Goal: Task Accomplishment & Management: Manage account settings

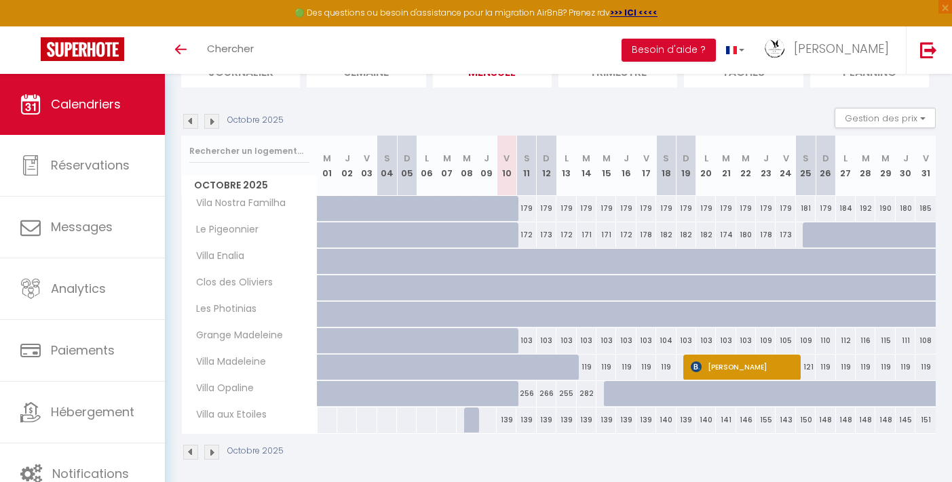
scroll to position [121, 0]
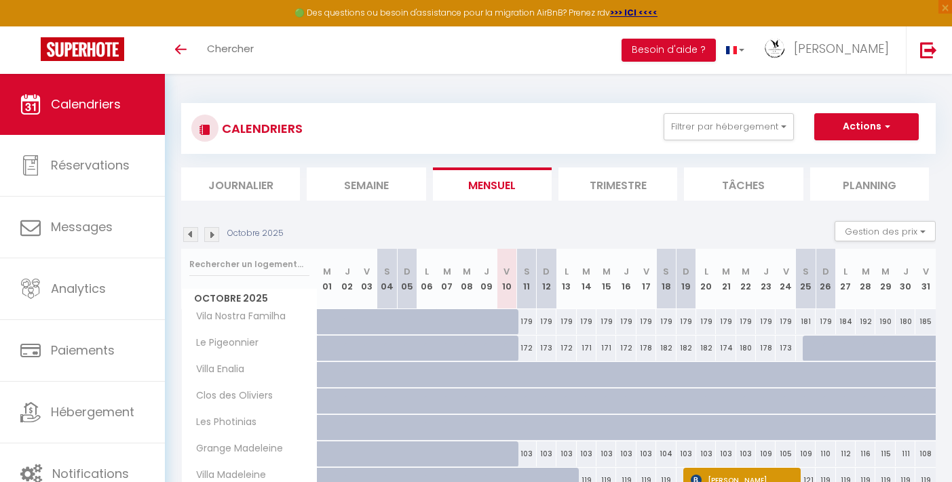
scroll to position [121, 0]
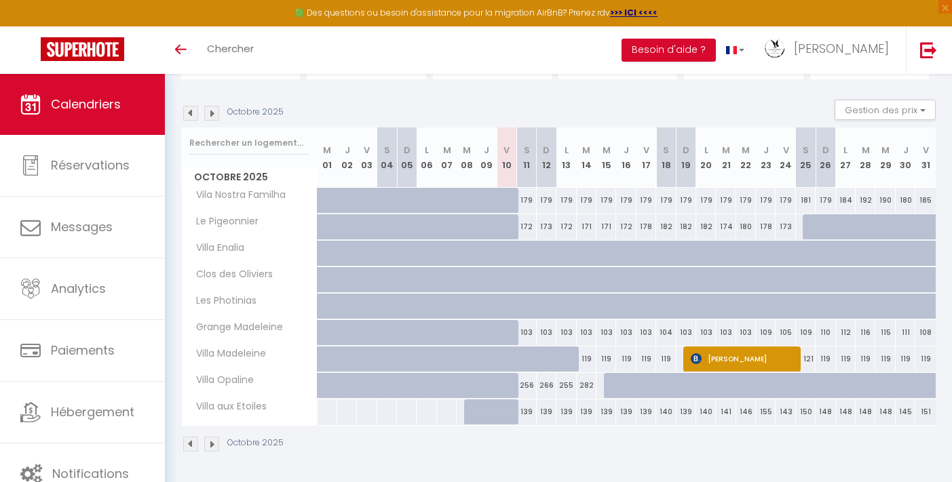
click at [212, 115] on img at bounding box center [211, 113] width 15 height 15
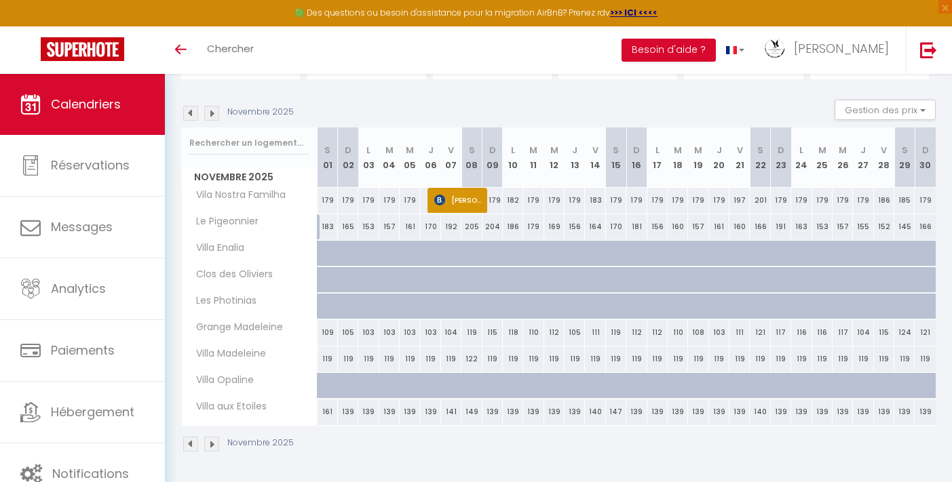
click at [576, 276] on div at bounding box center [582, 288] width 20 height 26
type input "318"
type input "Jeu 13 Novembre 2025"
type input "Ven 14 Novembre 2025"
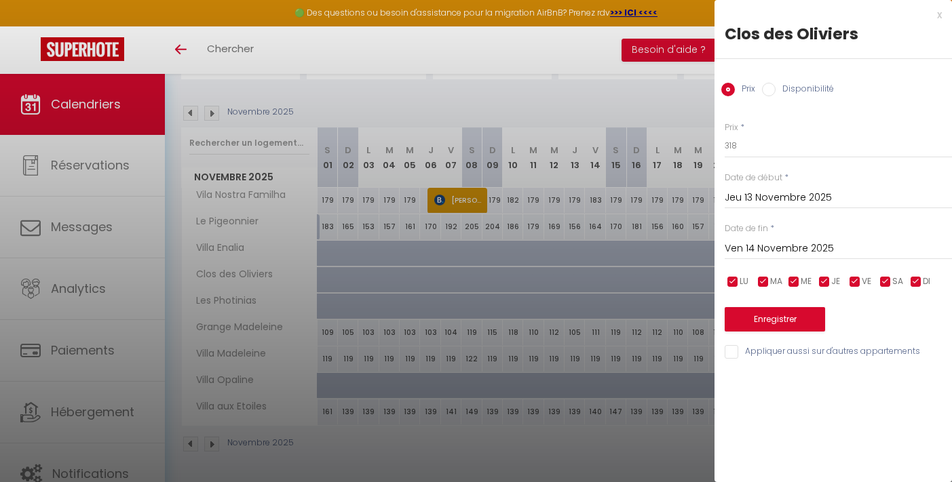
click at [769, 85] on input "Disponibilité" at bounding box center [769, 90] width 14 height 14
radio input "true"
radio input "false"
click at [777, 319] on button "Enregistrer" at bounding box center [774, 321] width 100 height 24
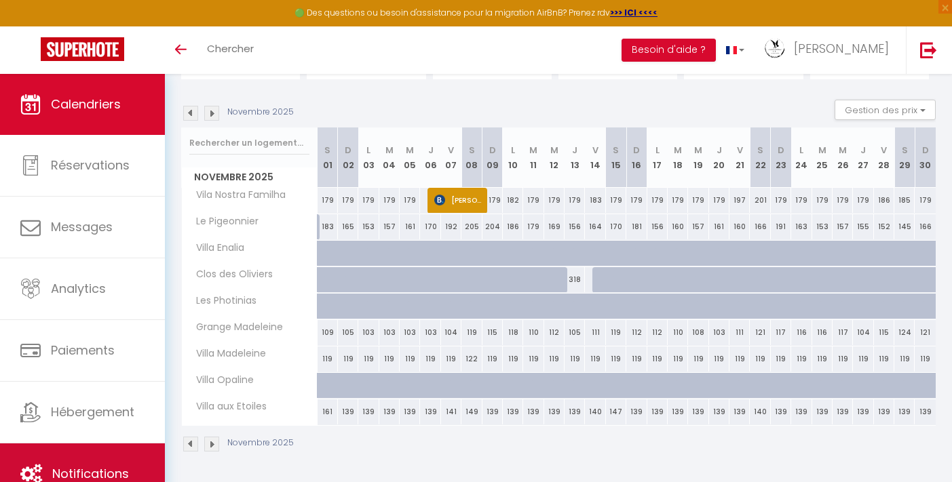
click at [118, 448] on link "Notifications" at bounding box center [82, 474] width 165 height 61
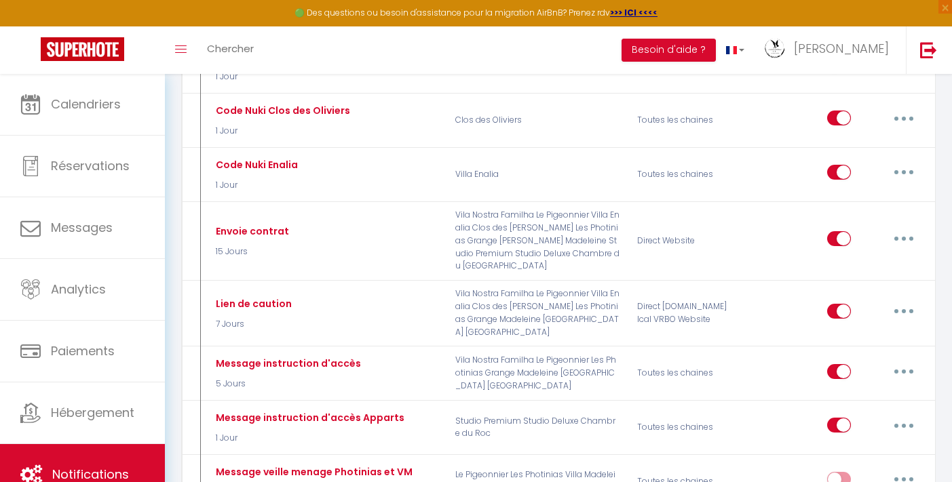
scroll to position [882, 0]
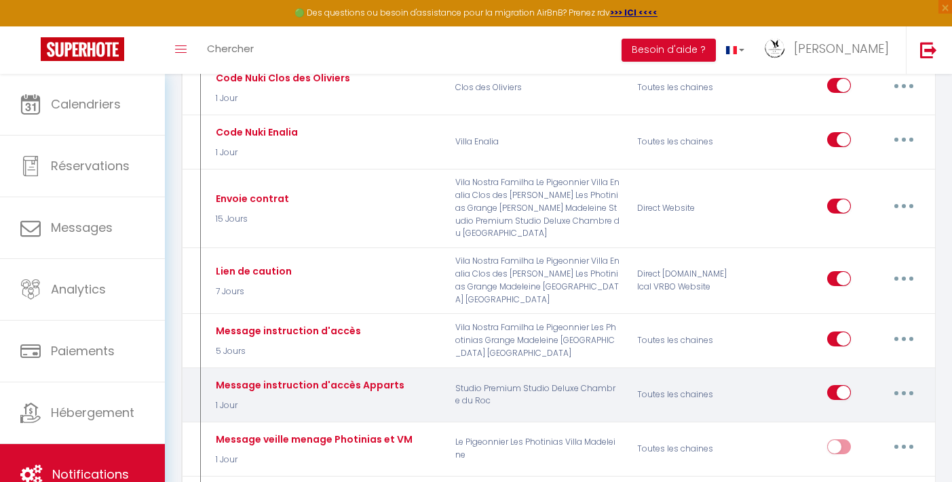
click at [903, 382] on button "button" at bounding box center [903, 393] width 38 height 22
click at [843, 412] on link "Editer" at bounding box center [868, 423] width 100 height 23
type input "Message instruction d'accès Apparts"
select select "1 Jour"
select select
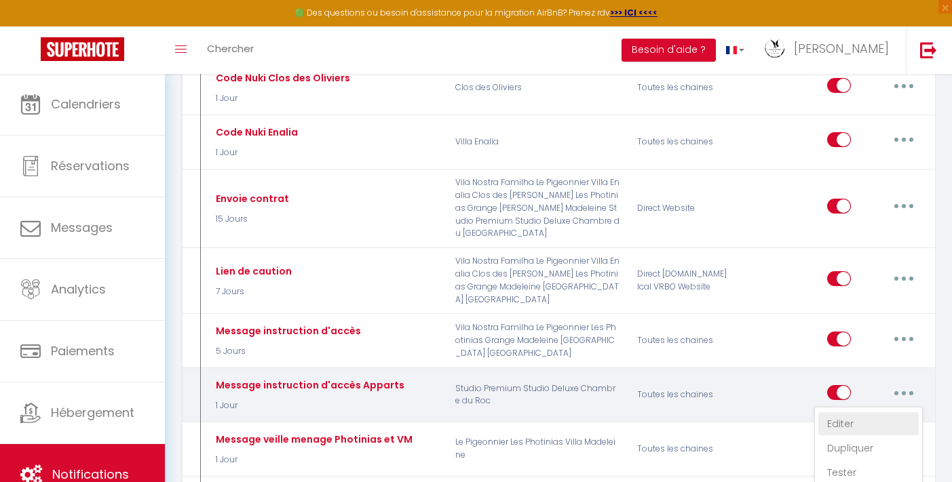
checkbox input "true"
checkbox input "false"
radio input "true"
type input "Instructions d'accès [RENTAL:NAME]"
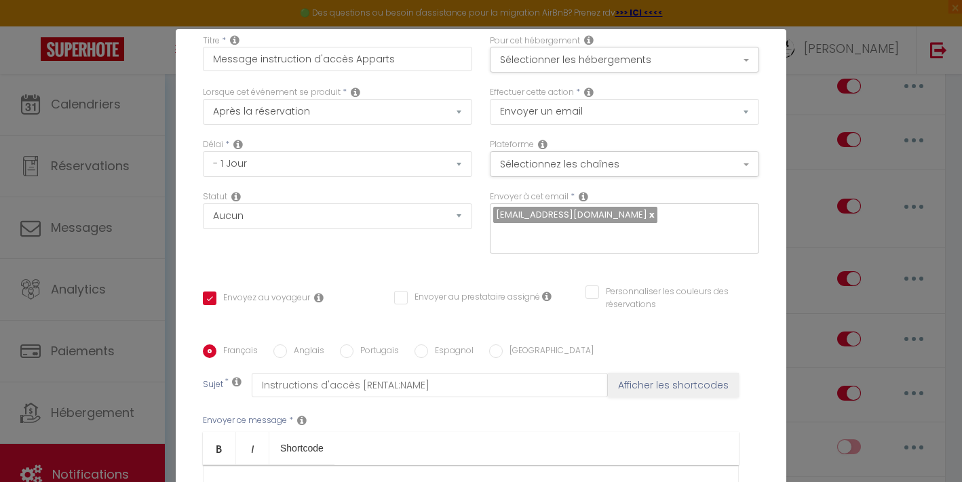
scroll to position [51, 0]
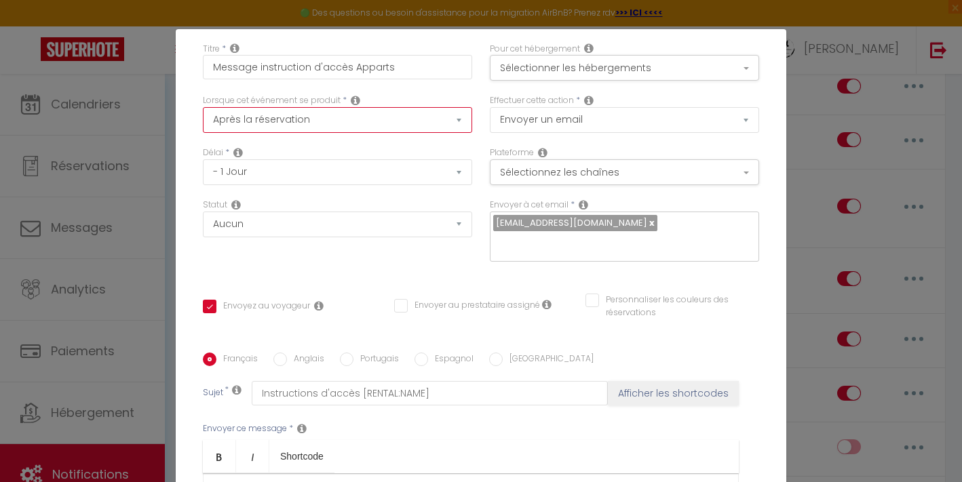
click at [415, 127] on select "Après la réservation Avant Checkin (à partir de 12h00) Après Checkin (à partir …" at bounding box center [337, 120] width 269 height 26
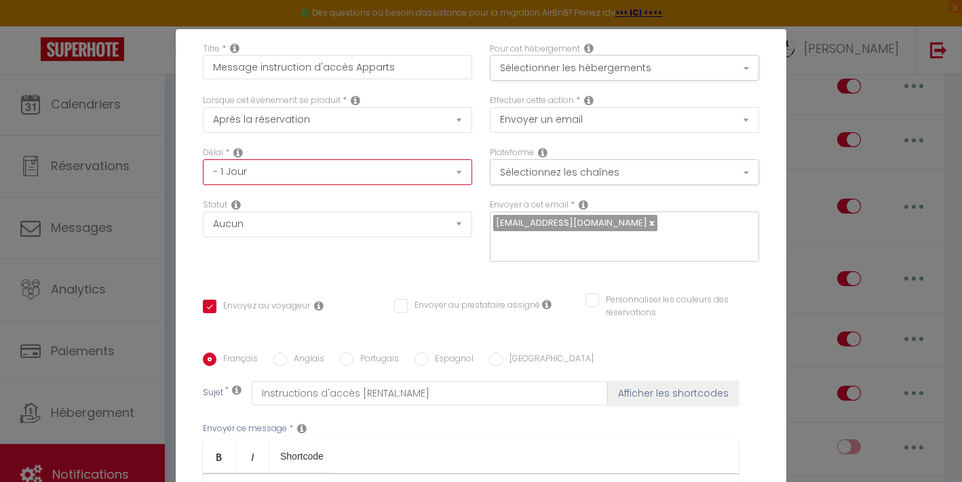
click at [378, 168] on select "Immédiat - 10 Minutes - 1 Heure - 2 Heures - 3 Heures - 4 Heures - 5 Heures - 6…" at bounding box center [337, 172] width 269 height 26
select select "6 Heures"
checkbox input "true"
checkbox input "false"
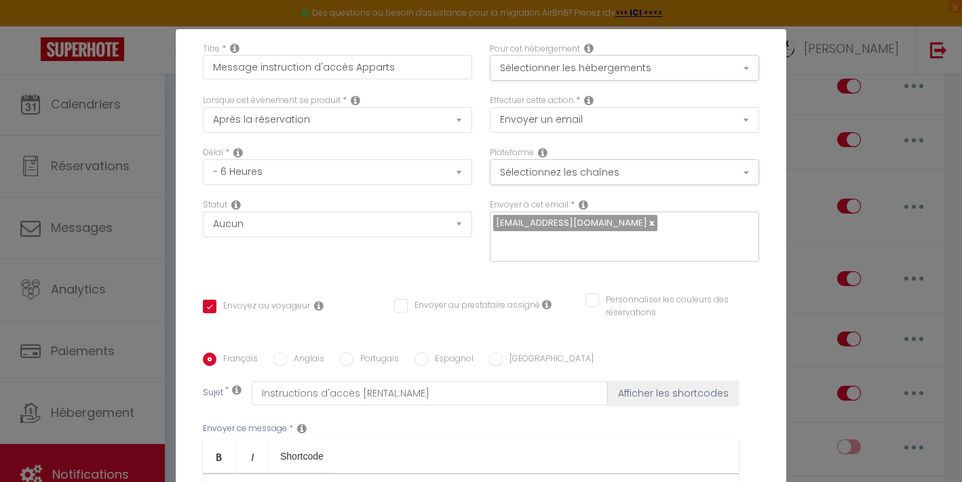
click at [376, 142] on div "Lorsque cet événement se produit * Après la réservation Avant Checkin (à partir…" at bounding box center [337, 120] width 287 height 52
click at [327, 174] on select "Immédiat - 10 Minutes - 1 Heure - 2 Heures - 3 Heures - 4 Heures - 5 Heures - 6…" at bounding box center [337, 172] width 269 height 26
select select "4 Heures"
checkbox input "true"
checkbox input "false"
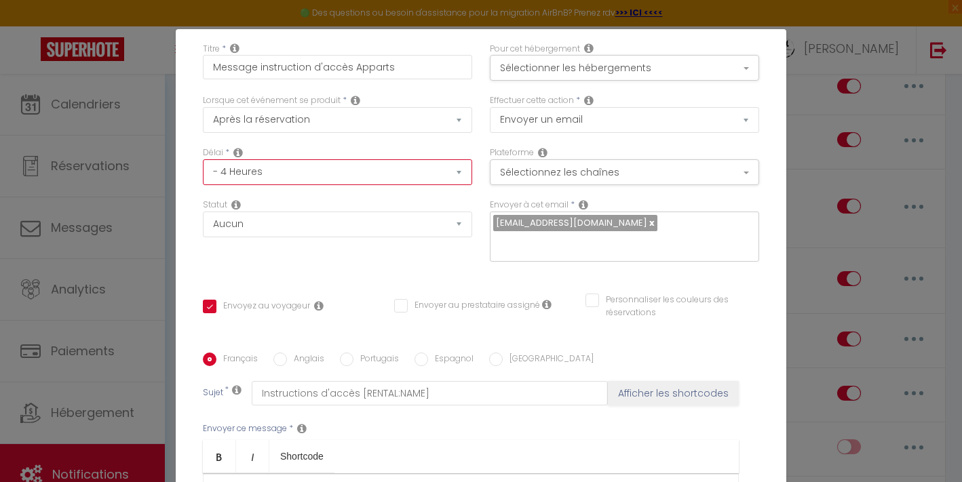
checkbox input "false"
click at [352, 143] on div "Lorsque cet événement se produit * Après la réservation Avant Checkin (à partir…" at bounding box center [337, 120] width 287 height 52
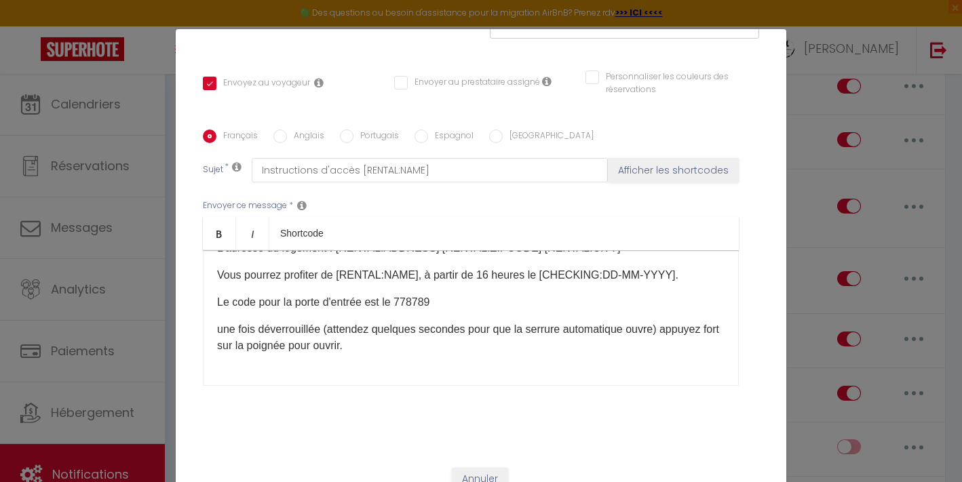
scroll to position [54, 0]
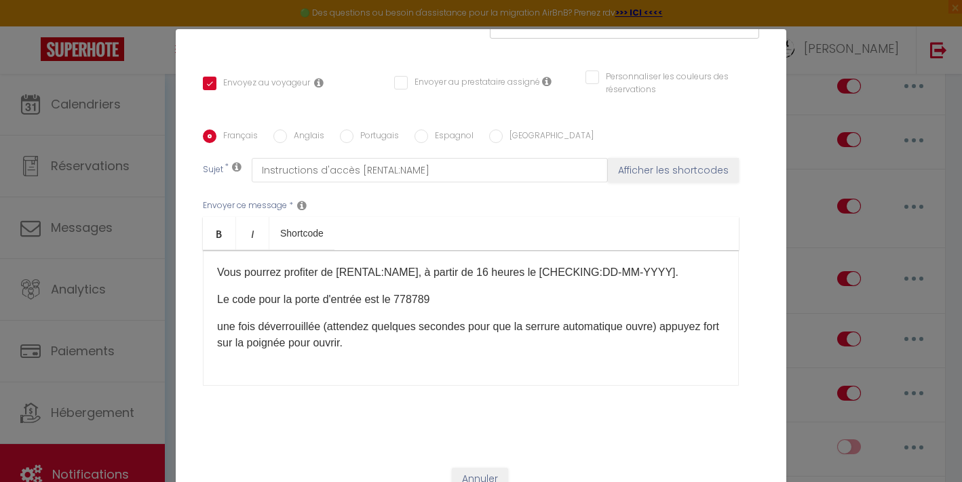
click at [274, 324] on p "une fois déverrouillée (attendez quelques secondes pour que la serrure automati…" at bounding box center [470, 335] width 507 height 33
click at [397, 326] on p "une fois déverrouillée (attendez quelques secondes pour que la serrure automati…" at bounding box center [470, 335] width 507 height 33
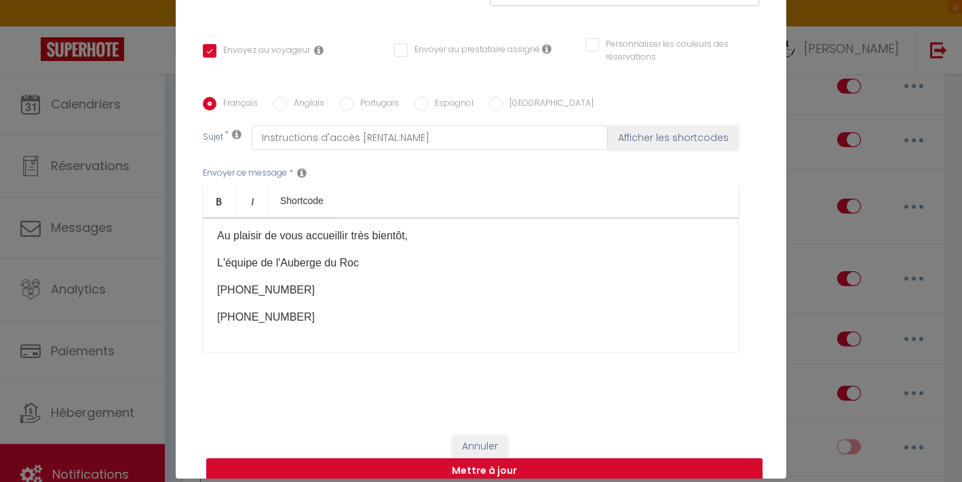
scroll to position [57, 0]
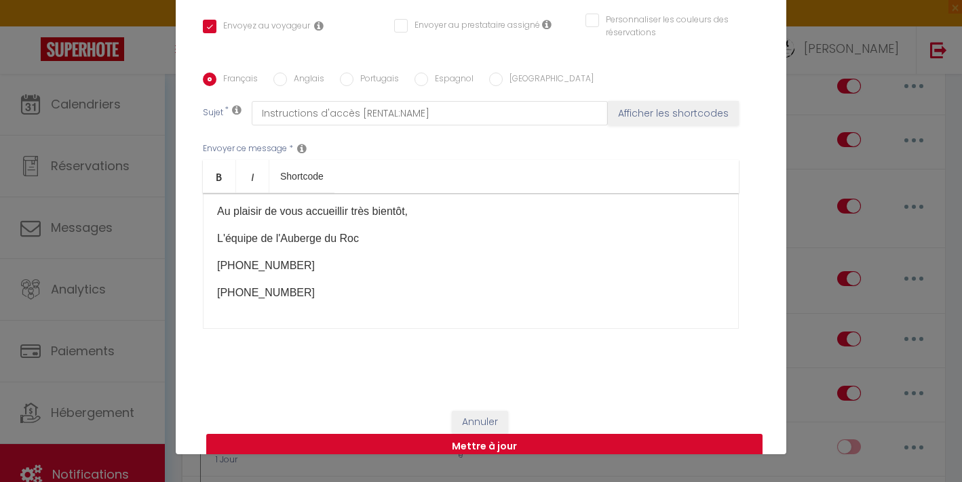
click at [492, 434] on button "Mettre à jour" at bounding box center [484, 447] width 556 height 26
checkbox input "true"
checkbox input "false"
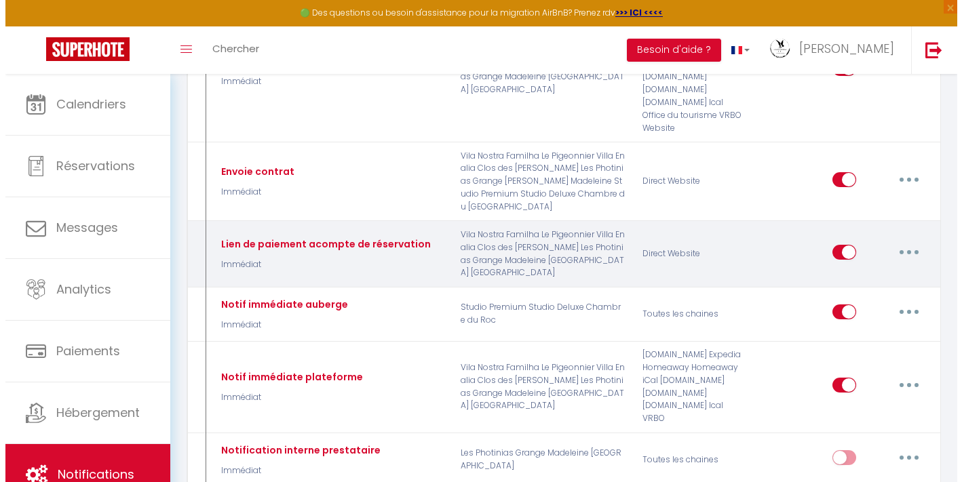
scroll to position [50, 0]
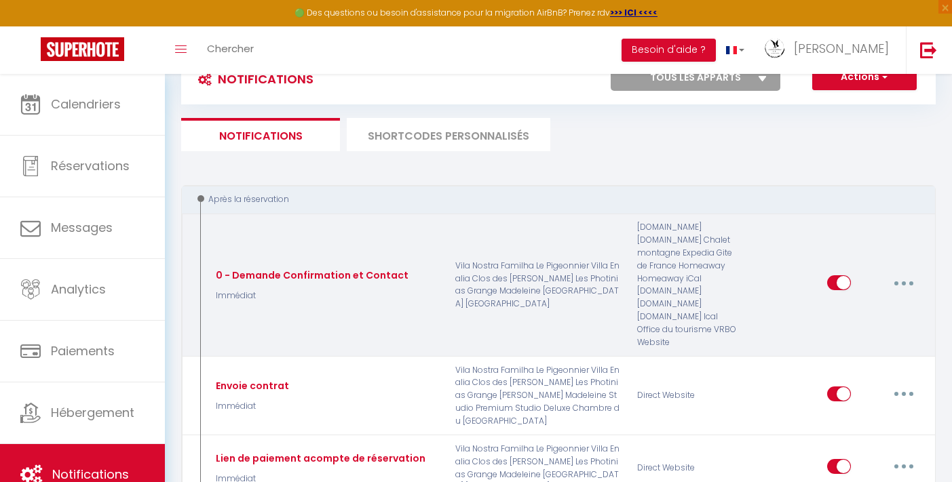
click at [905, 281] on icon "button" at bounding box center [903, 283] width 4 height 4
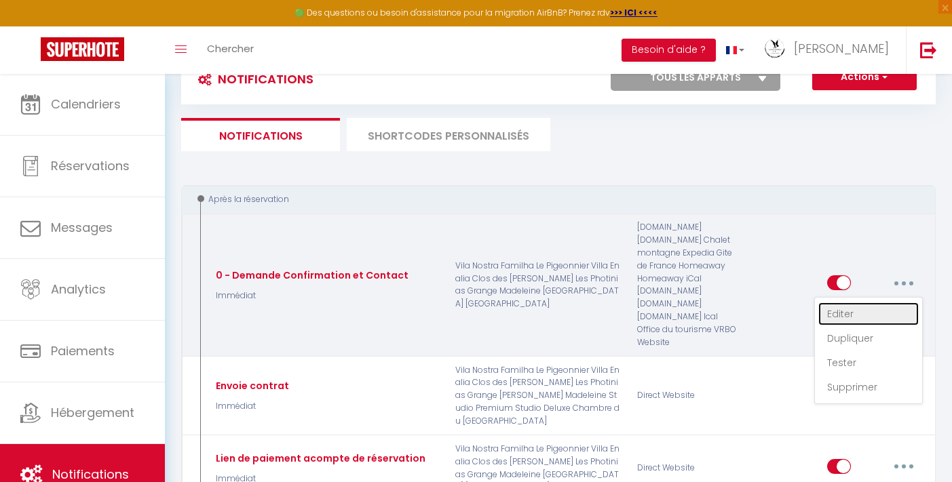
click at [861, 305] on link "Editer" at bounding box center [868, 313] width 100 height 23
type input "0 - Demande Confirmation et Contact"
select select "Immédiat"
select select
checkbox input "true"
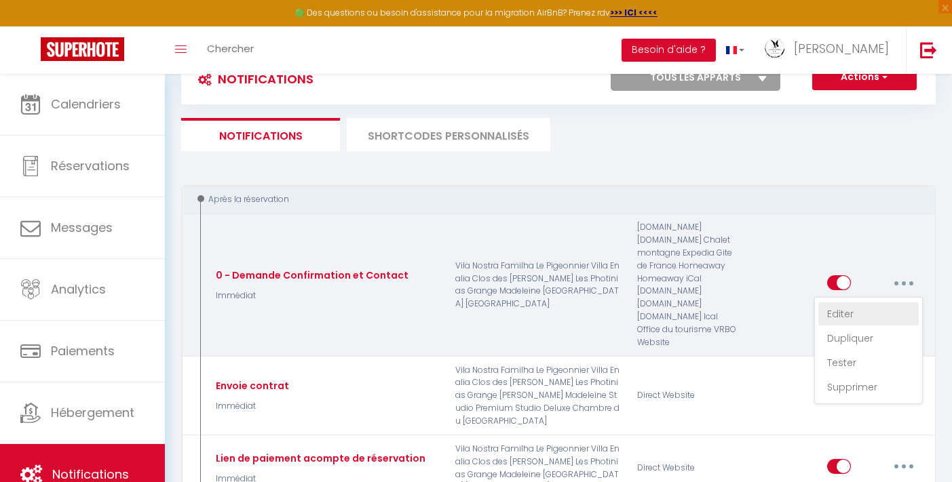
checkbox input "false"
checkbox input "true"
radio input "true"
type input "Merci de confirmer votre réservation - [BOOKING:ID] - [GUEST:FIRST_NAME] [GUEST…"
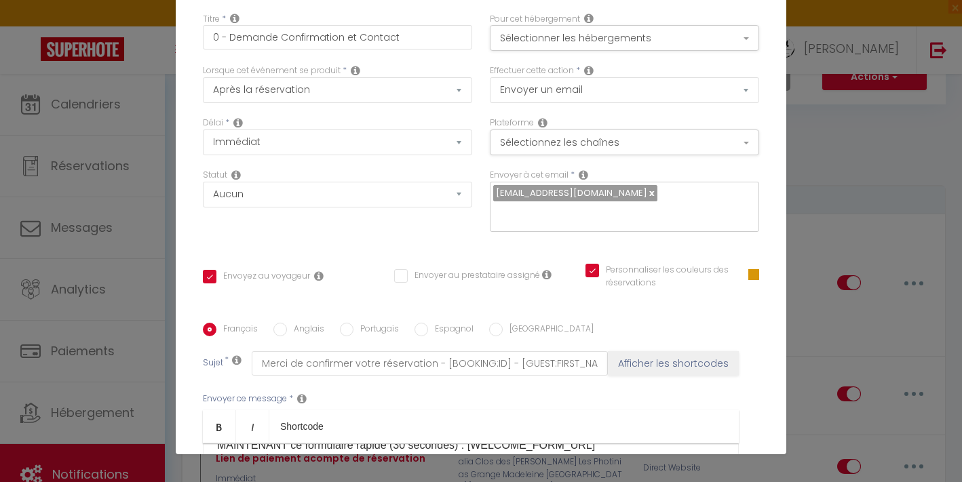
scroll to position [0, 0]
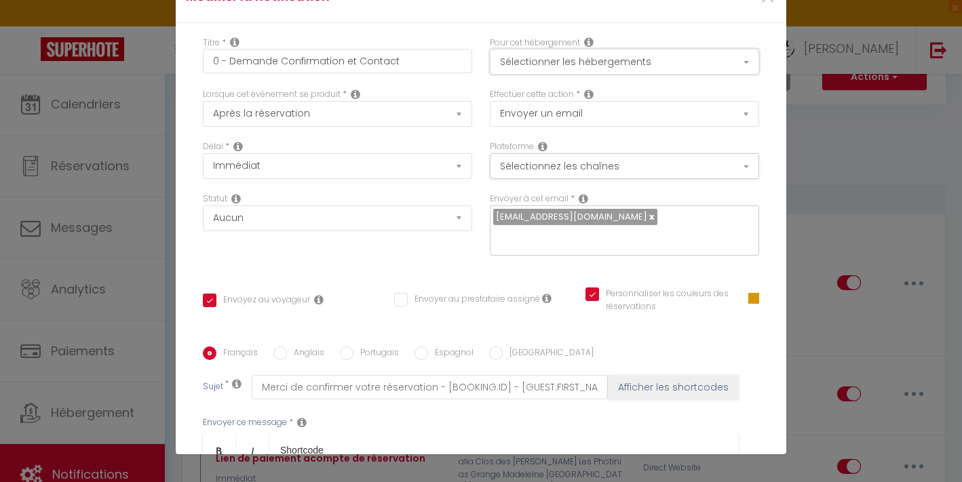
click at [640, 56] on button "Sélectionner les hébergements" at bounding box center [624, 62] width 269 height 26
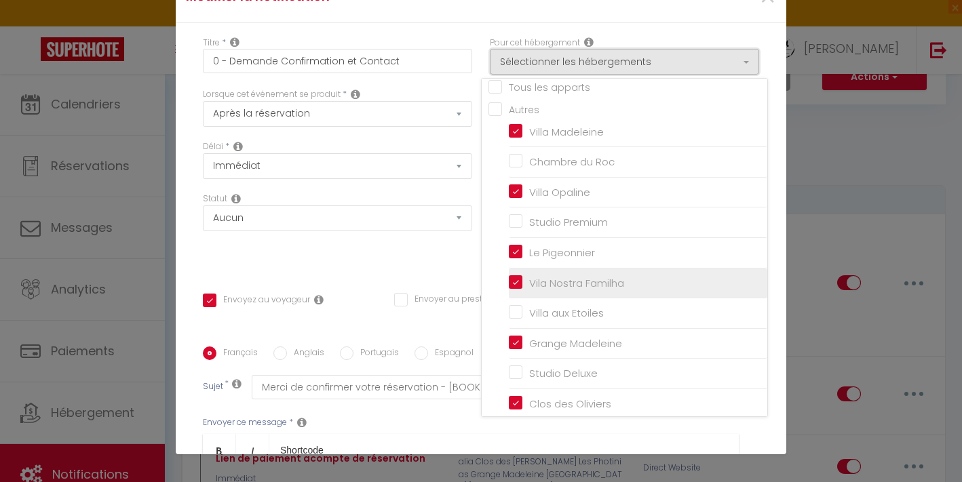
scroll to position [20, 0]
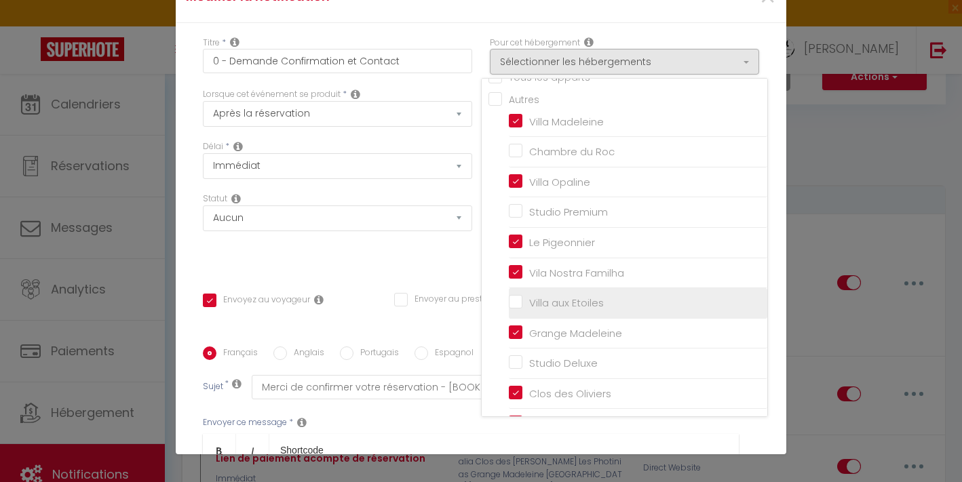
click at [562, 302] on input "Villa aux Etoiles" at bounding box center [638, 303] width 258 height 14
checkbox input "true"
checkbox input "false"
checkbox input "true"
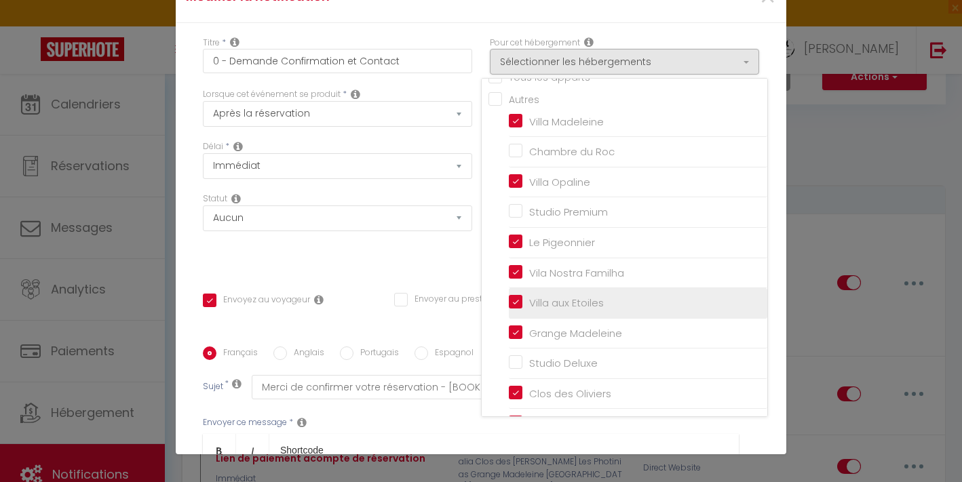
checkbox input "false"
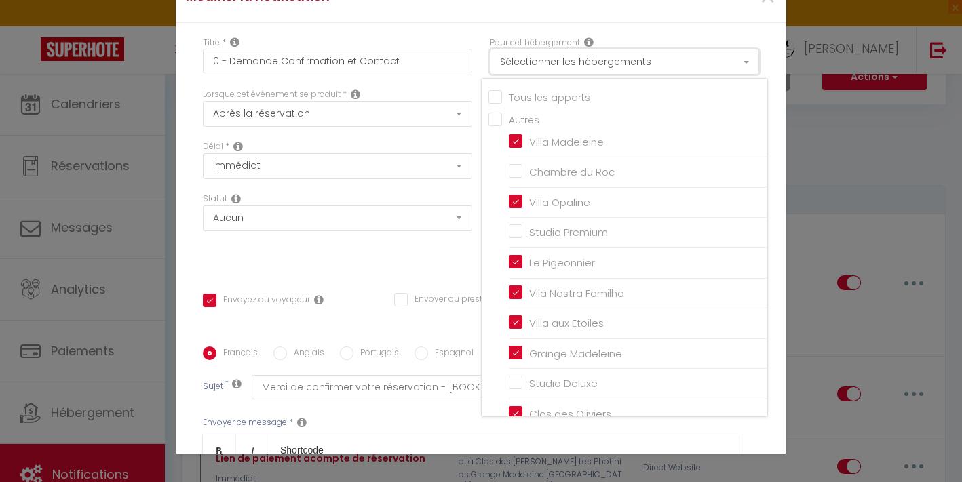
click at [612, 62] on button "Sélectionner les hébergements" at bounding box center [624, 62] width 269 height 26
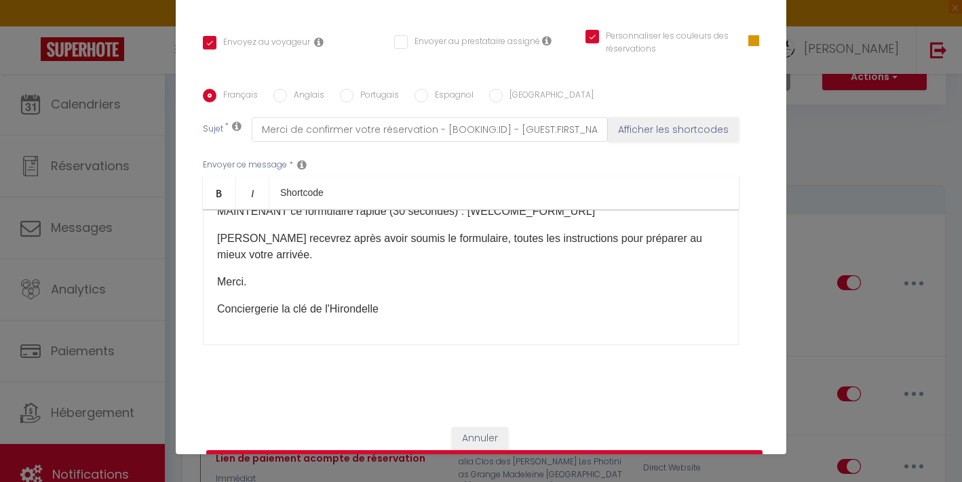
scroll to position [293, 0]
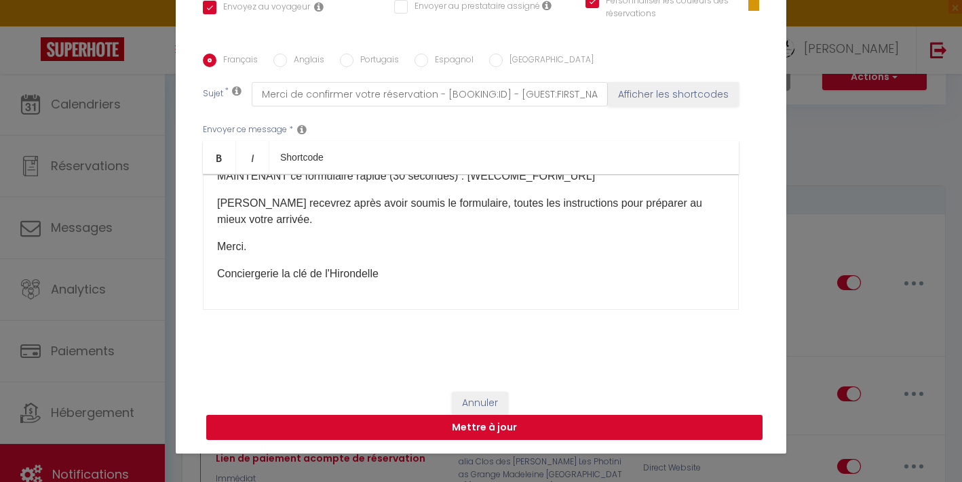
click at [504, 422] on button "Mettre à jour" at bounding box center [484, 428] width 556 height 26
checkbox input "true"
checkbox input "false"
checkbox input "true"
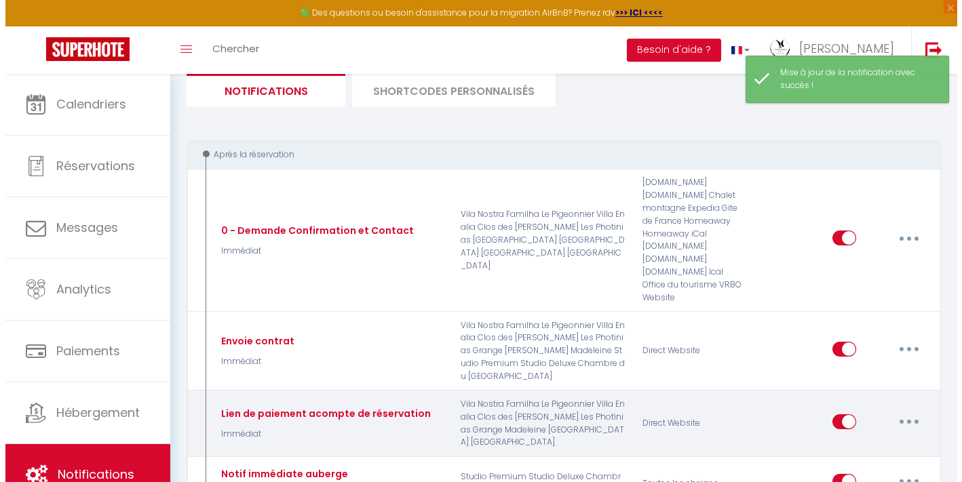
scroll to position [142, 0]
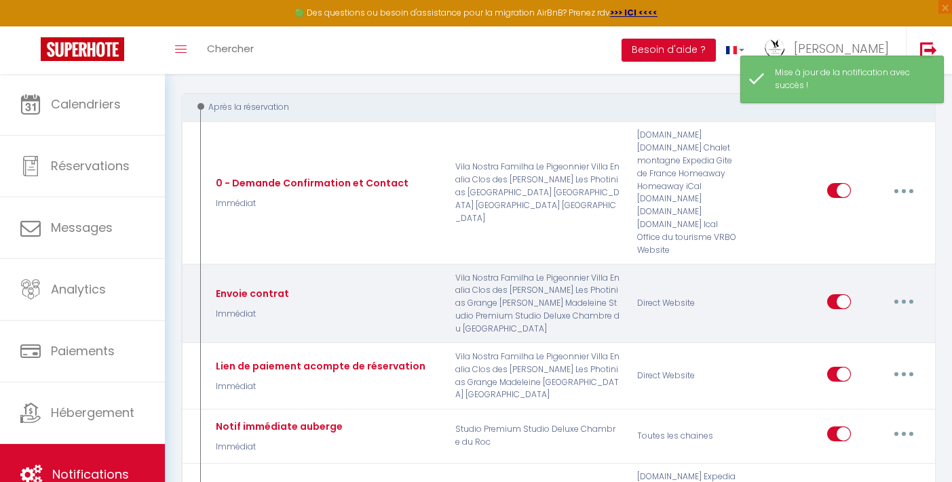
click at [911, 291] on button "button" at bounding box center [903, 302] width 38 height 22
click at [853, 321] on link "Editer" at bounding box center [868, 332] width 100 height 23
type input "Envoie contrat"
select select "Immédiat"
select select
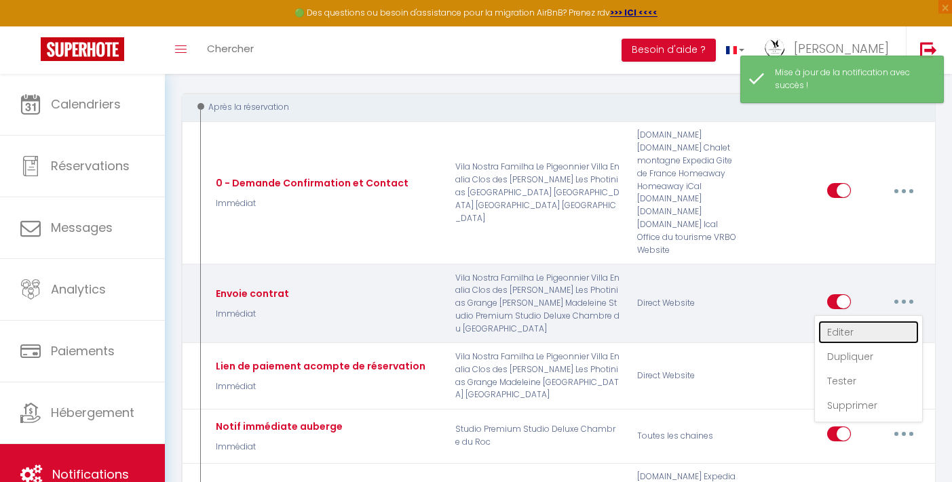
checkbox input "true"
checkbox input "false"
radio input "true"
type input "Contrat de location"
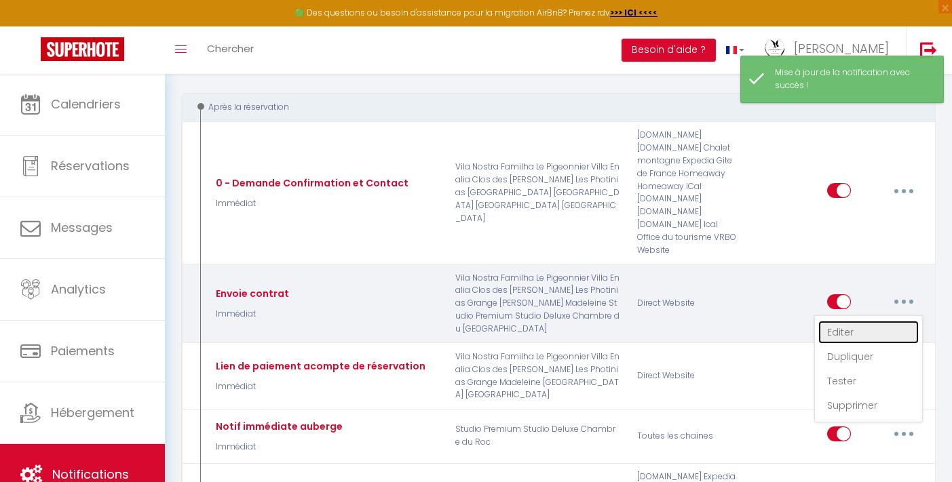
checkbox input "true"
checkbox input "false"
checkbox input "true"
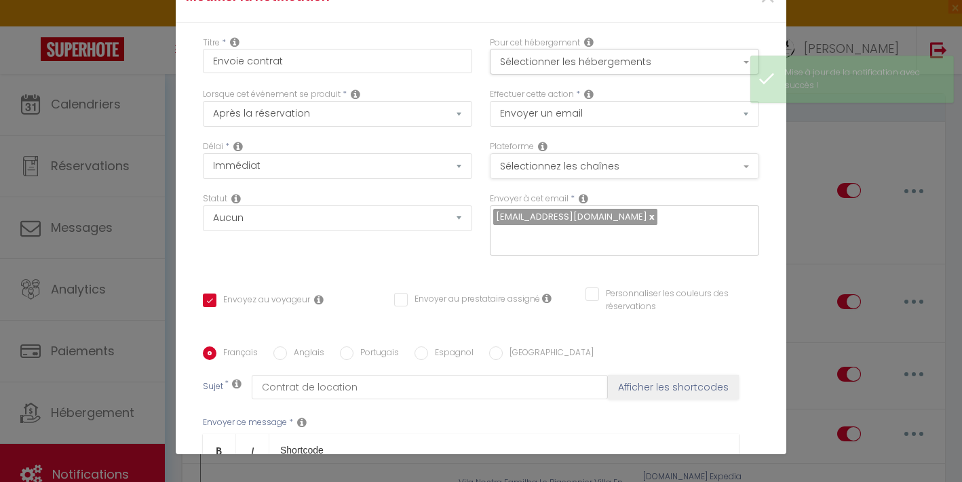
scroll to position [0, 0]
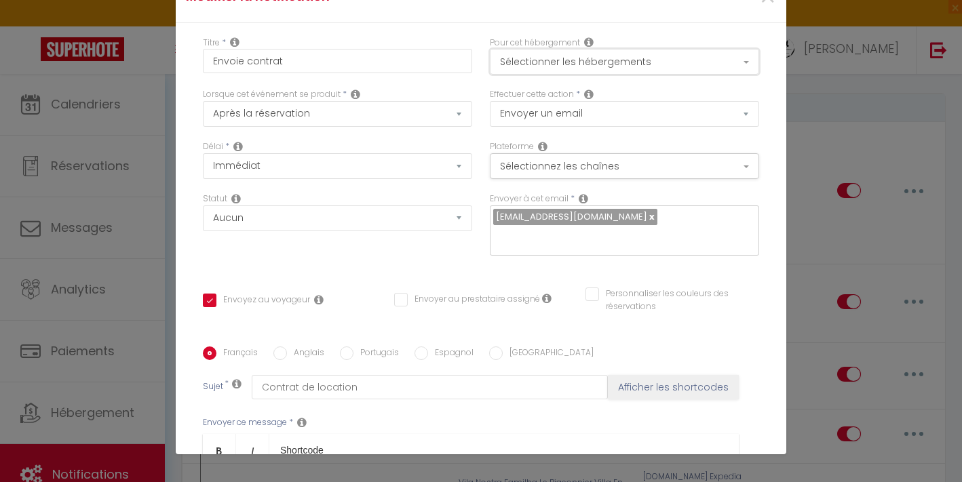
click at [618, 69] on button "Sélectionner les hébergements" at bounding box center [624, 62] width 269 height 26
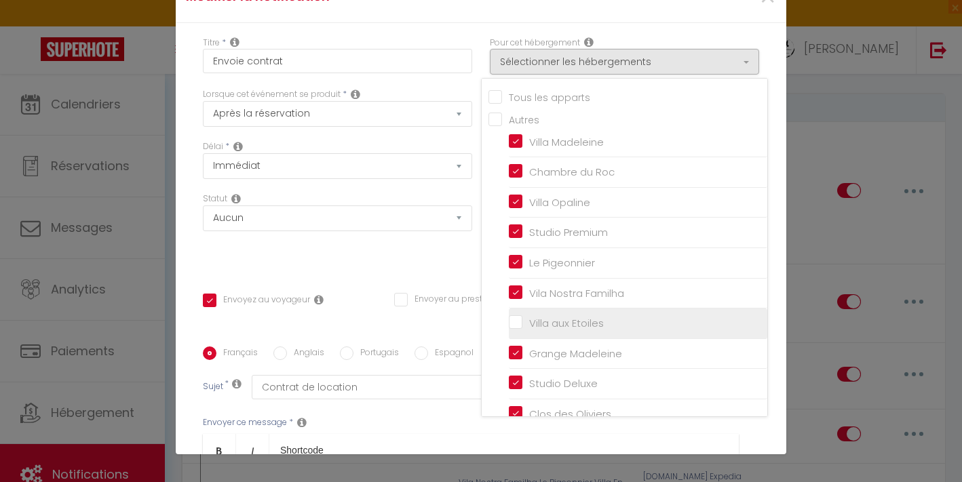
click at [541, 318] on input "Villa aux Etoiles" at bounding box center [638, 324] width 258 height 14
checkbox input "true"
checkbox input "false"
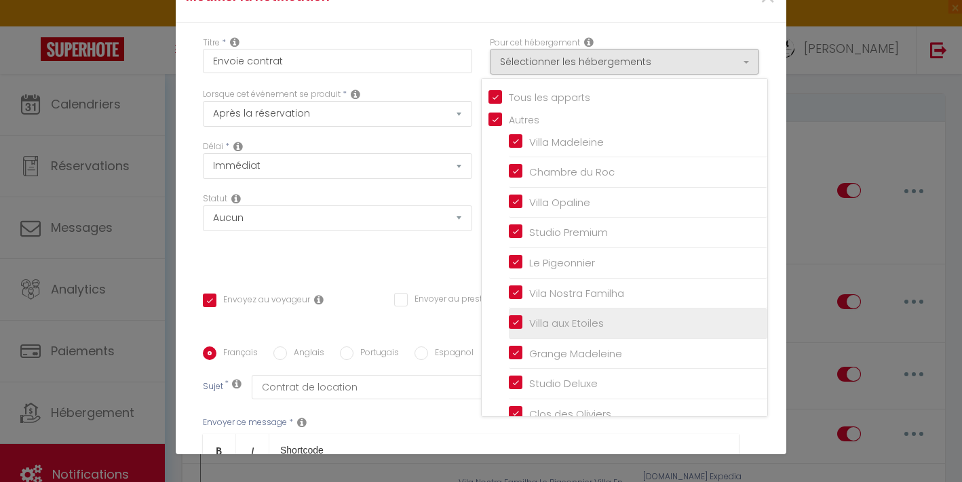
checkbox input "false"
checkbox input "true"
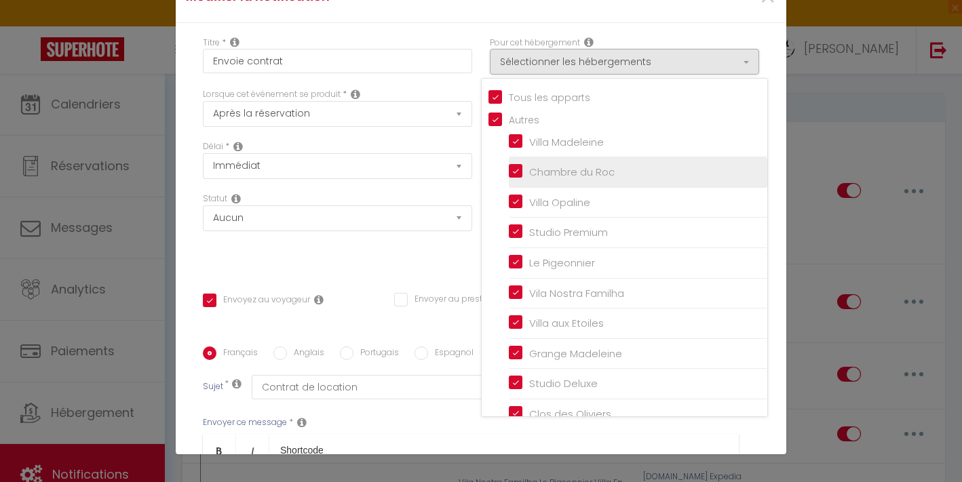
click at [511, 175] on input "Chambre du Roc" at bounding box center [638, 172] width 258 height 14
checkbox input "false"
checkbox input "true"
checkbox input "false"
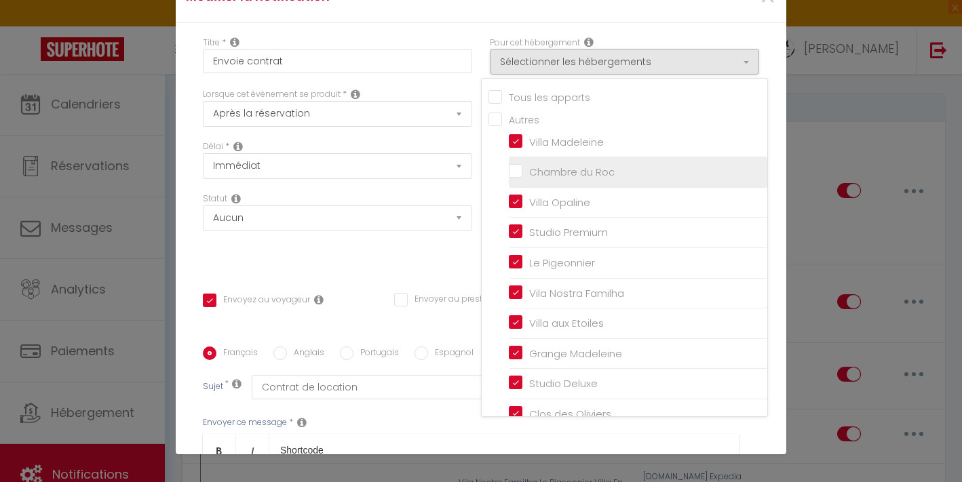
checkbox input "false"
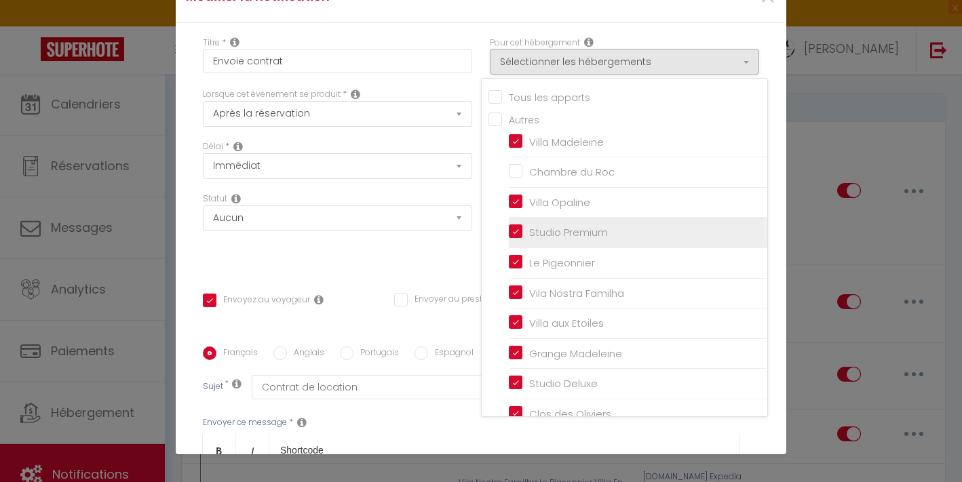
click at [509, 231] on input "Studio Premium" at bounding box center [638, 233] width 258 height 14
checkbox input "false"
checkbox input "true"
checkbox input "false"
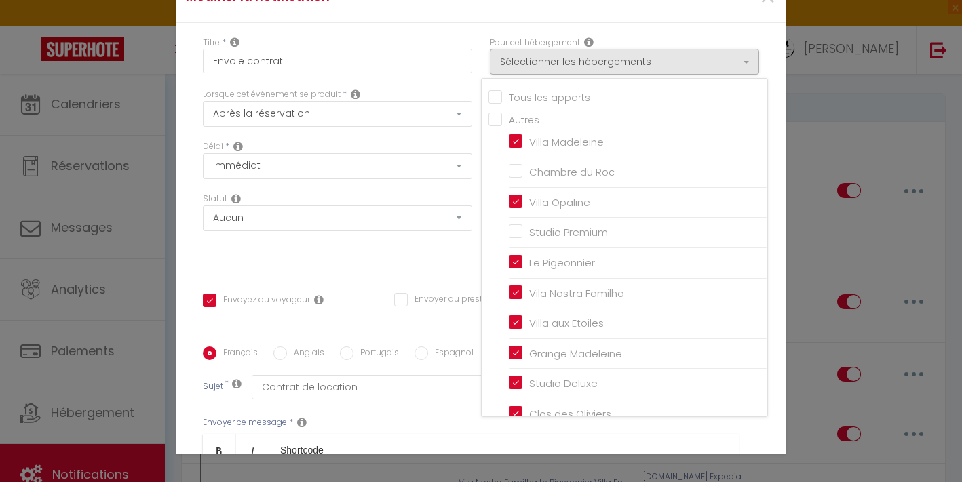
click at [488, 98] on input "Tous les apparts" at bounding box center [627, 96] width 279 height 14
checkbox input "true"
checkbox input "false"
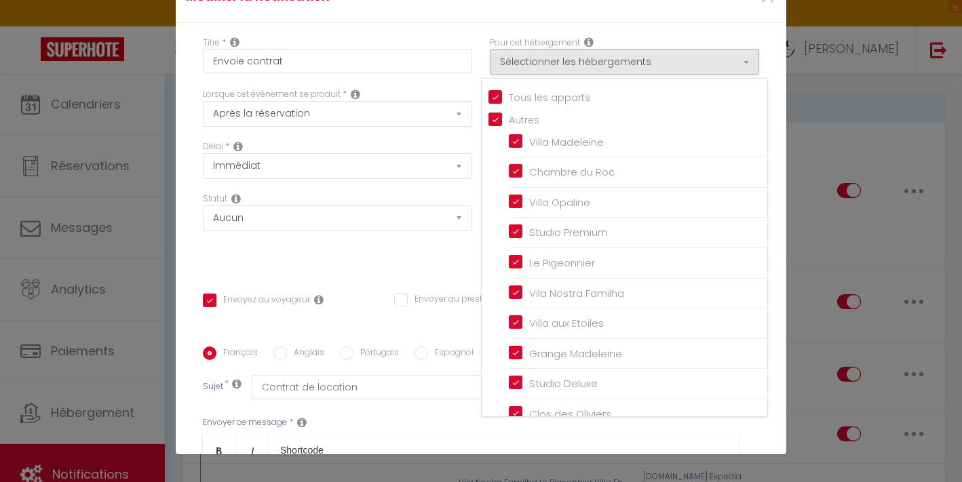
checkbox input "true"
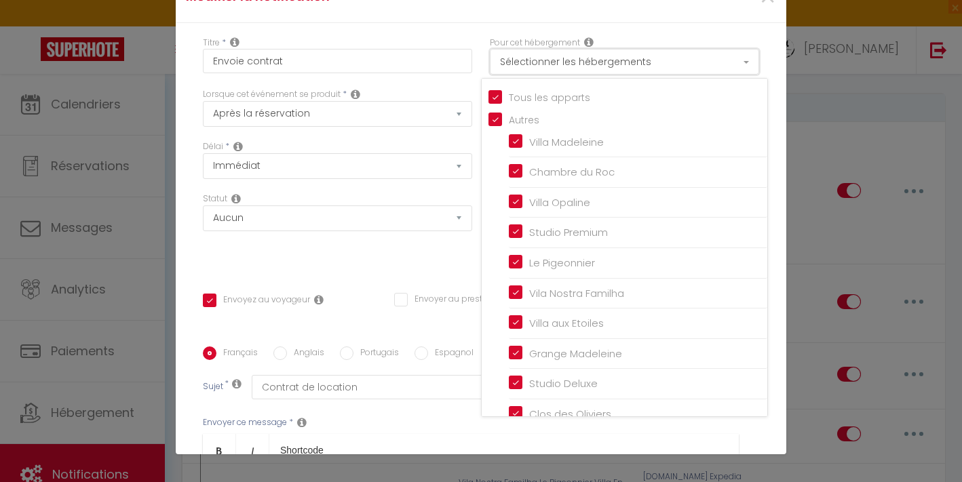
click at [573, 60] on button "Sélectionner les hébergements" at bounding box center [624, 62] width 269 height 26
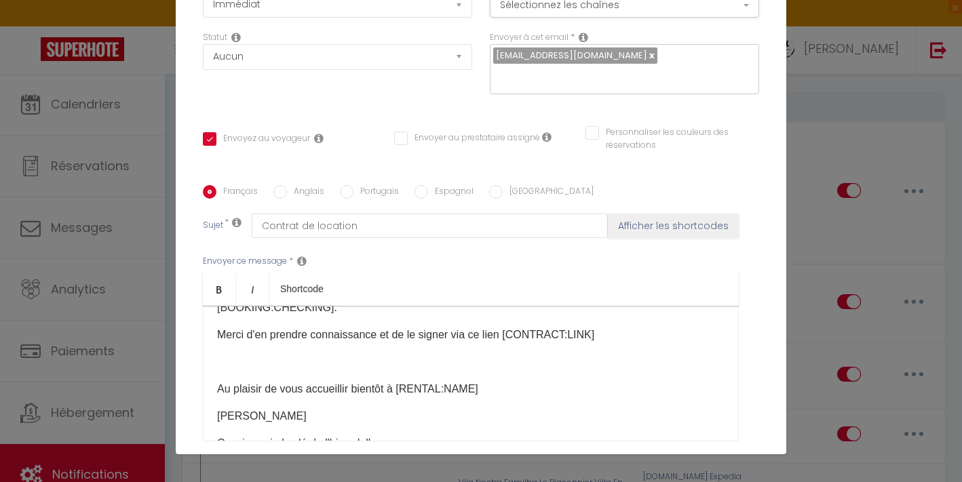
scroll to position [293, 0]
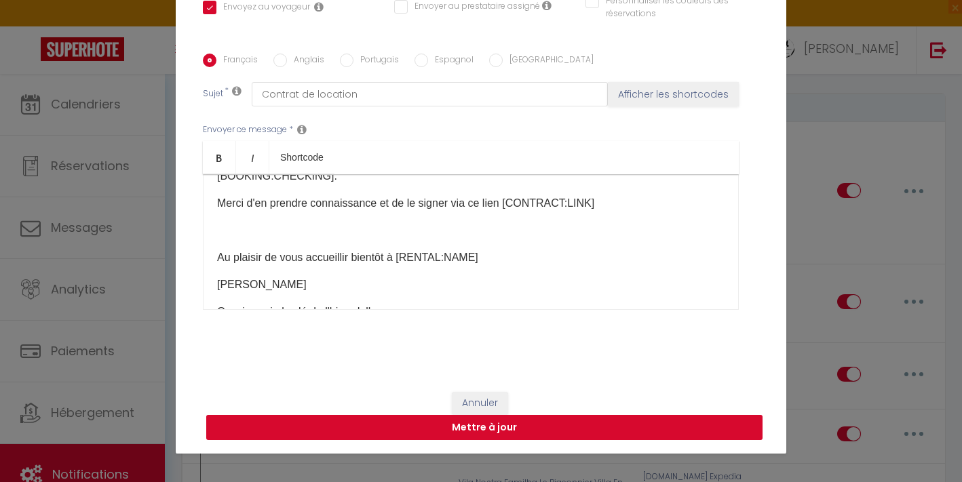
click at [459, 433] on button "Mettre à jour" at bounding box center [484, 428] width 556 height 26
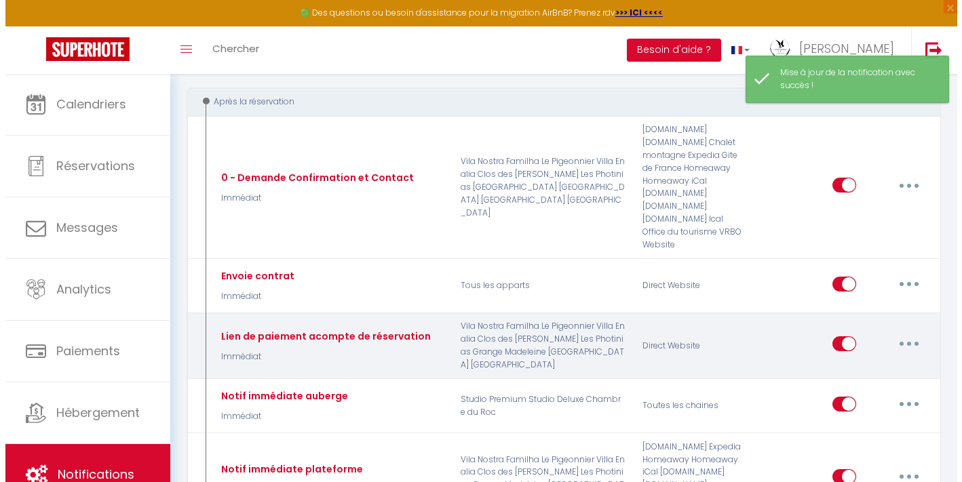
scroll to position [151, 0]
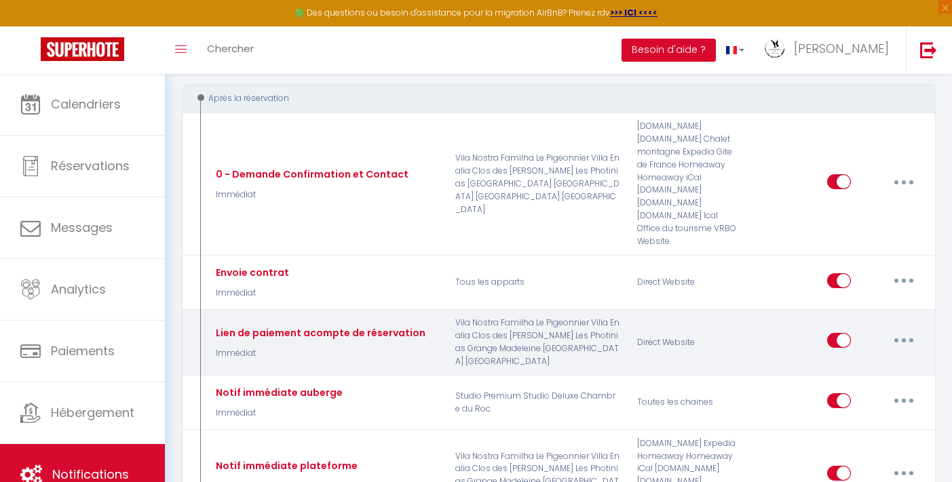
click at [897, 330] on button "button" at bounding box center [903, 341] width 38 height 22
click at [853, 360] on link "Editer" at bounding box center [868, 371] width 100 height 23
type input "Lien de paiement acompte de réservation"
checkbox input "false"
select select "Immédiat"
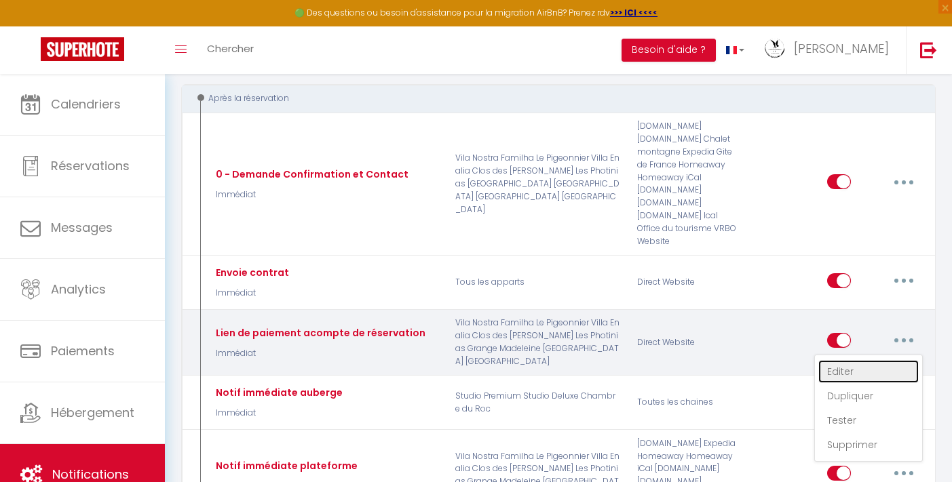
select select
checkbox input "true"
checkbox input "false"
checkbox input "true"
radio input "true"
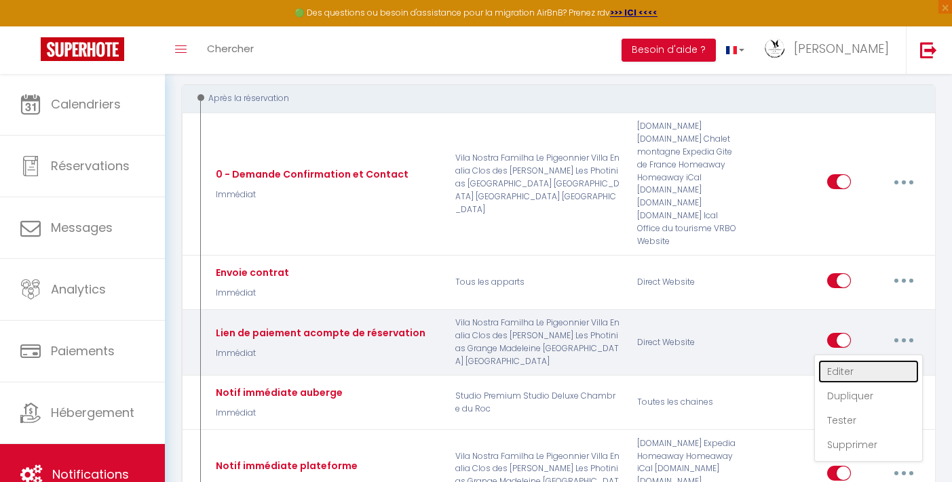
type input "Lien de paiement Acompte de réservation"
checkbox input "false"
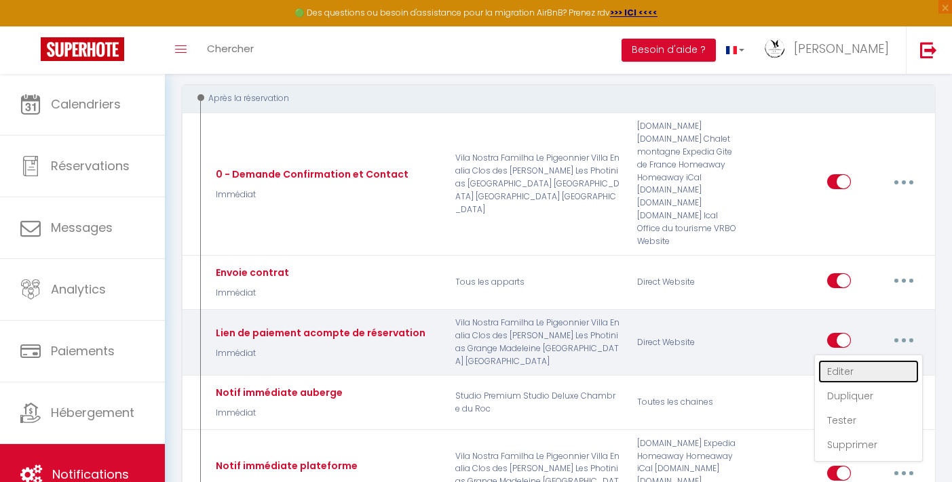
checkbox input "false"
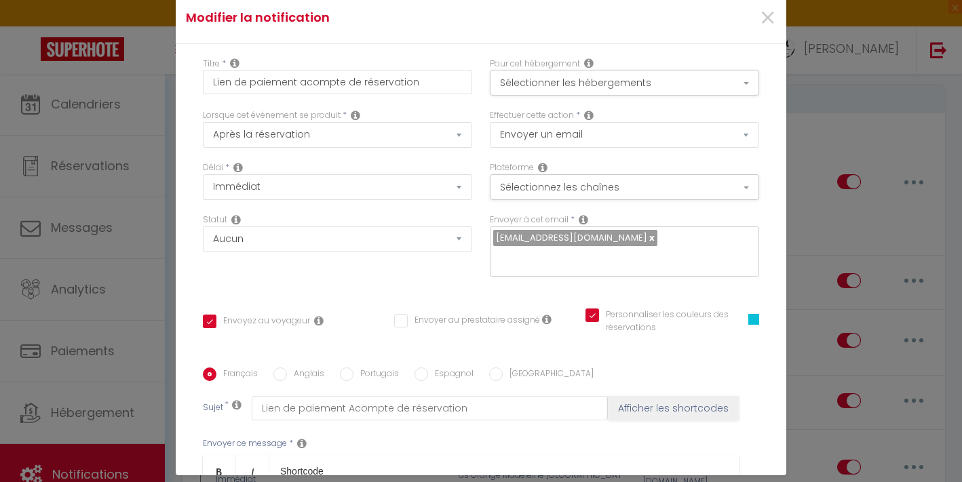
scroll to position [0, 0]
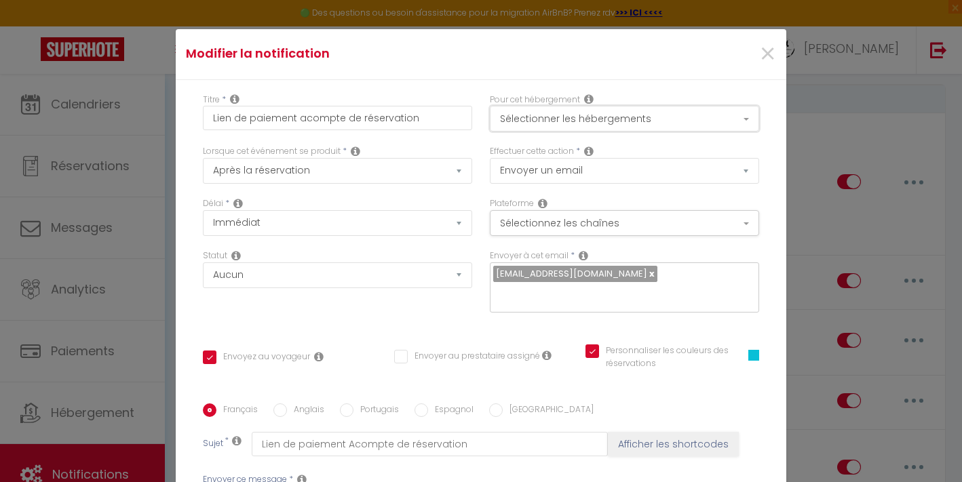
click at [597, 119] on button "Sélectionner les hébergements" at bounding box center [624, 119] width 269 height 26
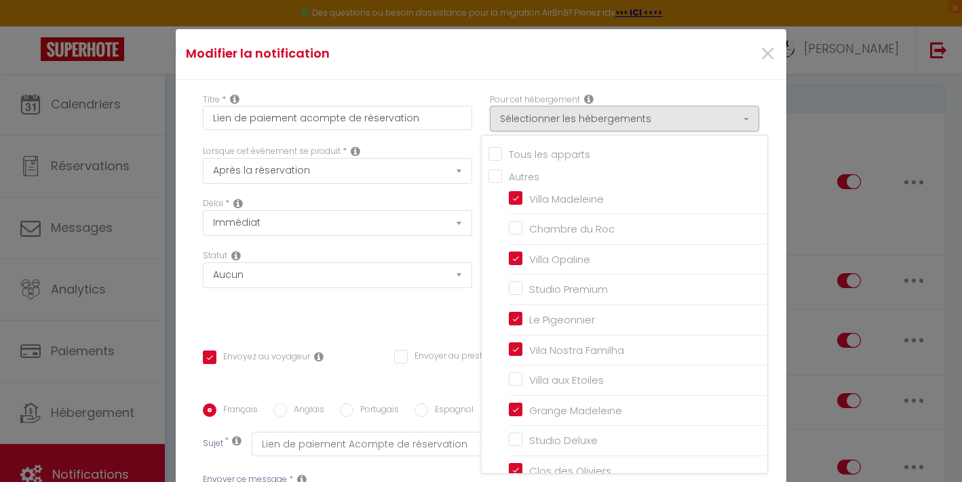
click at [527, 157] on input "Tous les apparts" at bounding box center [627, 153] width 279 height 14
checkbox input "true"
checkbox input "false"
checkbox input "true"
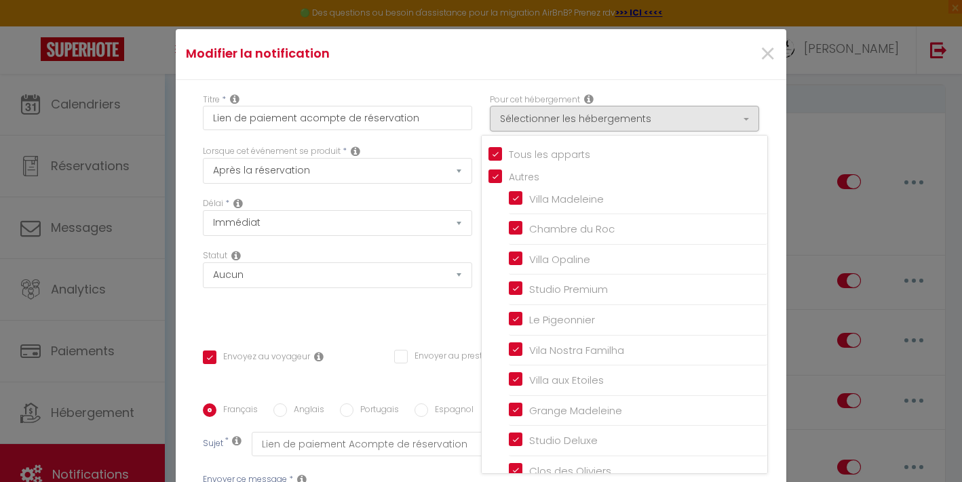
checkbox input "true"
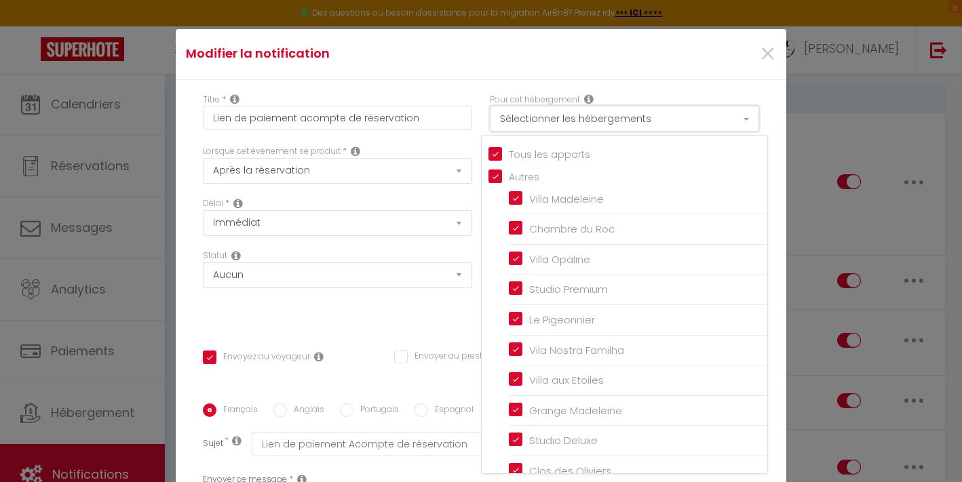
click at [636, 115] on button "Sélectionner les hébergements" at bounding box center [624, 119] width 269 height 26
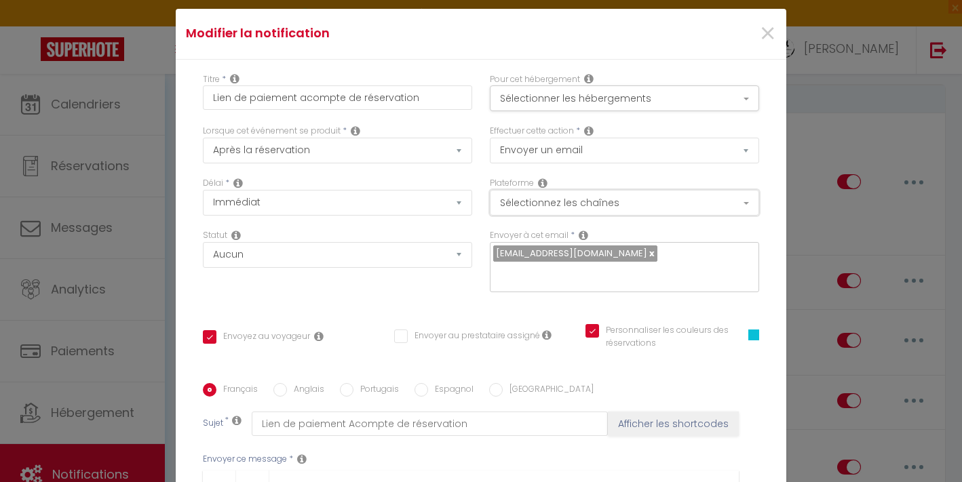
click at [625, 202] on button "Sélectionnez les chaînes" at bounding box center [624, 203] width 269 height 26
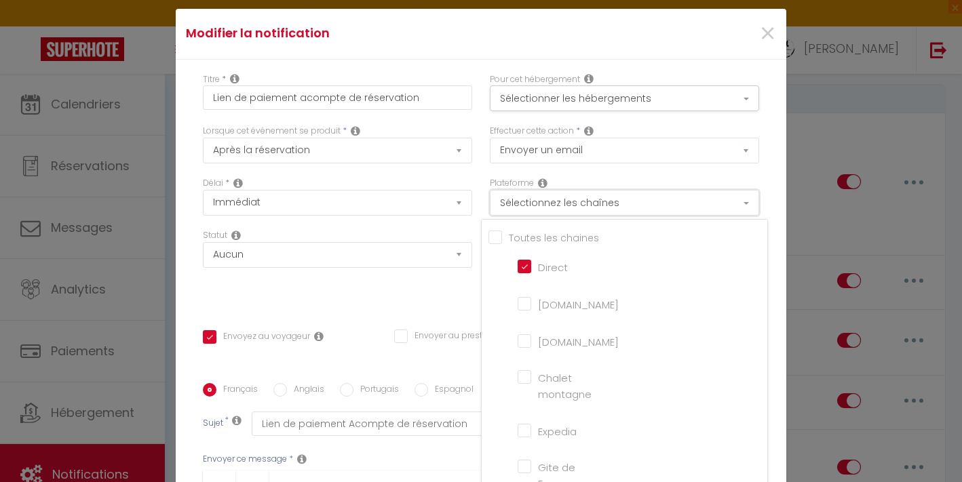
click at [625, 202] on button "Sélectionnez les chaînes" at bounding box center [624, 203] width 269 height 26
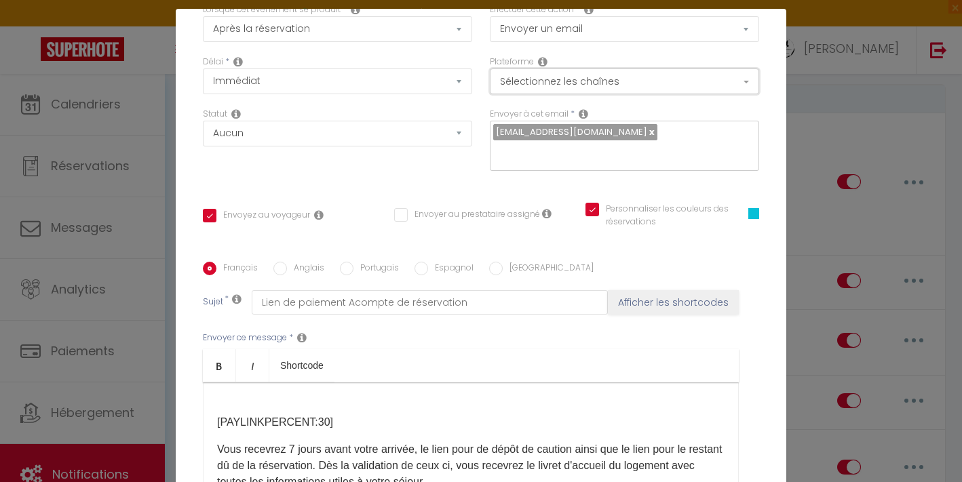
scroll to position [293, 0]
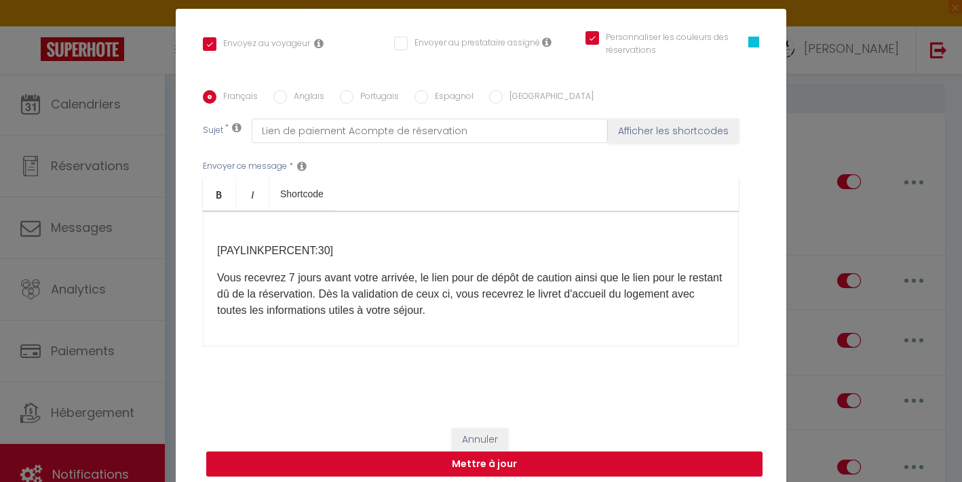
click at [546, 459] on button "Mettre à jour" at bounding box center [484, 465] width 556 height 26
checkbox input "true"
checkbox input "false"
checkbox input "true"
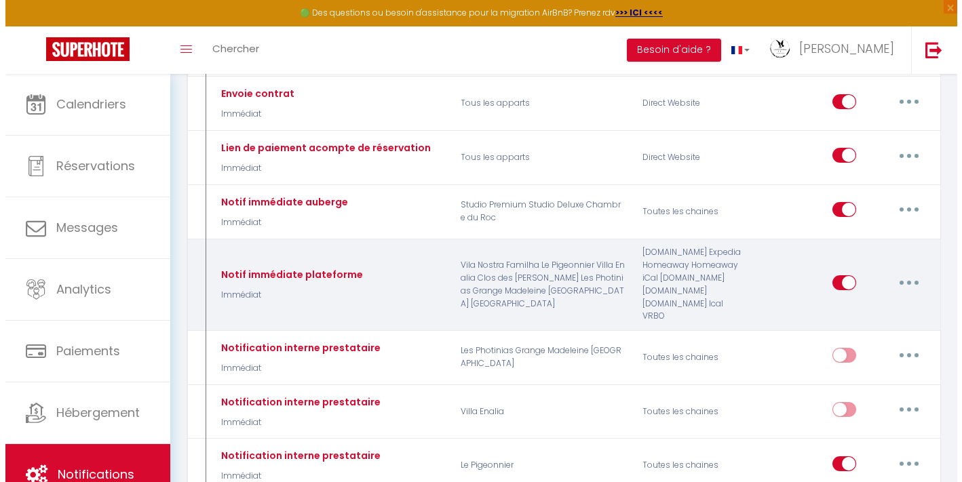
scroll to position [357, 0]
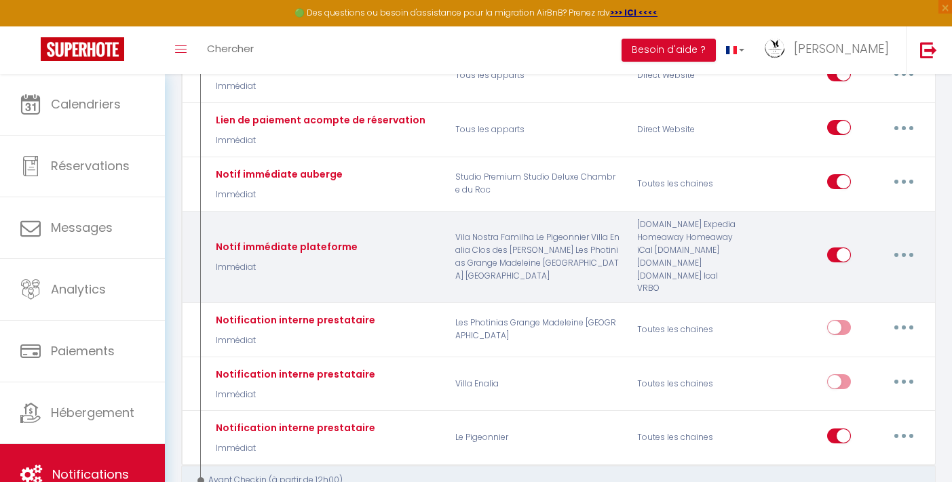
click at [895, 244] on button "button" at bounding box center [903, 255] width 38 height 22
click at [850, 274] on link "Editer" at bounding box center [868, 285] width 100 height 23
type input "Notif immédiate plateforme"
select select "notification"
select select "Immédiat"
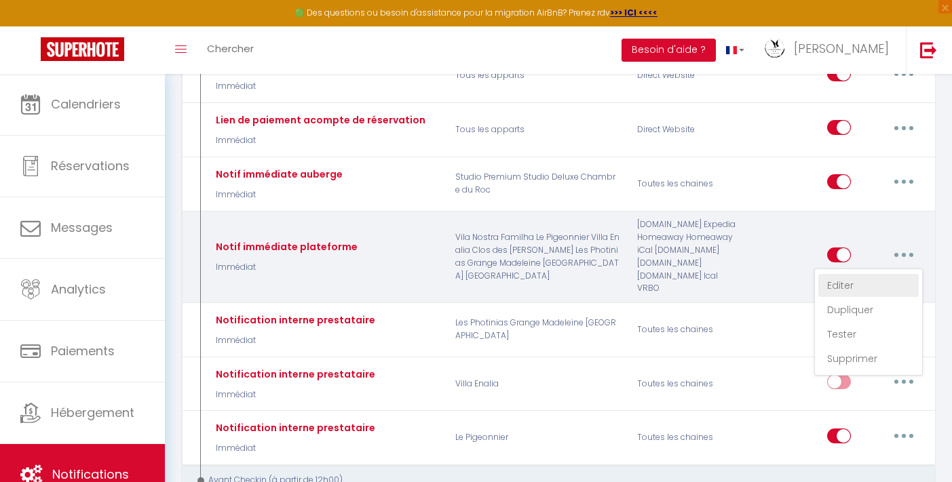
select select
checkbox input "true"
checkbox input "false"
radio input "true"
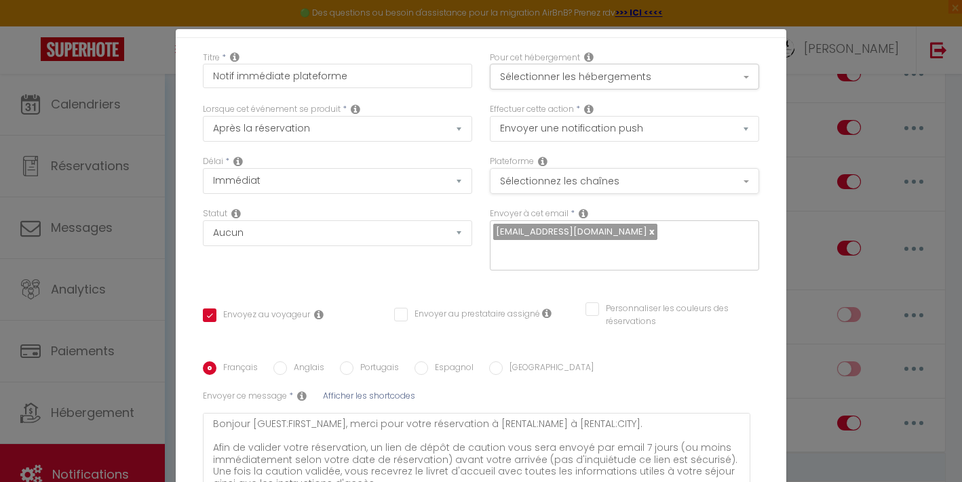
scroll to position [0, 0]
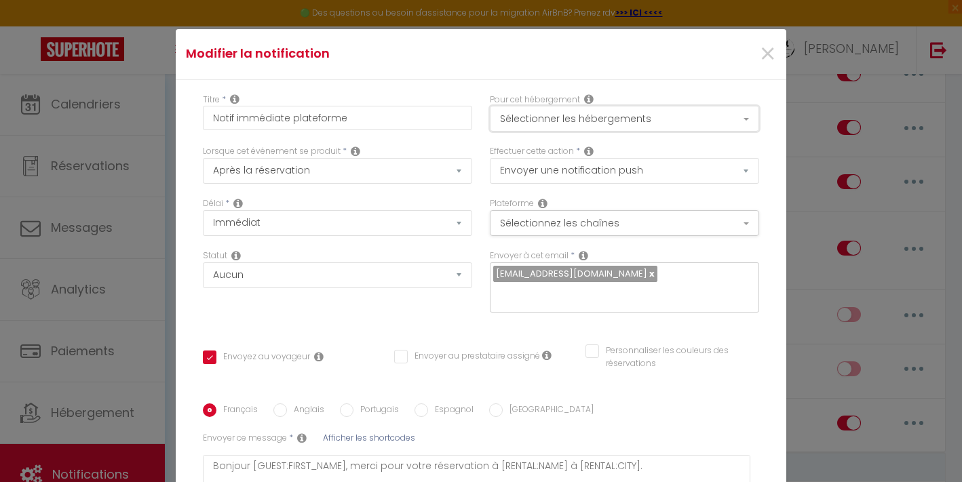
click at [585, 106] on button "Sélectionner les hébergements" at bounding box center [624, 119] width 269 height 26
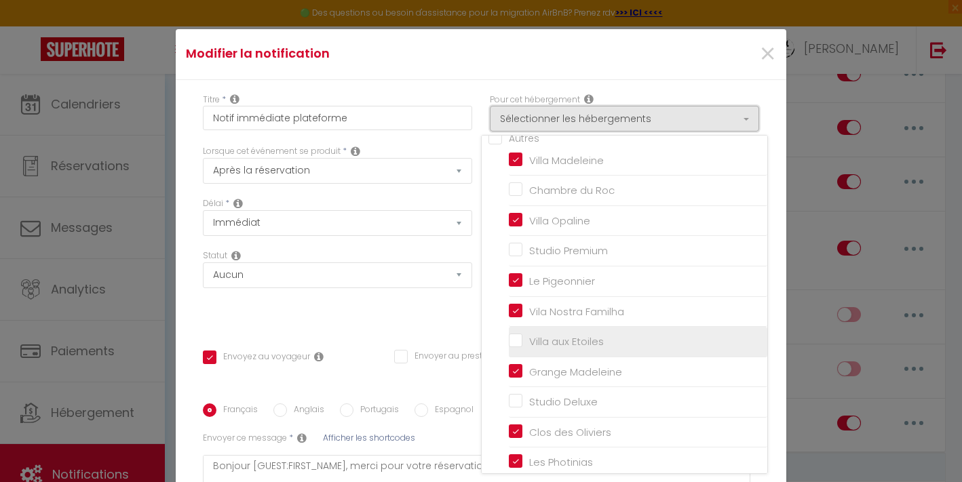
scroll to position [52, 0]
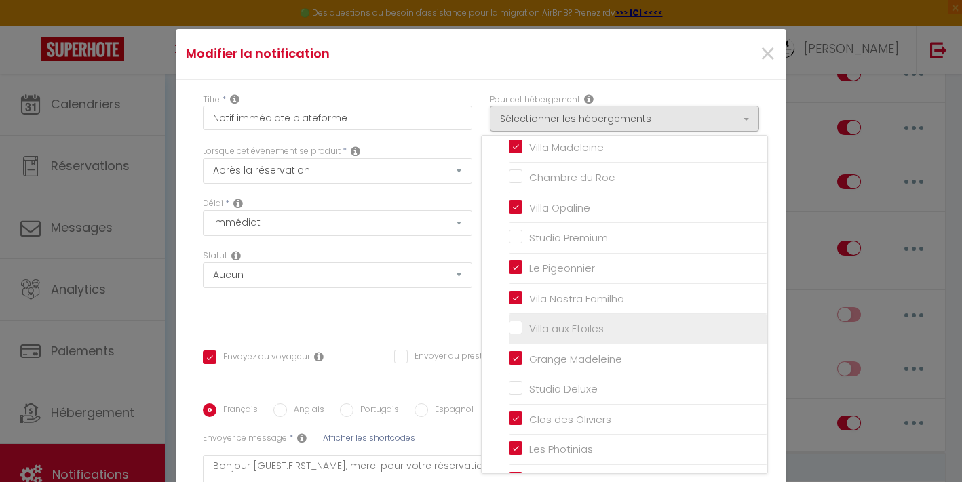
click at [572, 322] on input "Villa aux Etoiles" at bounding box center [638, 329] width 258 height 14
checkbox input "true"
checkbox input "false"
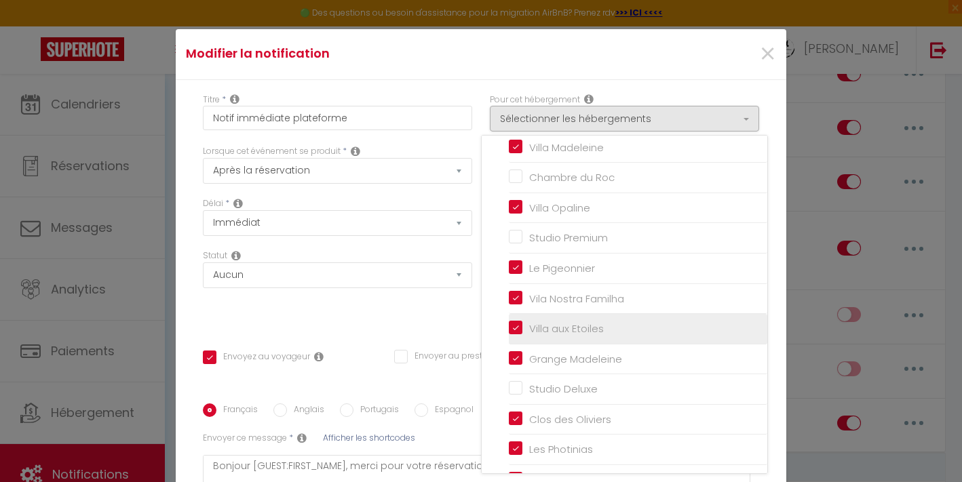
checkbox input "false"
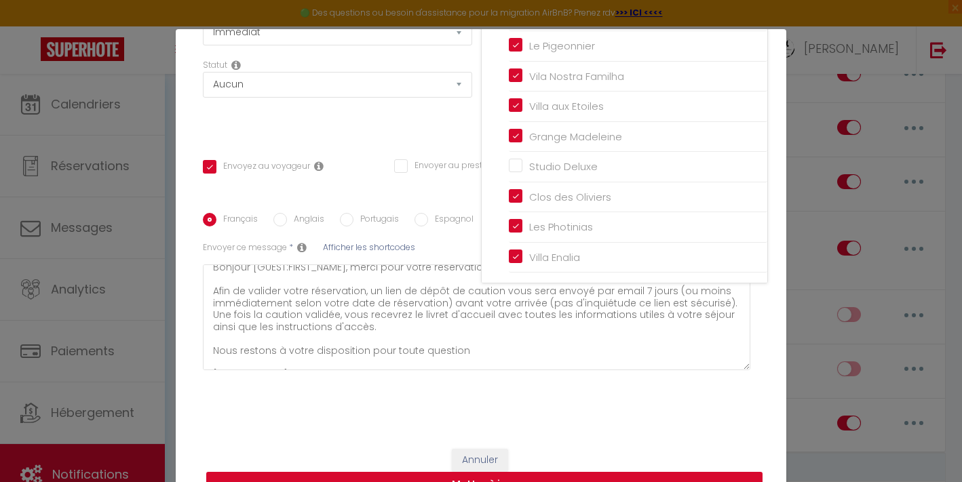
scroll to position [12, 0]
click at [504, 472] on button "Mettre à jour" at bounding box center [484, 485] width 556 height 26
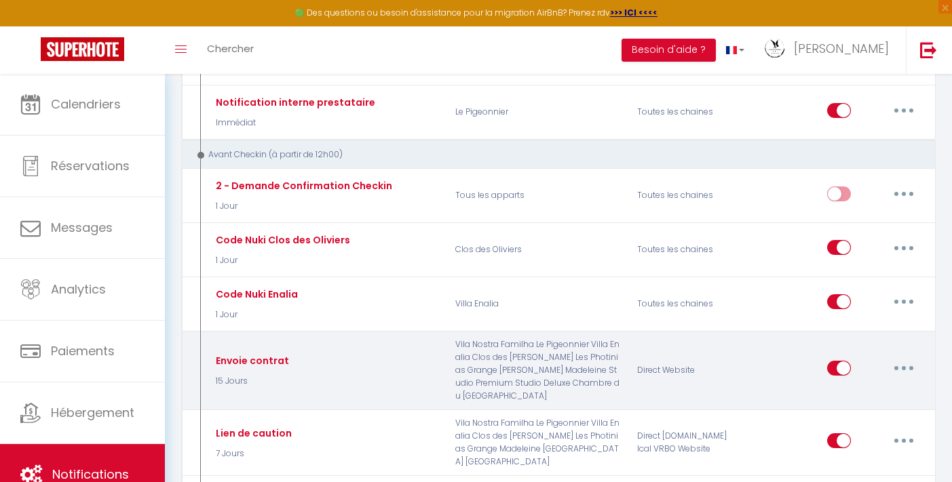
scroll to position [694, 0]
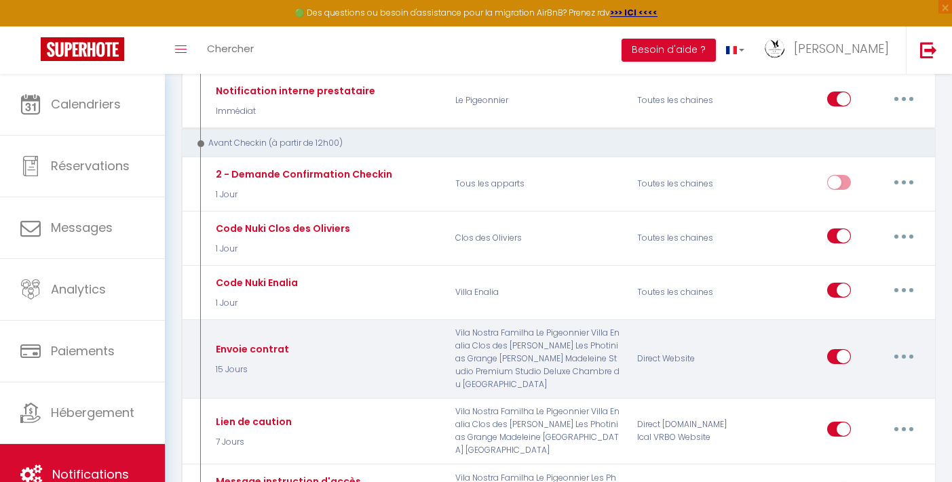
click at [905, 346] on button "button" at bounding box center [903, 357] width 38 height 22
click at [853, 376] on link "Editer" at bounding box center [868, 387] width 100 height 23
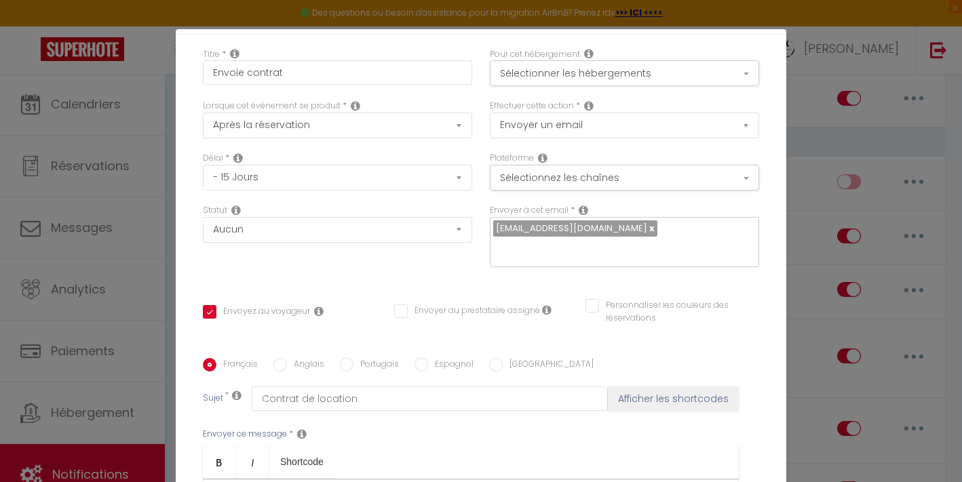
scroll to position [0, 0]
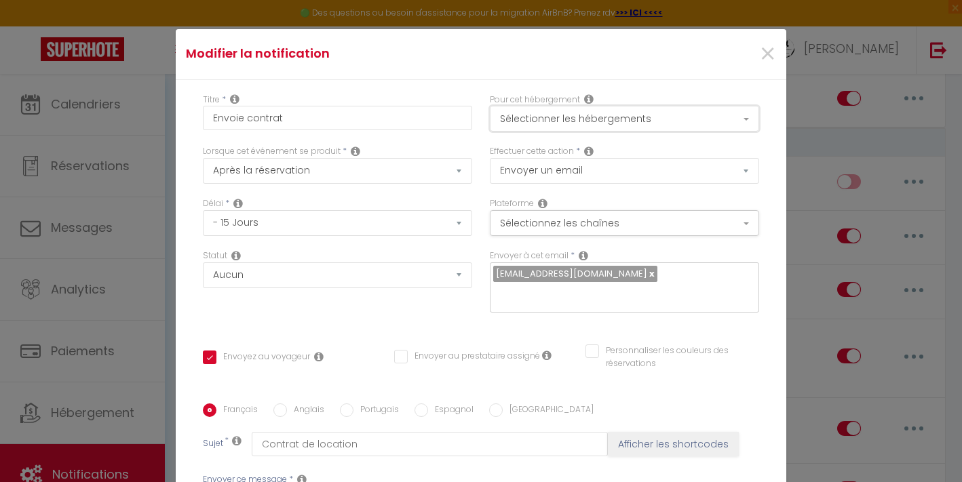
click at [601, 106] on button "Sélectionner les hébergements" at bounding box center [624, 119] width 269 height 26
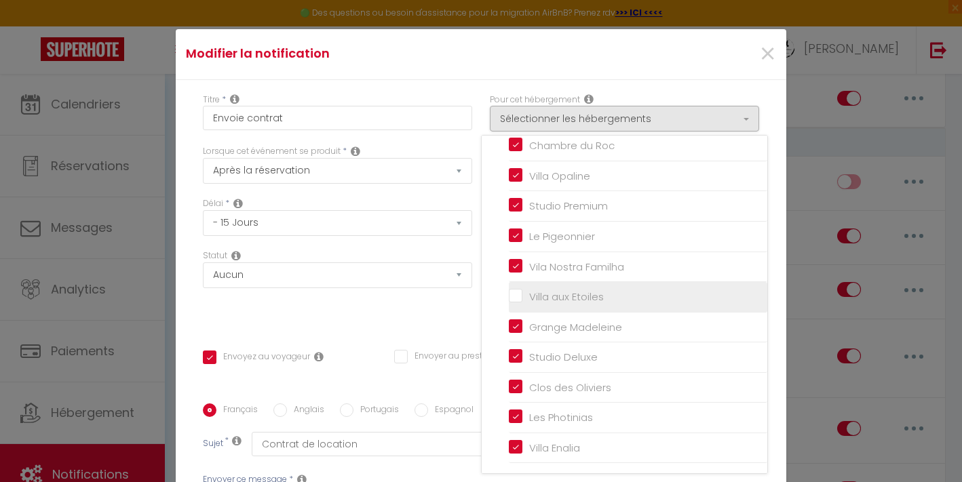
click at [553, 290] on input "Villa aux Etoiles" at bounding box center [638, 297] width 258 height 14
checkbox input "true"
checkbox input "false"
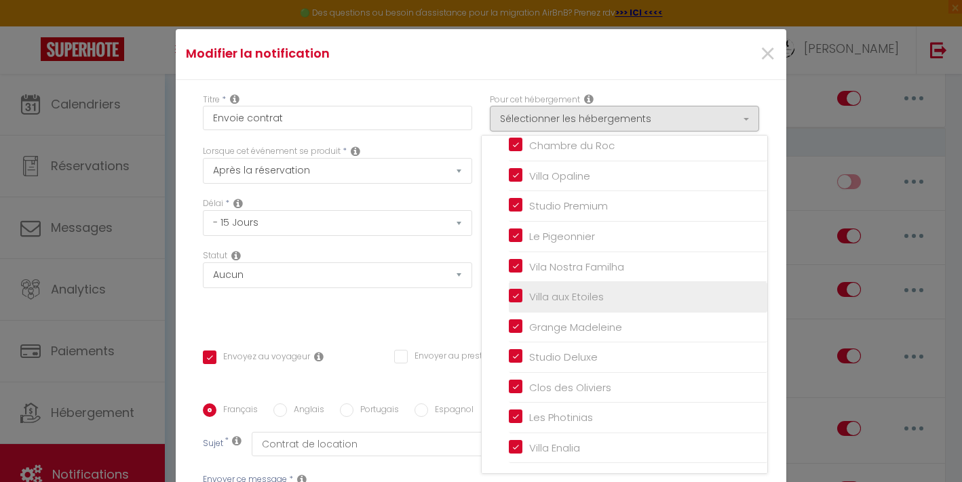
checkbox input "false"
checkbox input "true"
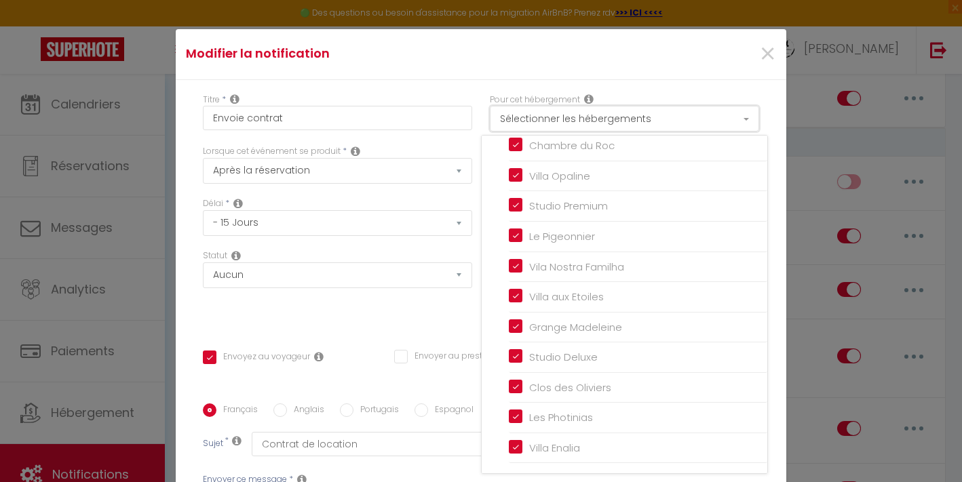
click at [593, 106] on button "Sélectionner les hébergements" at bounding box center [624, 119] width 269 height 26
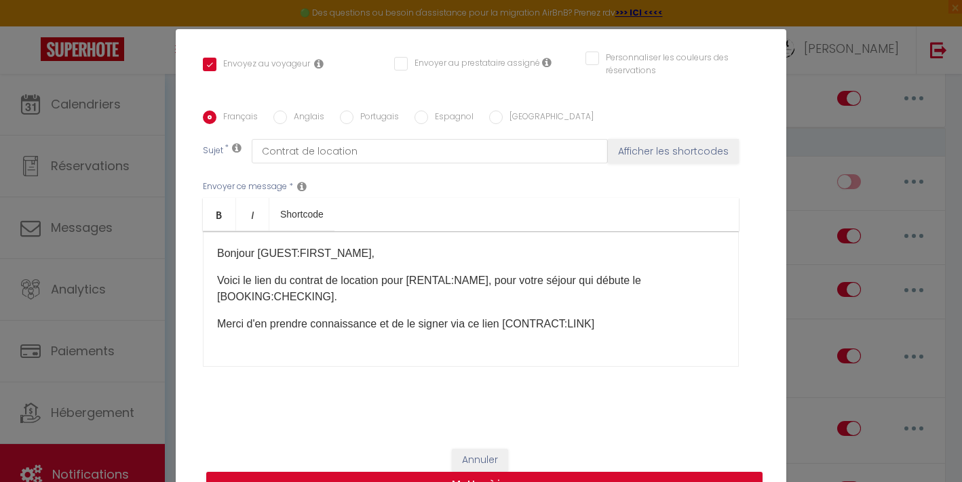
scroll to position [22, 0]
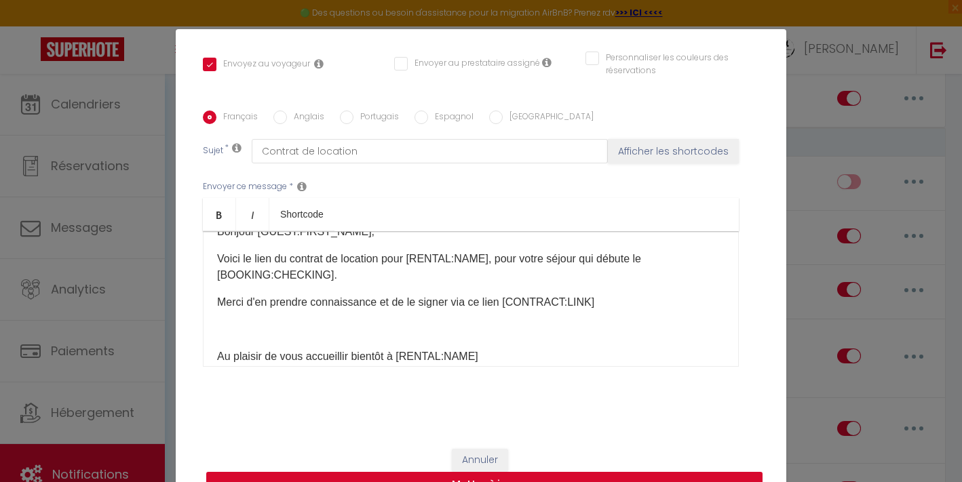
click at [505, 472] on button "Mettre à jour" at bounding box center [484, 485] width 556 height 26
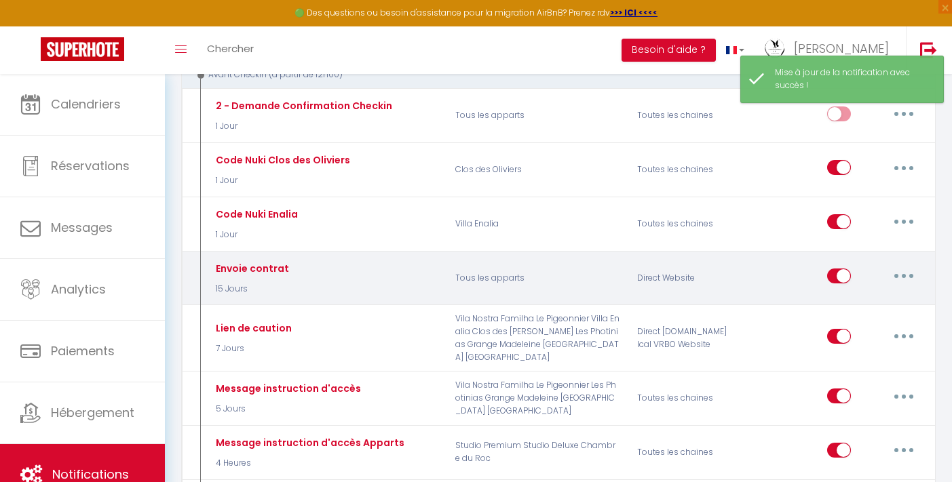
scroll to position [793, 0]
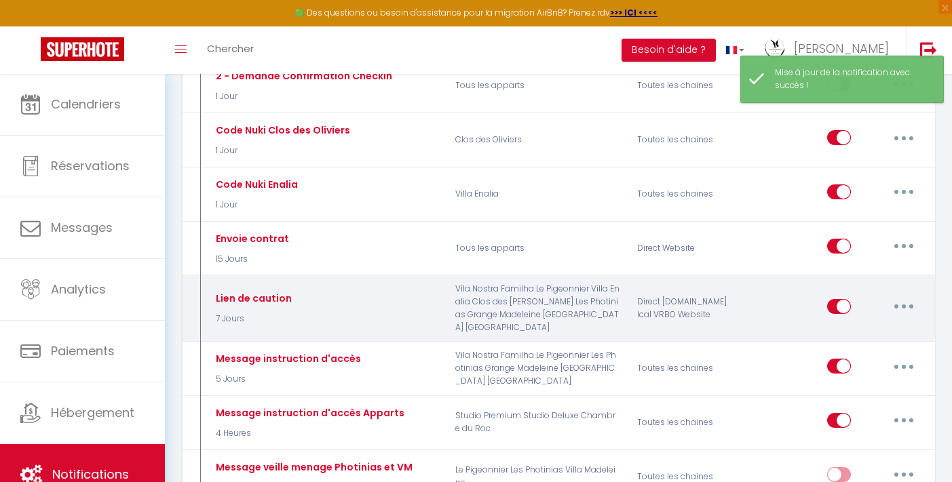
click at [899, 296] on button "button" at bounding box center [903, 307] width 38 height 22
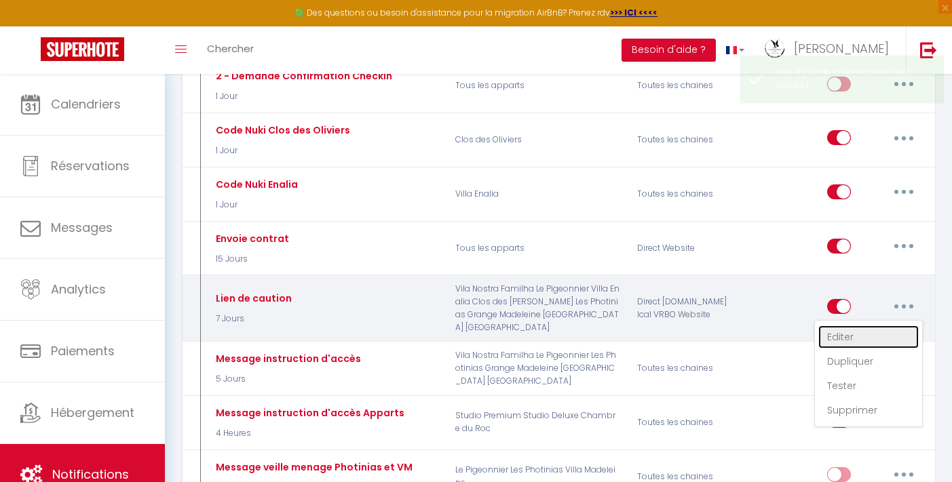
click at [852, 326] on link "Editer" at bounding box center [868, 337] width 100 height 23
type input "Lien de caution"
select select "7 Jours"
select select
checkbox input "true"
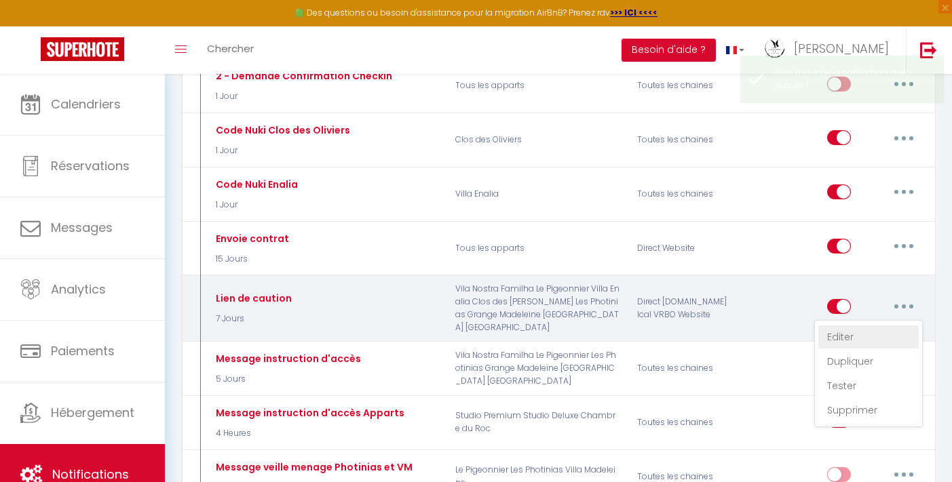
checkbox input "false"
radio input "true"
type input "Lien de règlement de caution"
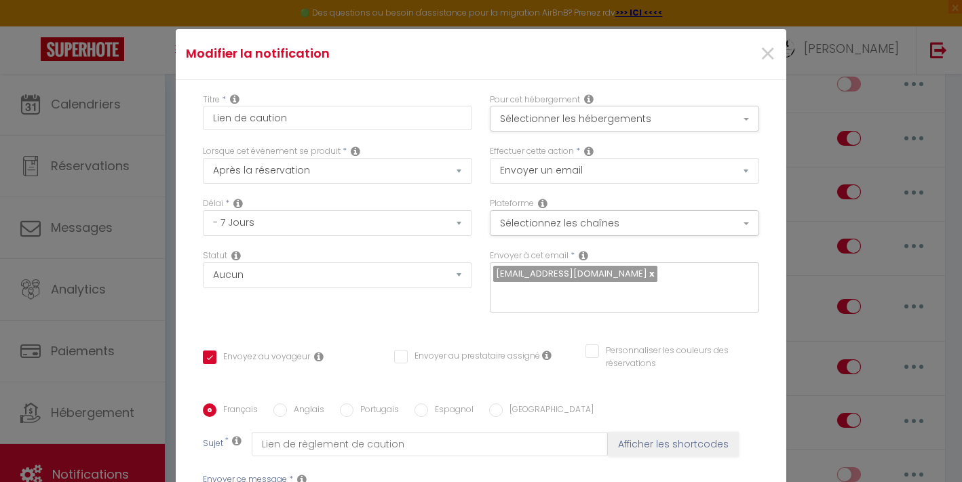
scroll to position [54, 0]
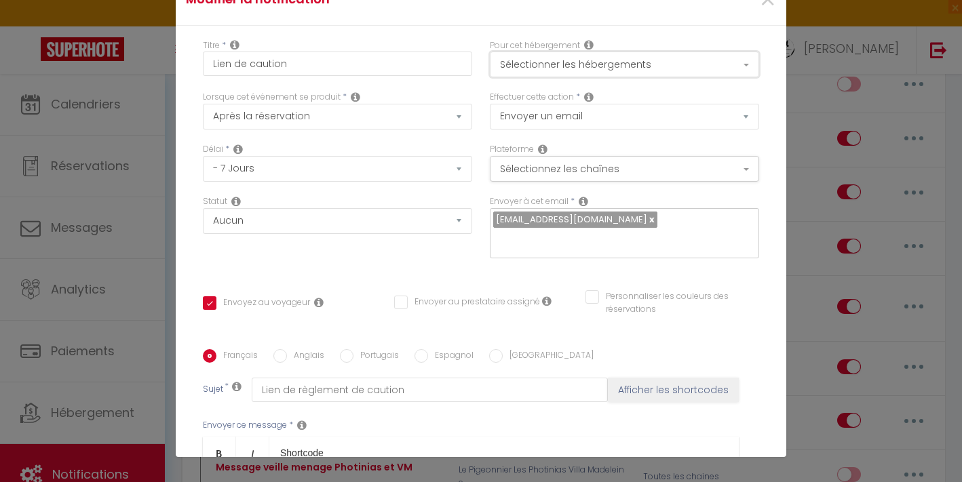
click at [573, 71] on button "Sélectionner les hébergements" at bounding box center [624, 65] width 269 height 26
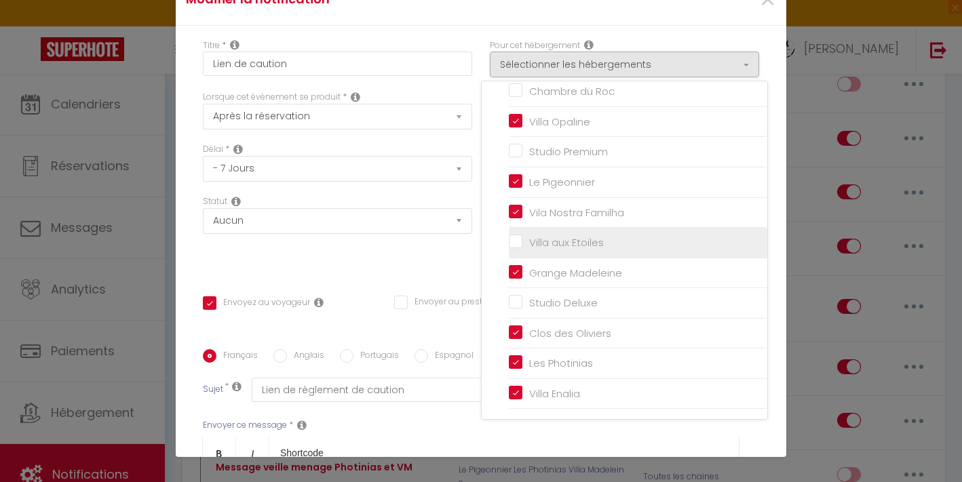
click at [509, 243] on input "Villa aux Etoiles" at bounding box center [638, 243] width 258 height 14
checkbox input "true"
checkbox input "false"
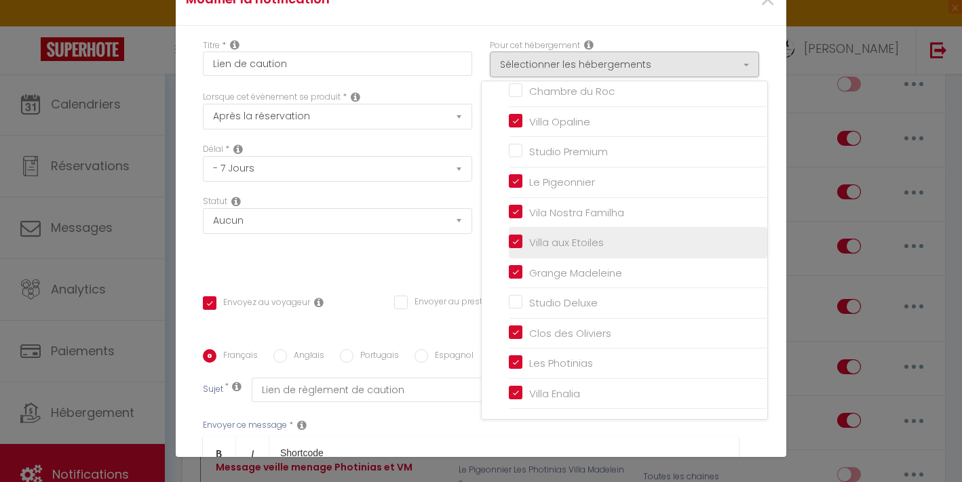
checkbox input "false"
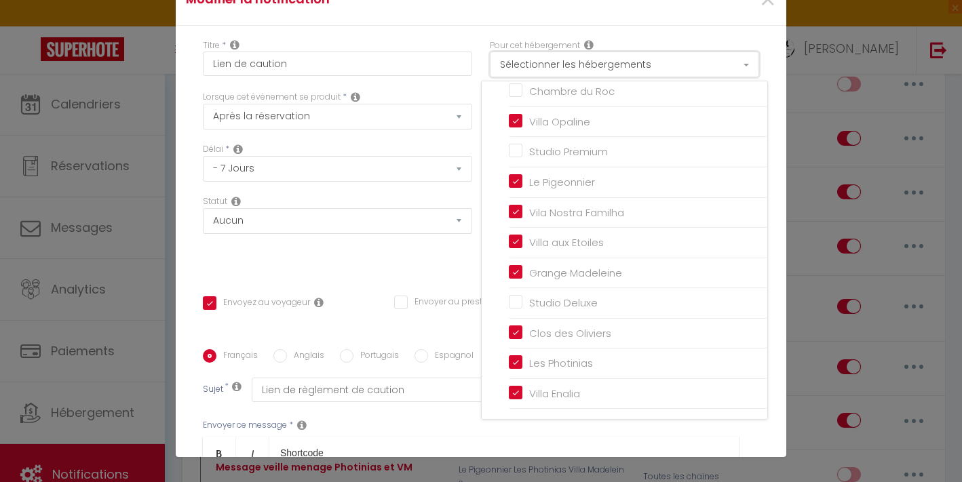
click at [696, 69] on button "Sélectionner les hébergements" at bounding box center [624, 65] width 269 height 26
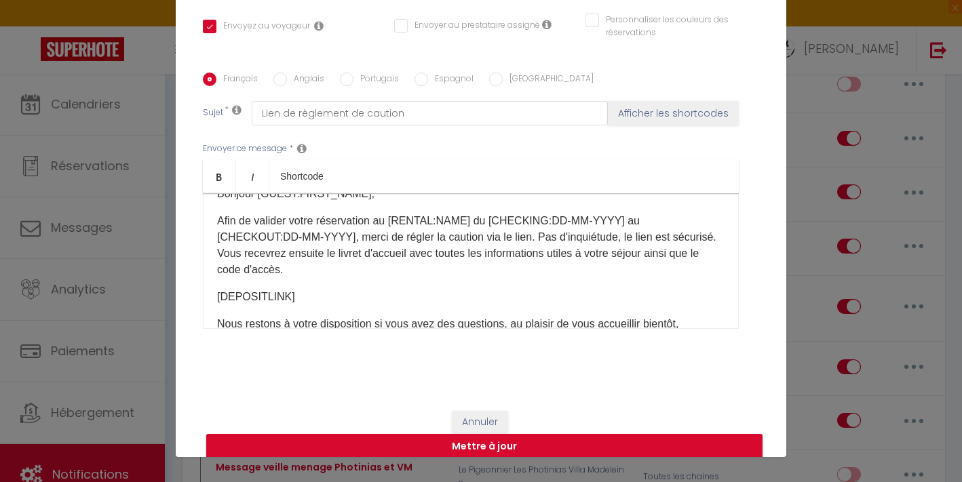
scroll to position [293, 0]
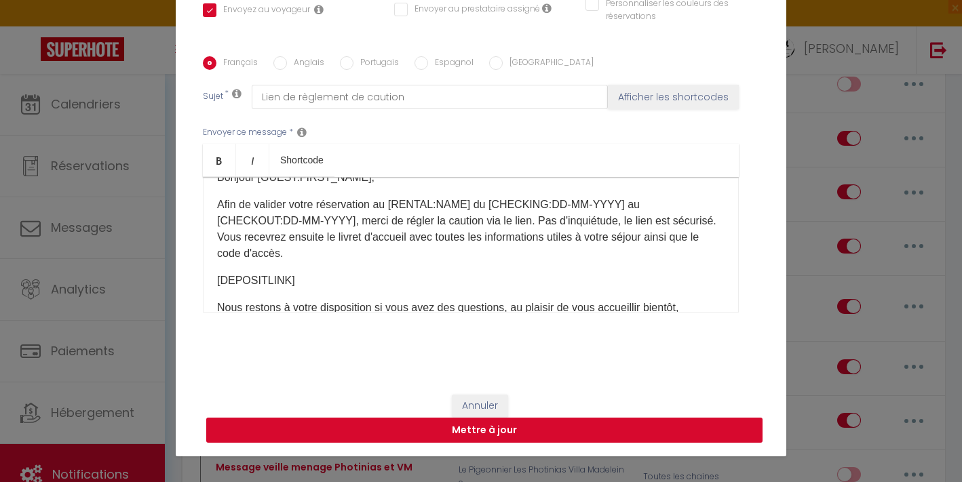
click at [471, 429] on button "Mettre à jour" at bounding box center [484, 431] width 556 height 26
checkbox input "true"
checkbox input "false"
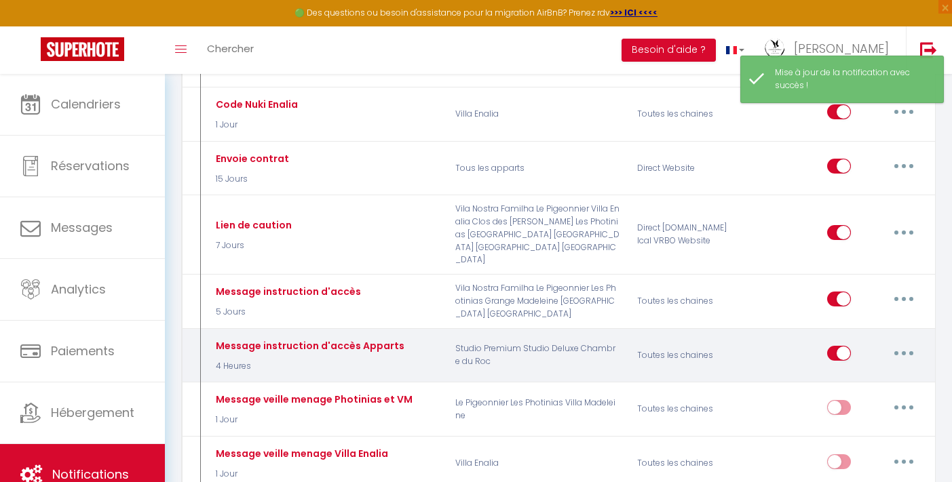
scroll to position [874, 0]
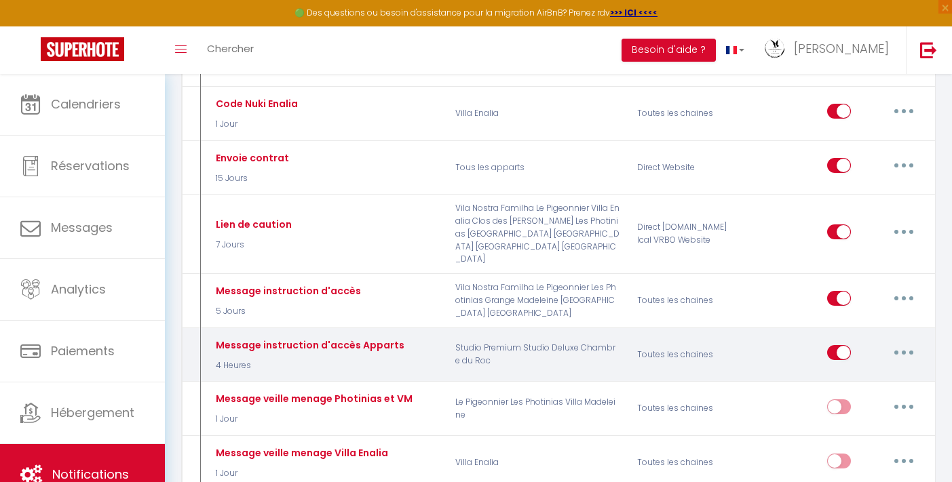
click at [901, 342] on button "button" at bounding box center [903, 353] width 38 height 22
click at [857, 372] on link "Editer" at bounding box center [868, 383] width 100 height 23
type input "Message instruction d'accès Apparts"
select select "4 Heures"
select select
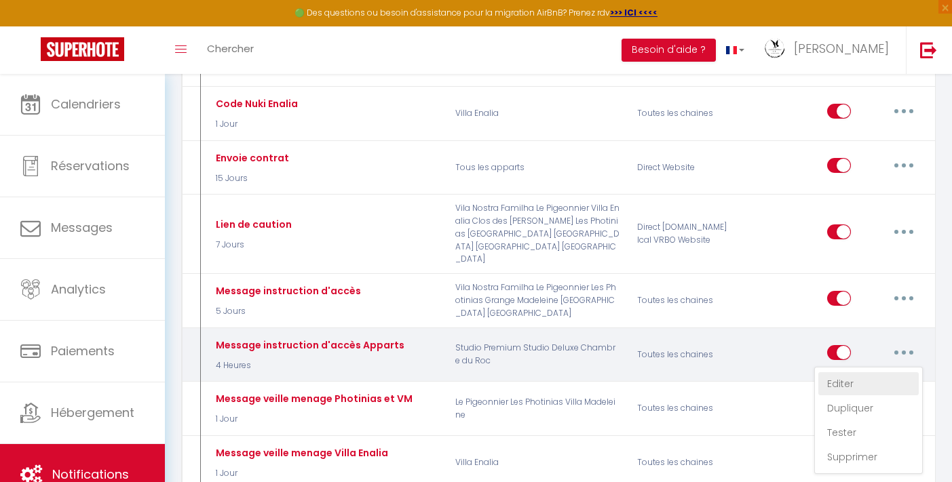
checkbox input "true"
checkbox input "false"
radio input "true"
type input "Instructions d'accès [RENTAL:NAME]"
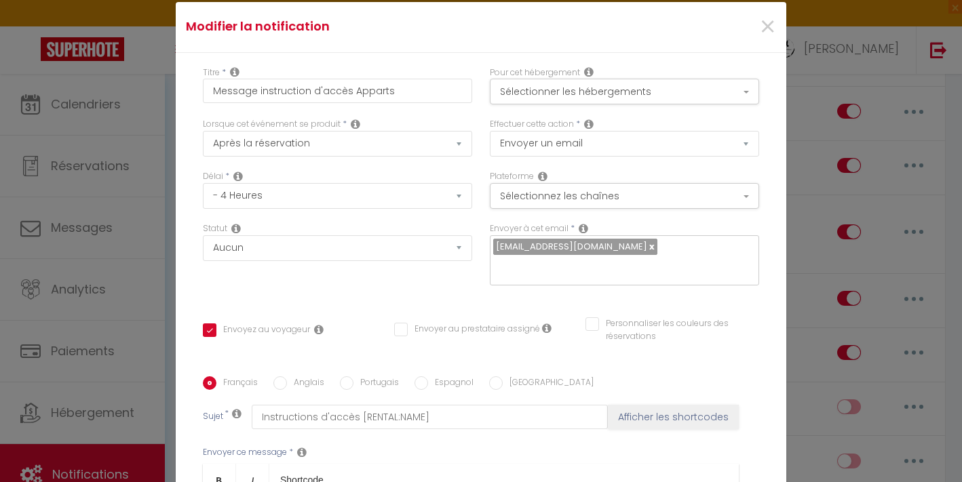
scroll to position [0, 0]
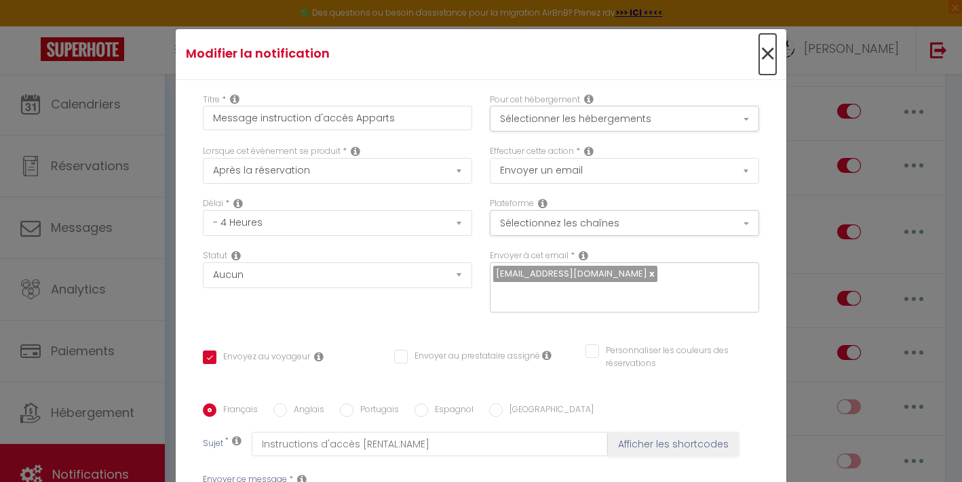
click at [759, 58] on span "×" at bounding box center [767, 54] width 17 height 41
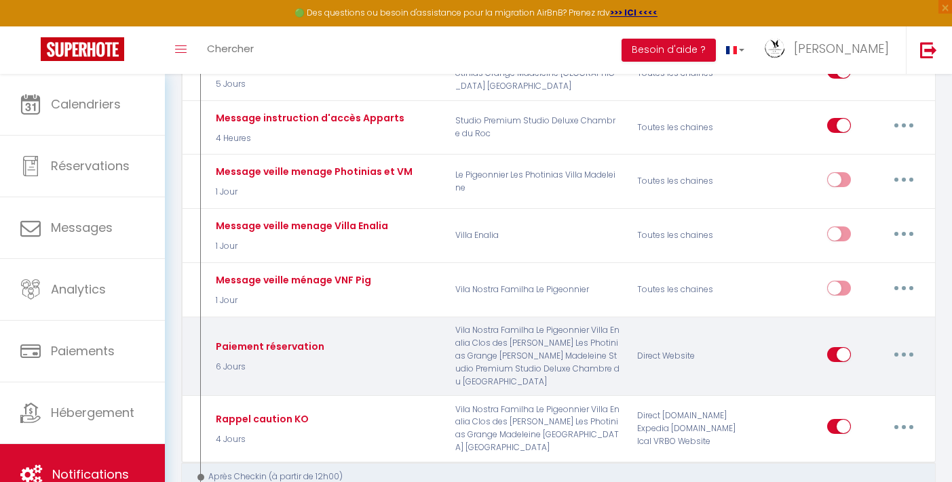
click at [910, 344] on button "button" at bounding box center [903, 355] width 38 height 22
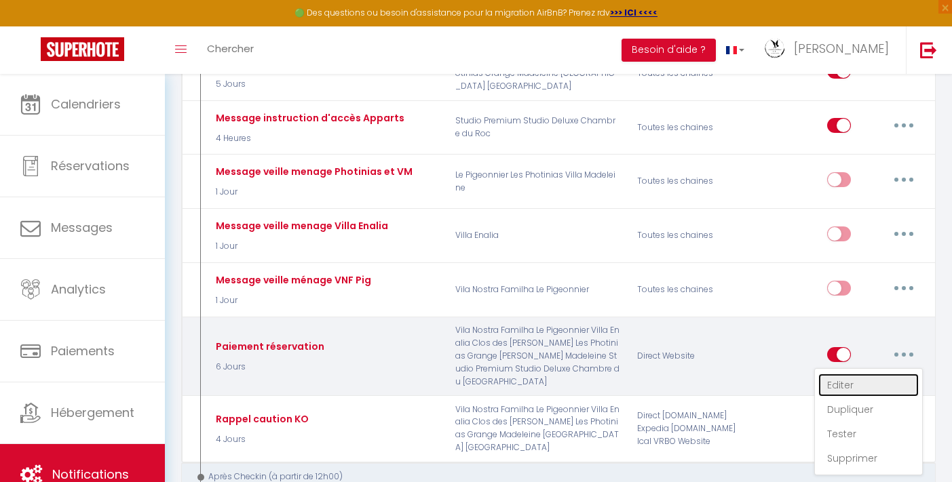
click at [850, 374] on link "Editer" at bounding box center [868, 385] width 100 height 23
type input "Paiement réservation"
select select "6 Jours"
checkbox input "true"
checkbox input "false"
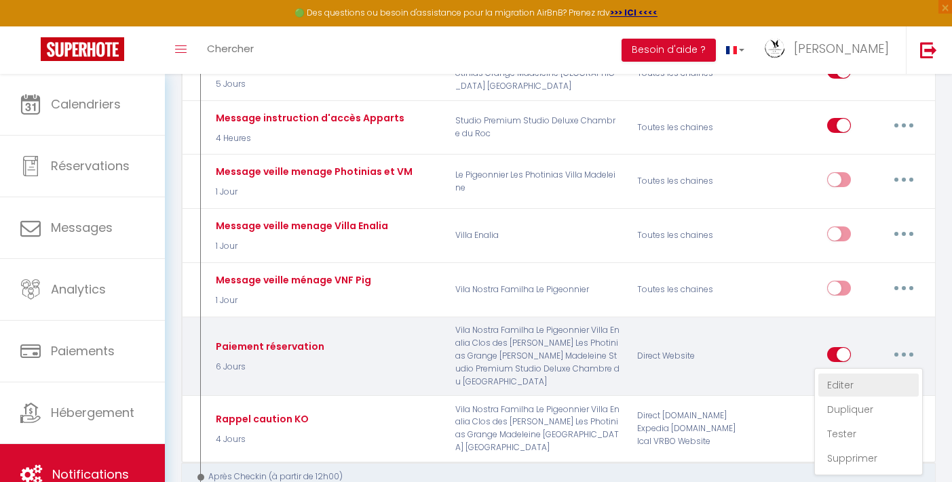
checkbox input "false"
type input "Lien de paiement réservation au [RENTAL:NAME]"
checkbox input "true"
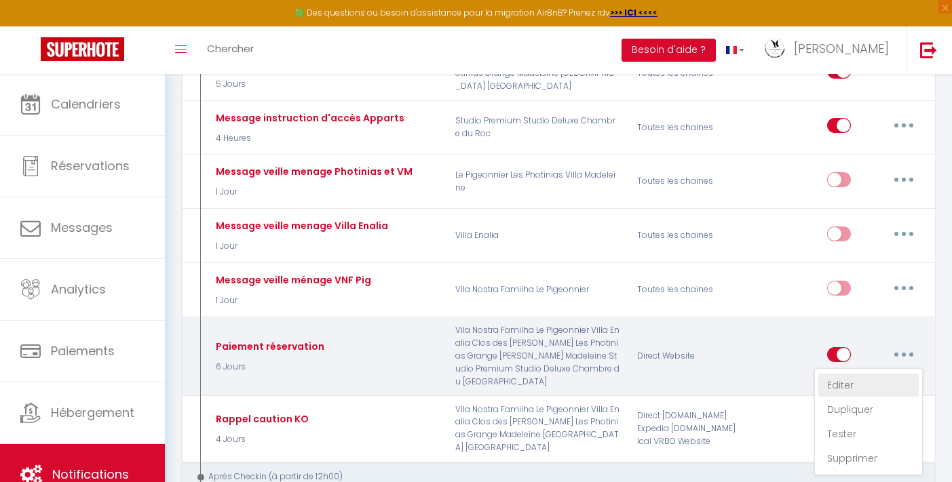
checkbox input "true"
checkbox input "false"
checkbox input "true"
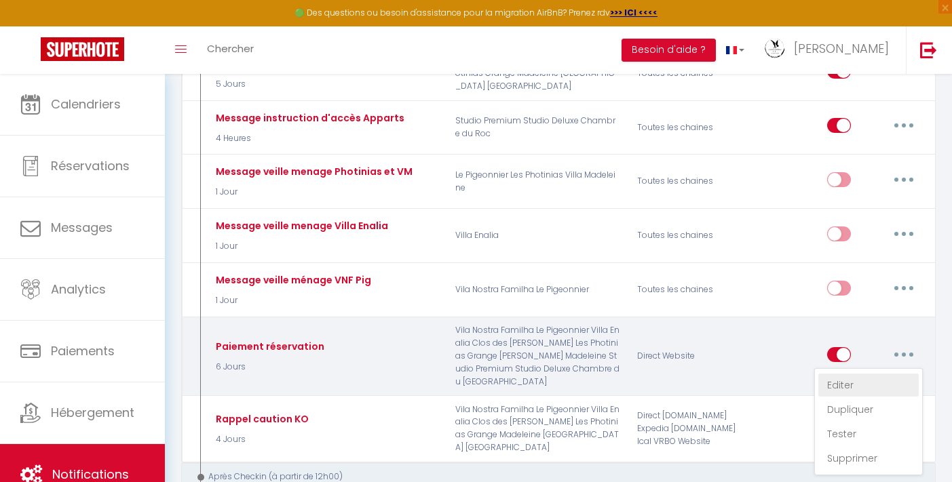
checkbox input "true"
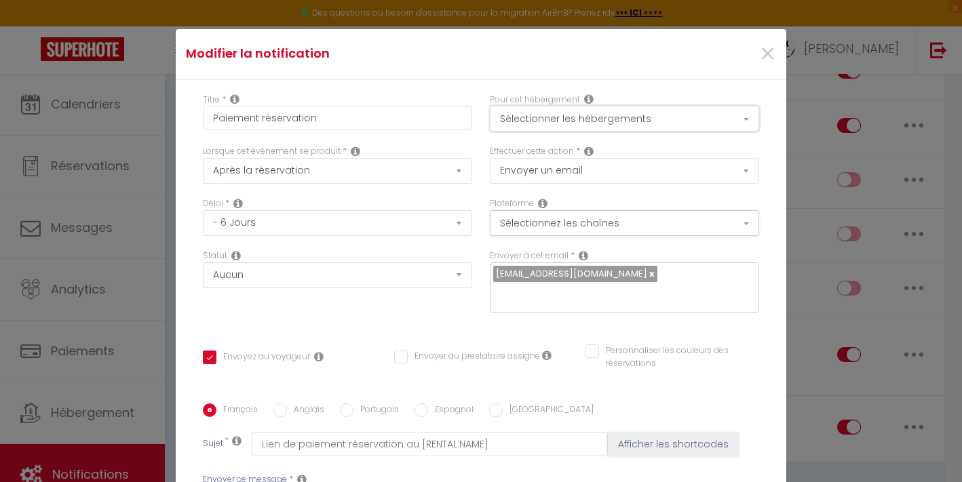
click at [620, 124] on button "Sélectionner les hébergements" at bounding box center [624, 119] width 269 height 26
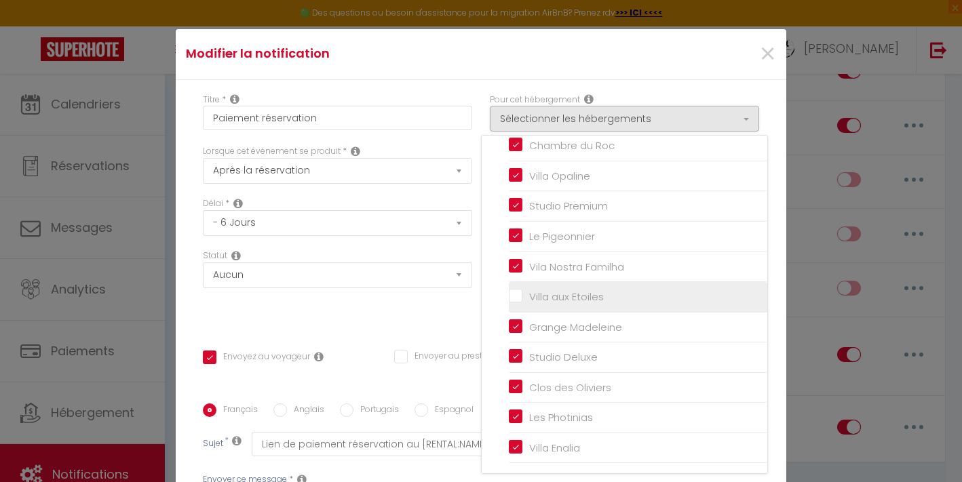
click at [509, 293] on input "Villa aux Etoiles" at bounding box center [638, 297] width 258 height 14
checkbox input "true"
checkbox input "false"
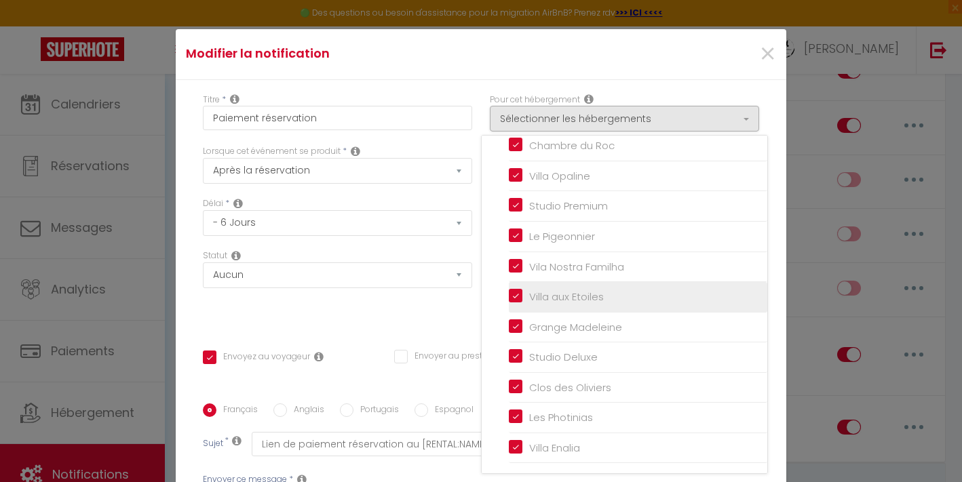
checkbox input "false"
checkbox input "true"
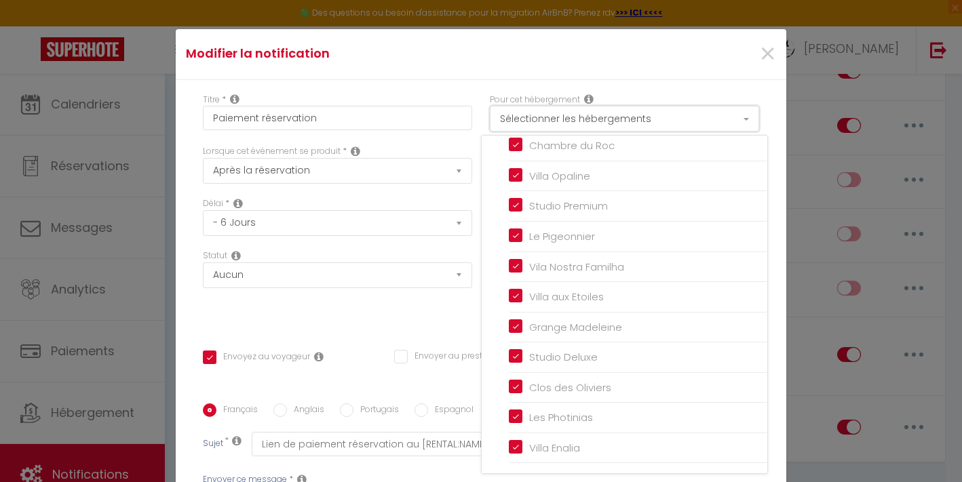
click at [627, 115] on button "Sélectionner les hébergements" at bounding box center [624, 119] width 269 height 26
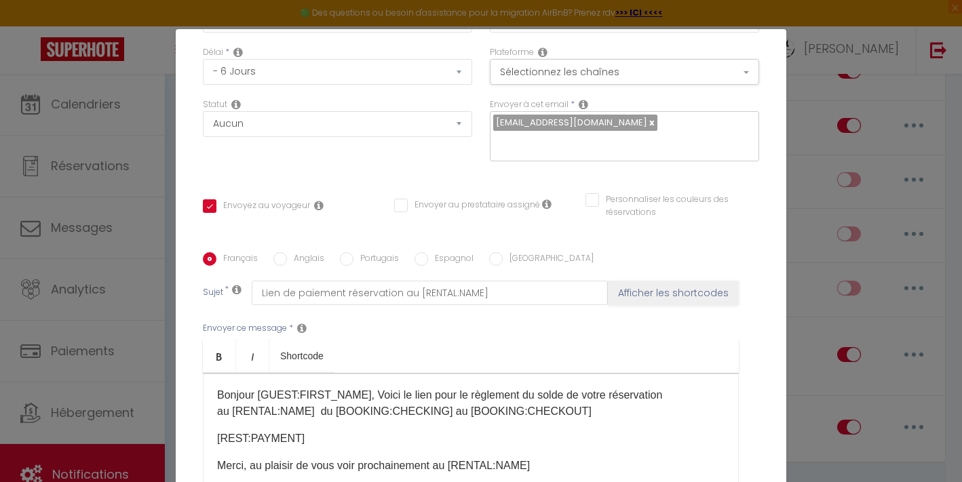
scroll to position [293, 0]
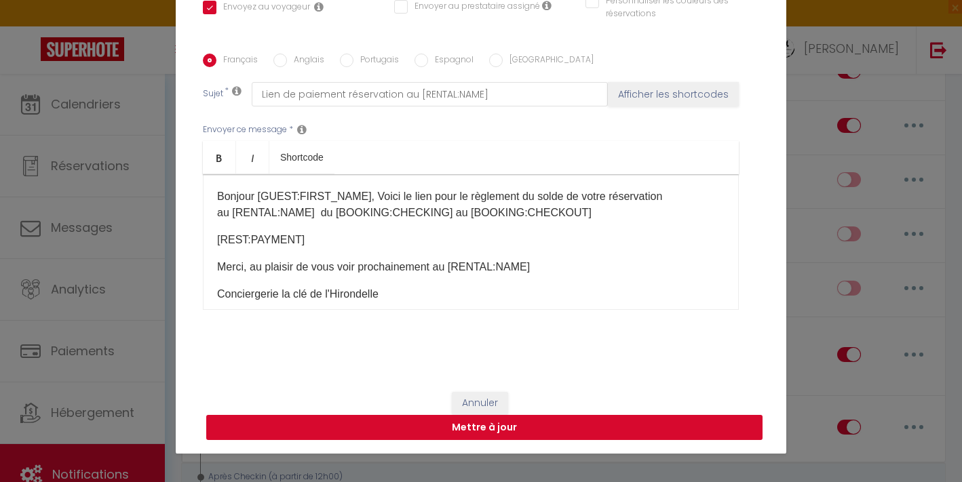
click at [543, 422] on button "Mettre à jour" at bounding box center [484, 428] width 556 height 26
checkbox input "true"
checkbox input "false"
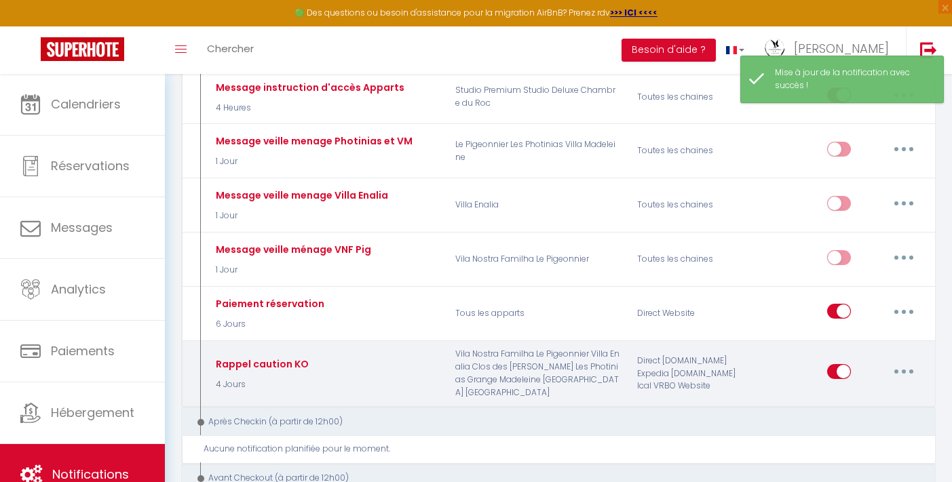
click at [903, 361] on button "button" at bounding box center [903, 372] width 38 height 22
click at [848, 391] on link "Editer" at bounding box center [868, 402] width 100 height 23
type input "Rappel caution KO"
select select "4 Jours"
select select "if_deposit_not_paid"
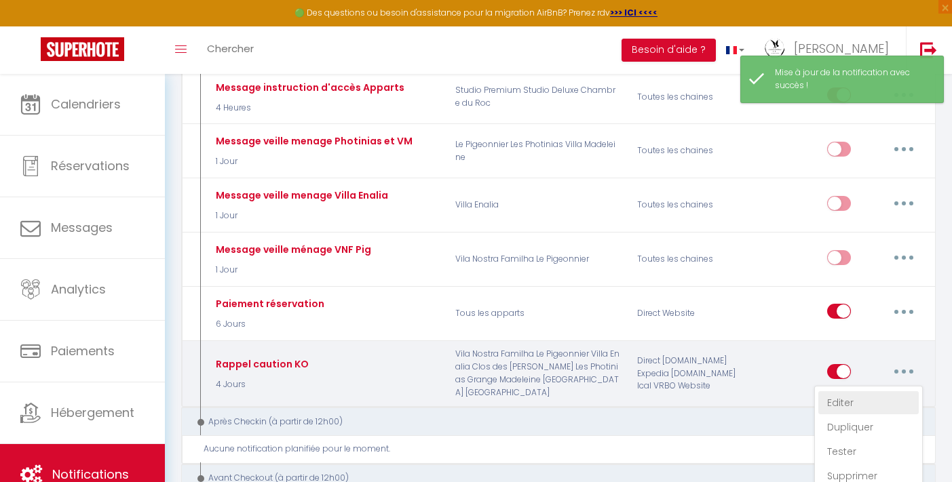
checkbox input "true"
checkbox input "false"
radio input "true"
type input "Rappel dépôt de caution"
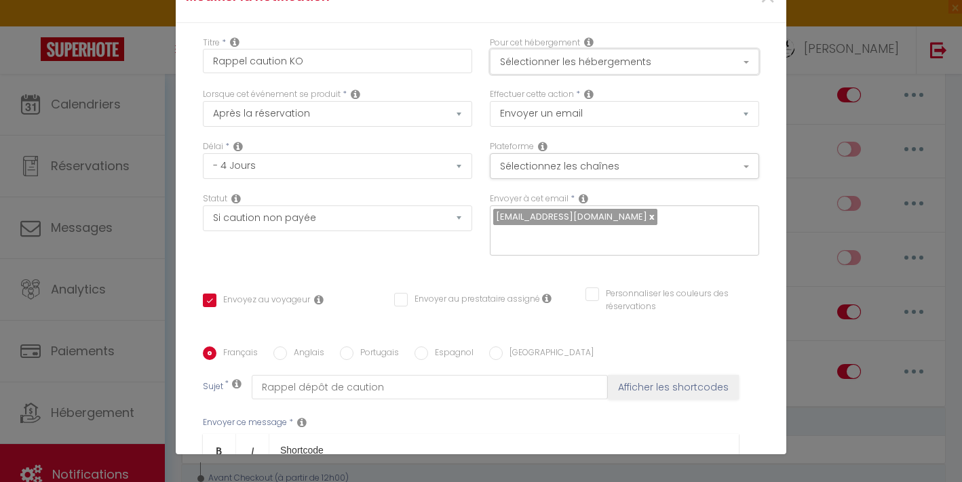
click at [638, 62] on button "Sélectionner les hébergements" at bounding box center [624, 62] width 269 height 26
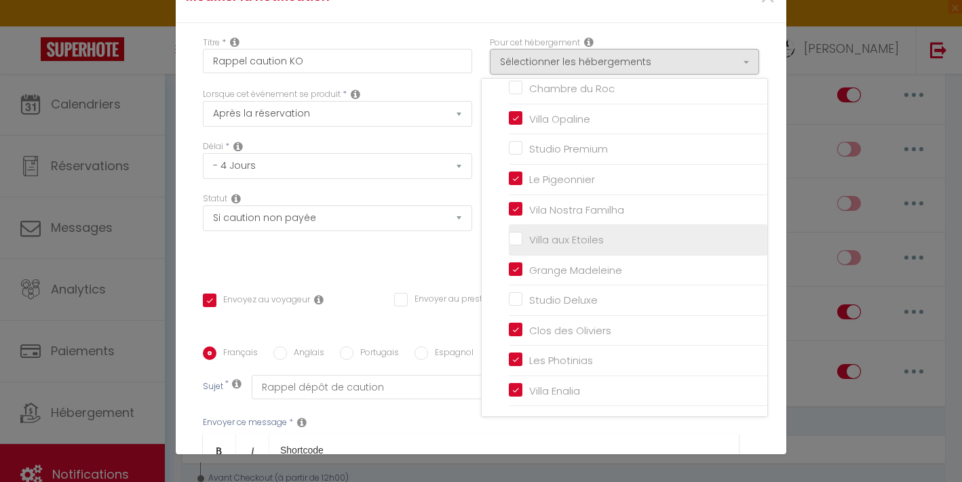
click at [509, 240] on input "Villa aux Etoiles" at bounding box center [638, 240] width 258 height 14
checkbox input "true"
checkbox input "false"
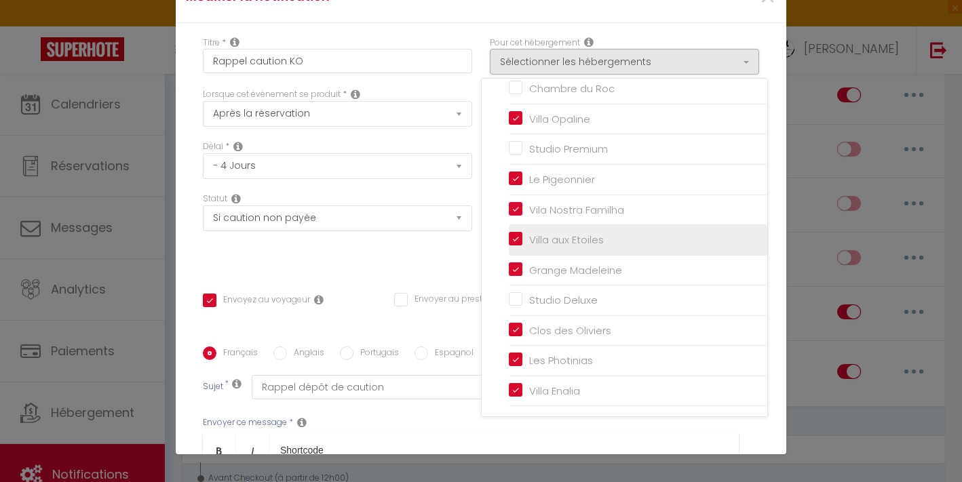
checkbox input "false"
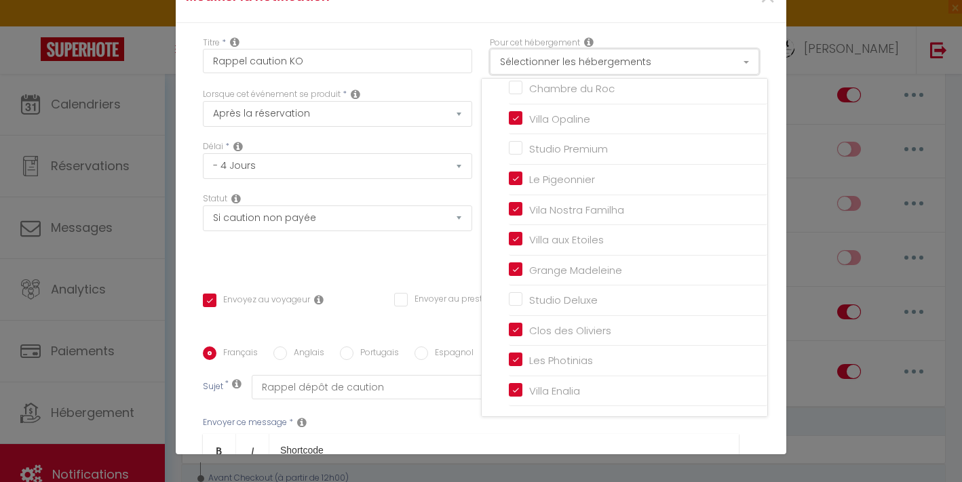
click at [664, 61] on button "Sélectionner les hébergements" at bounding box center [624, 62] width 269 height 26
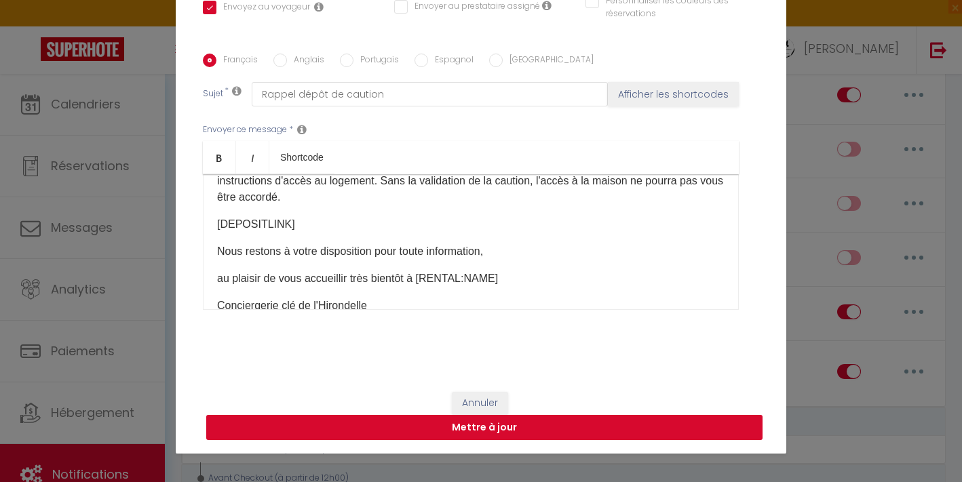
scroll to position [91, 0]
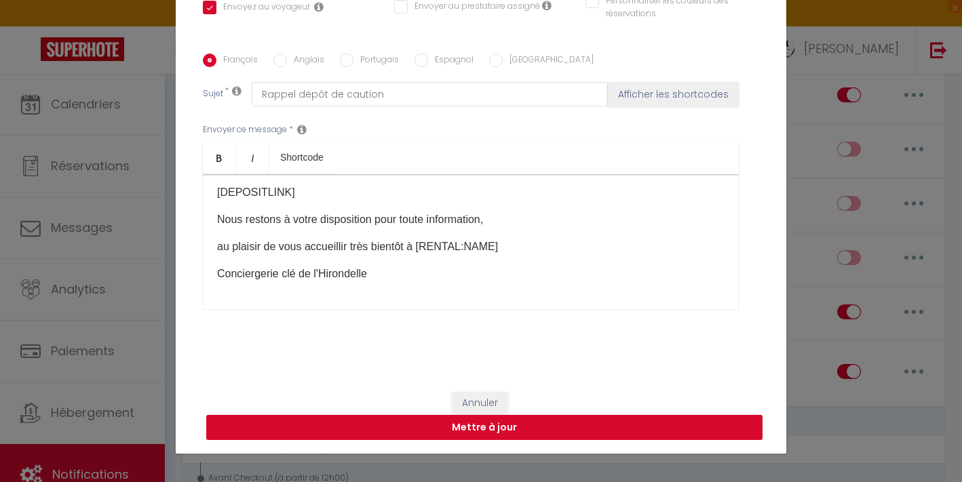
click at [559, 428] on button "Mettre à jour" at bounding box center [484, 428] width 556 height 26
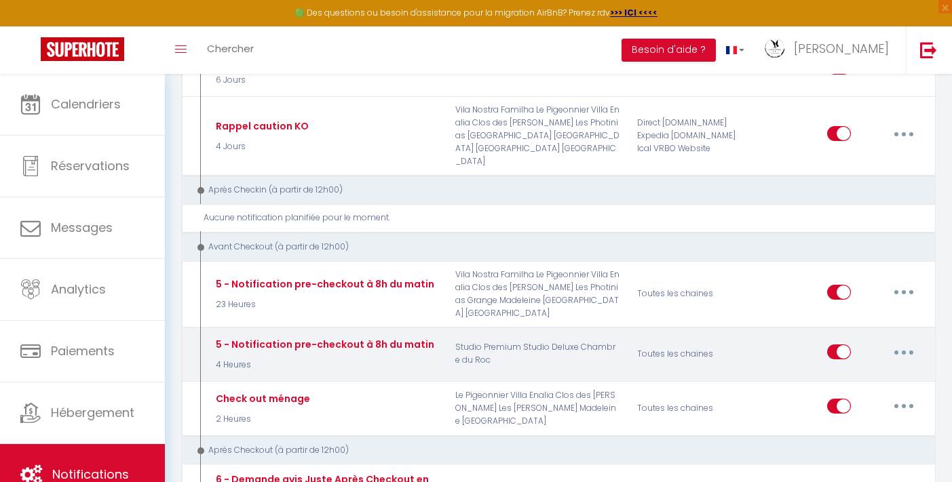
scroll to position [1376, 0]
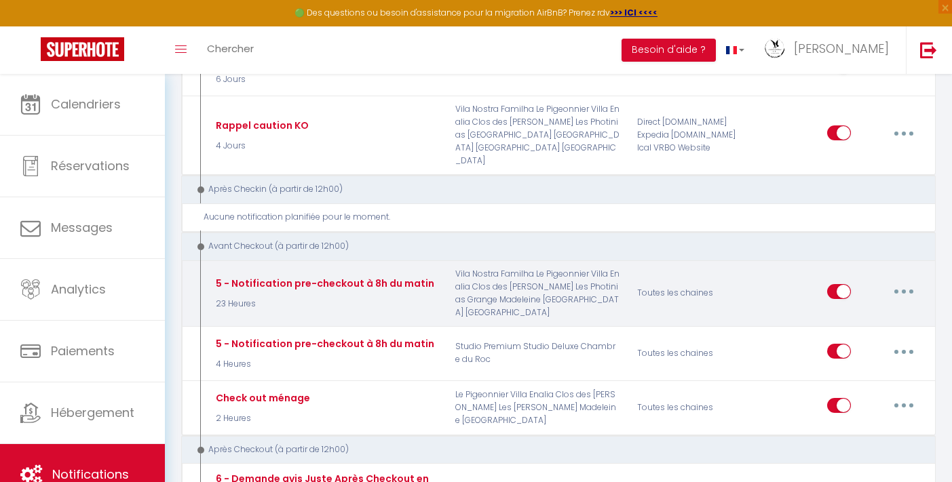
click at [897, 281] on button "button" at bounding box center [903, 292] width 38 height 22
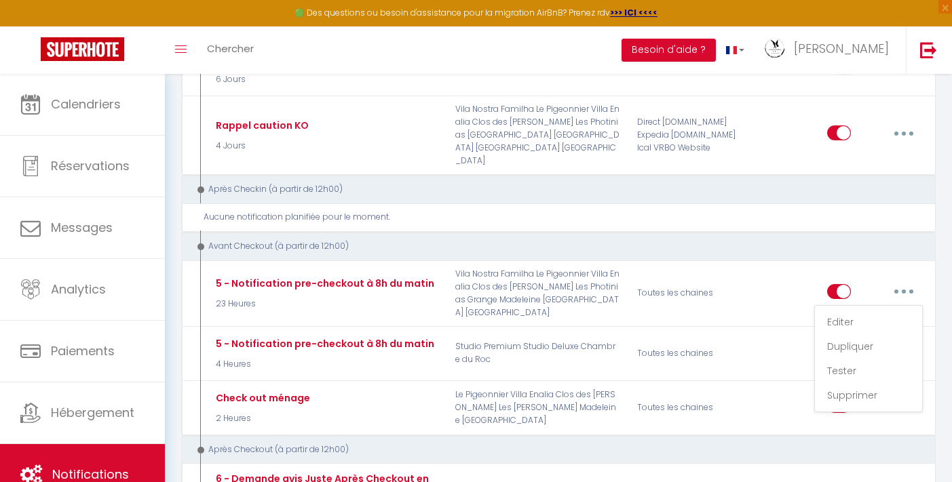
click at [784, 240] on div "Avant Checkout (à partir de 12h00)" at bounding box center [551, 246] width 715 height 13
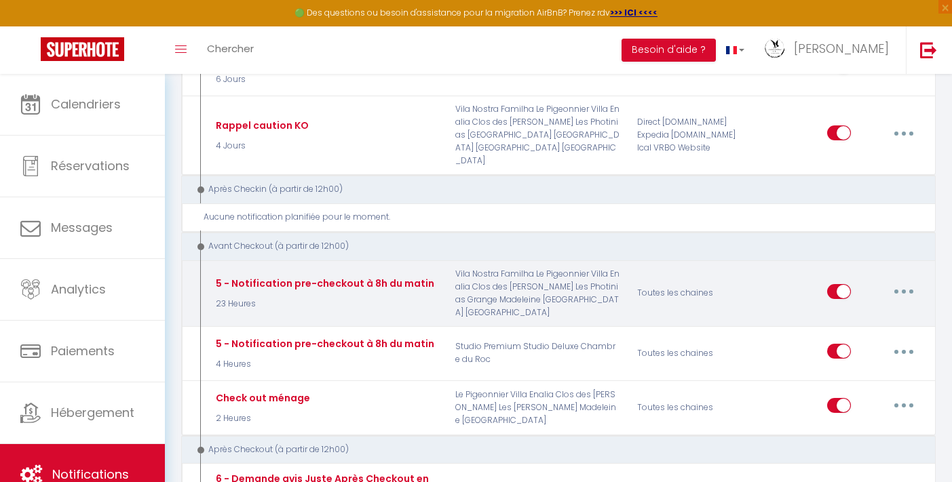
click at [897, 281] on button "button" at bounding box center [903, 292] width 38 height 22
click at [857, 311] on link "Editer" at bounding box center [868, 322] width 100 height 23
type input "5 - Notification pre-checkout à 8h du matin"
select select "4"
select select "notification"
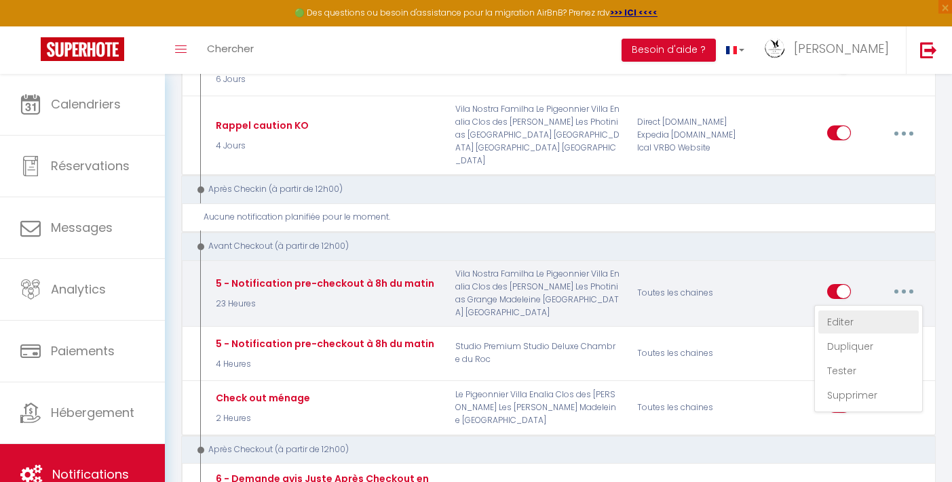
select select "23 Heures"
select select "if_booking_is_paid"
checkbox input "true"
checkbox input "false"
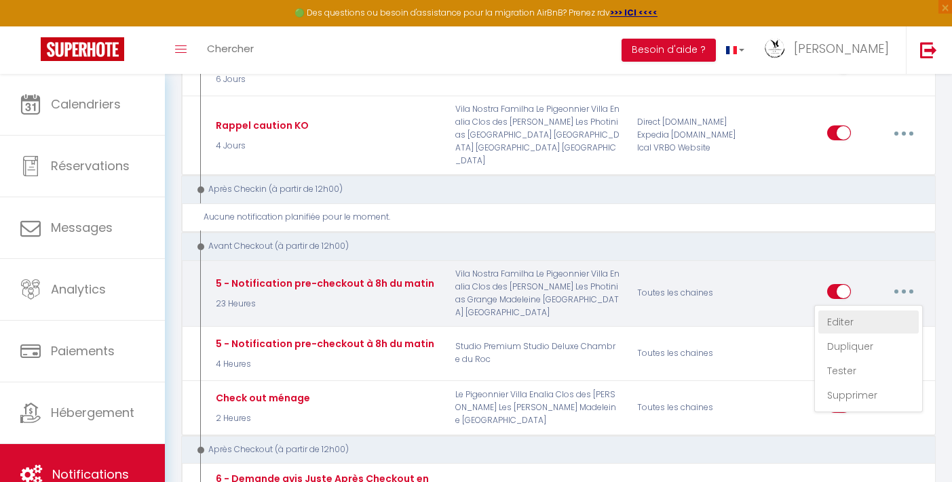
radio input "true"
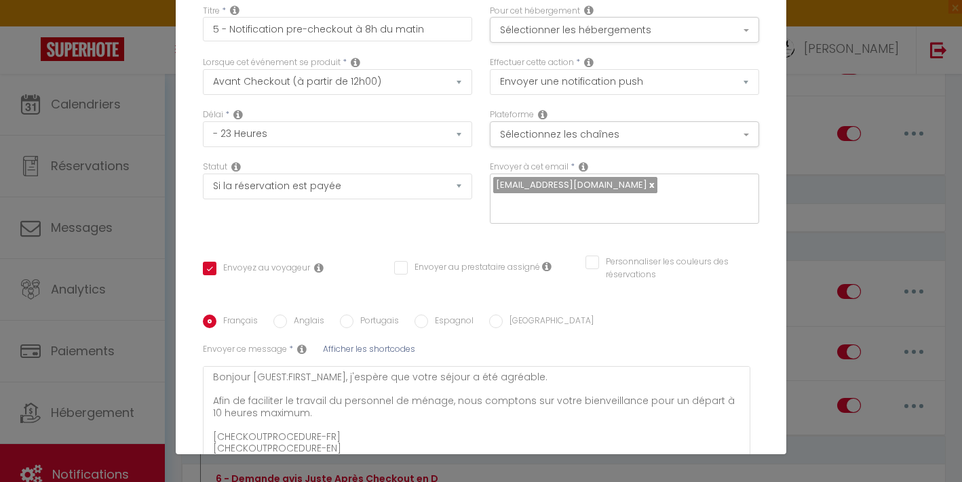
scroll to position [0, 0]
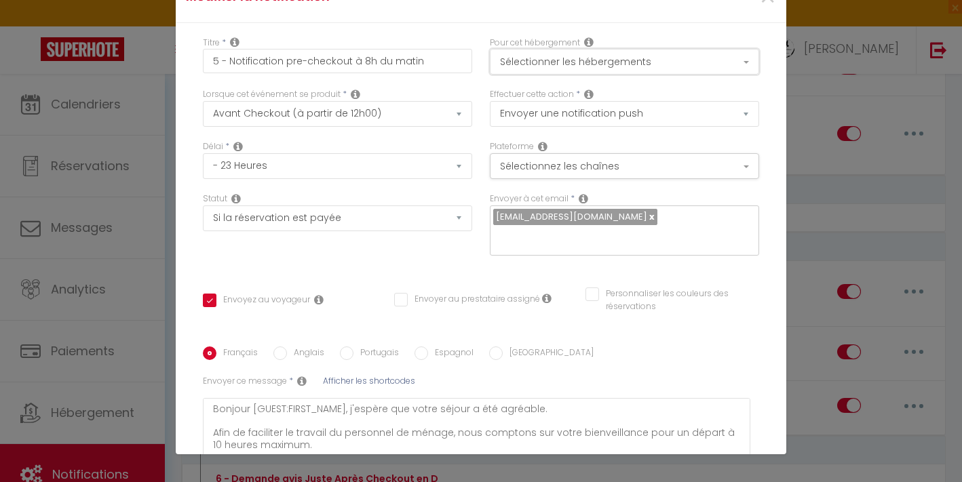
click at [593, 58] on button "Sélectionner les hébergements" at bounding box center [624, 62] width 269 height 26
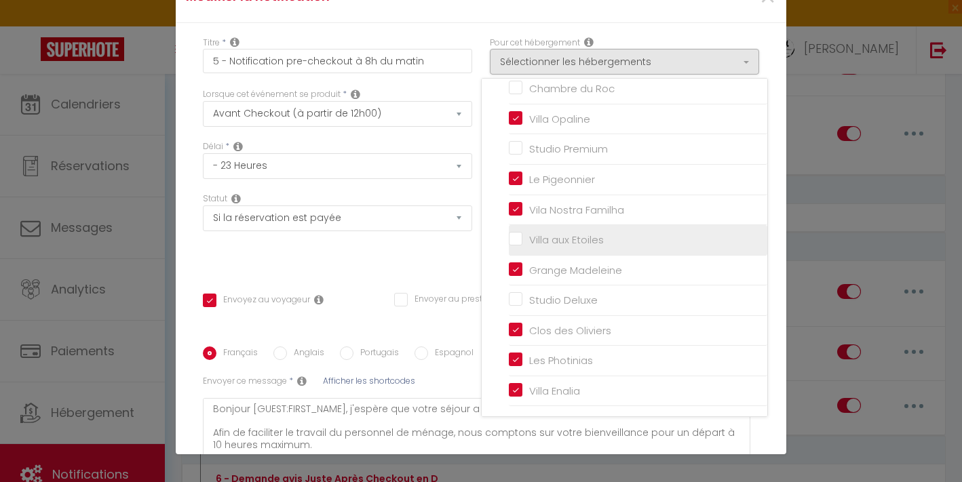
click at [509, 241] on input "Villa aux Etoiles" at bounding box center [638, 240] width 258 height 14
checkbox input "true"
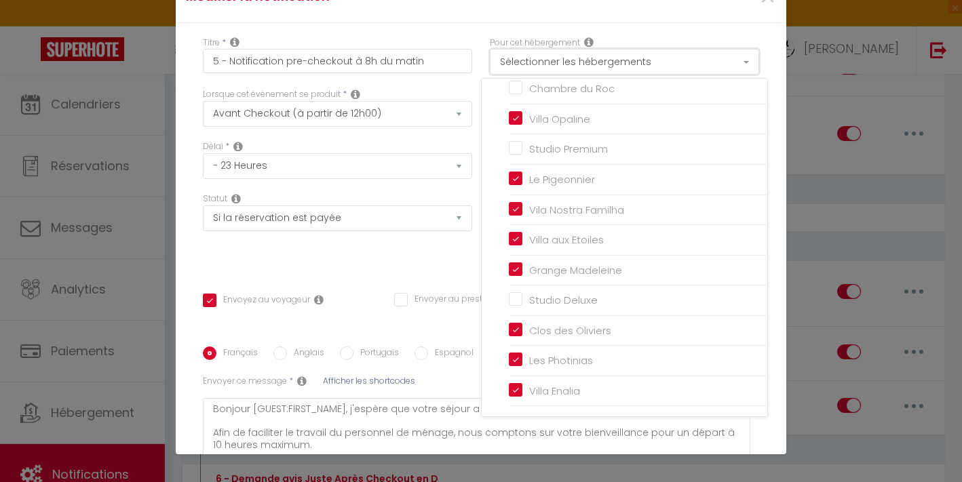
click at [703, 57] on button "Sélectionner les hébergements" at bounding box center [624, 62] width 269 height 26
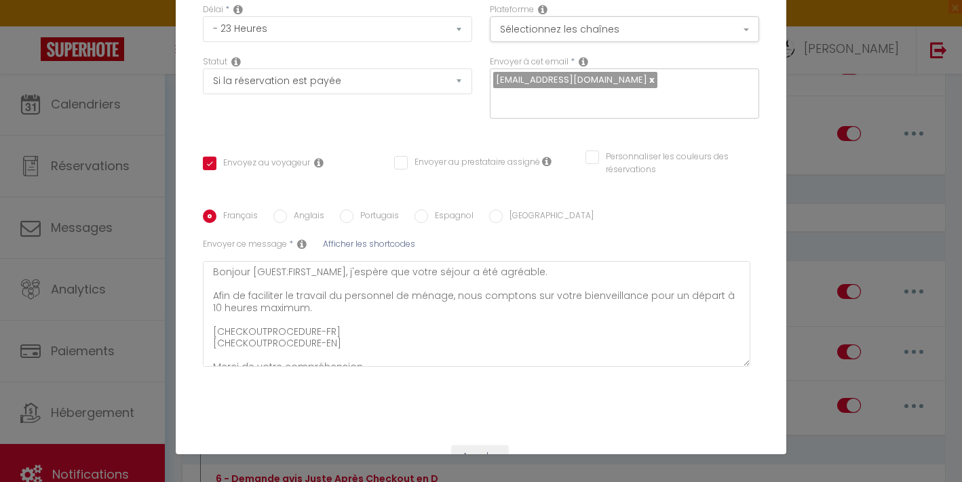
scroll to position [191, 0]
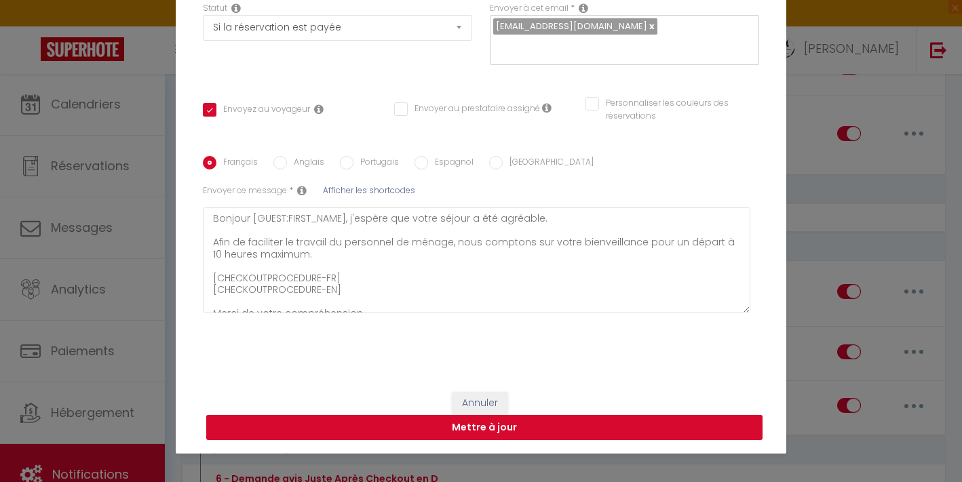
click at [526, 439] on button "Mettre à jour" at bounding box center [484, 428] width 556 height 26
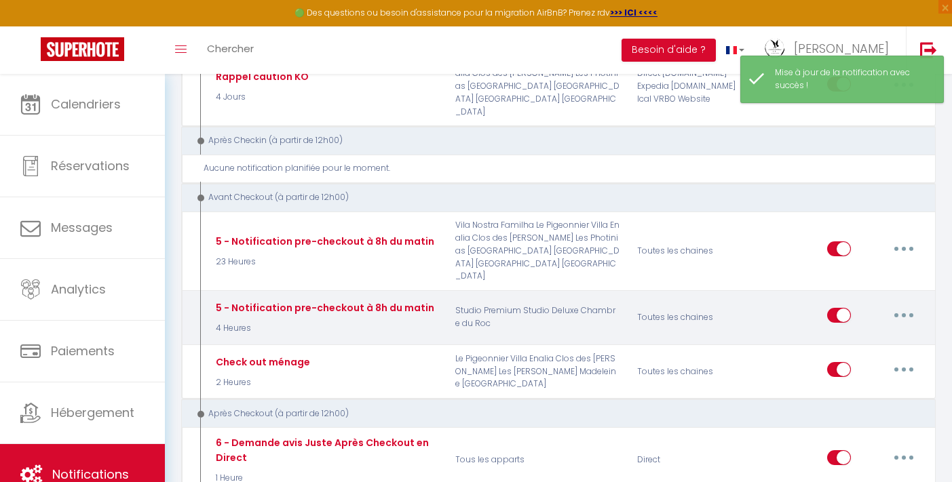
scroll to position [1432, 0]
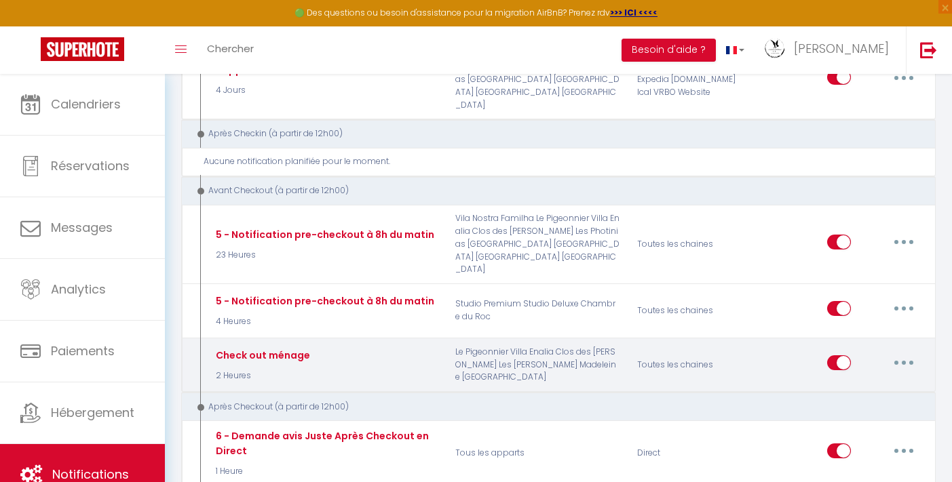
click at [841, 355] on input "checkbox" at bounding box center [839, 365] width 24 height 20
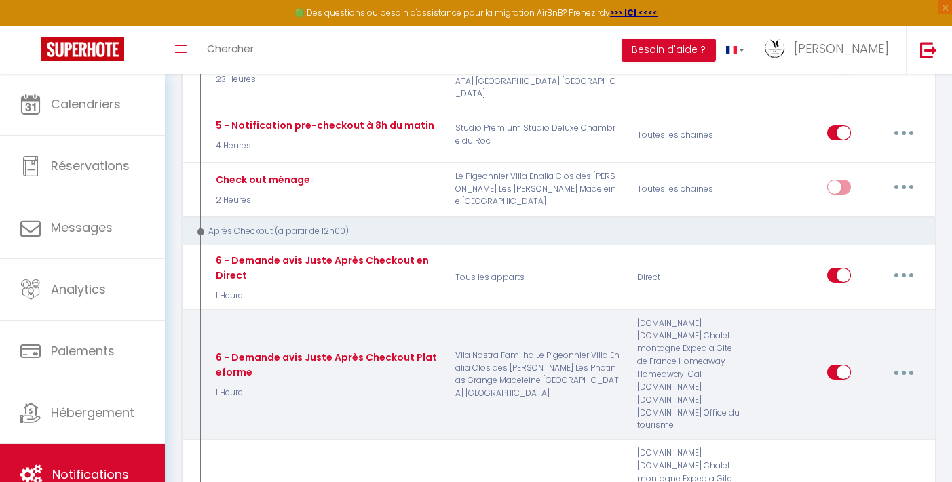
scroll to position [1611, 0]
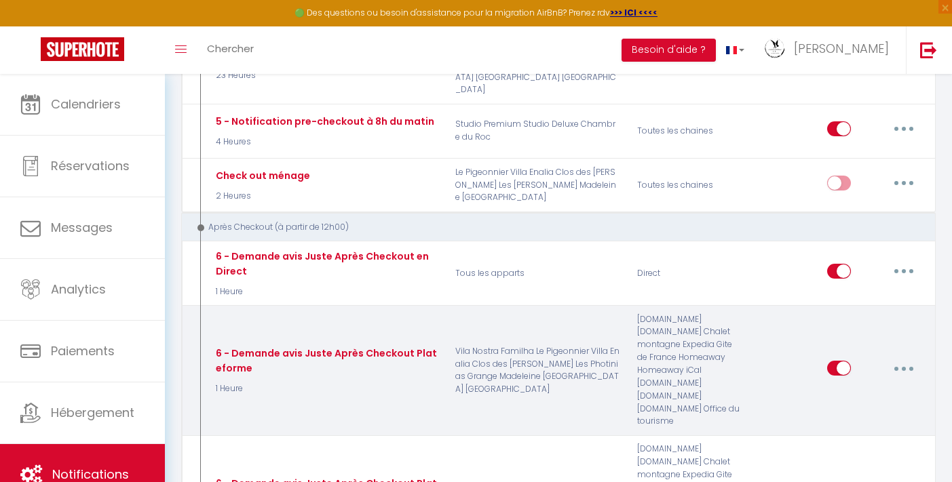
click at [901, 357] on button "button" at bounding box center [903, 368] width 38 height 22
click at [850, 388] on link "Editer" at bounding box center [868, 399] width 100 height 23
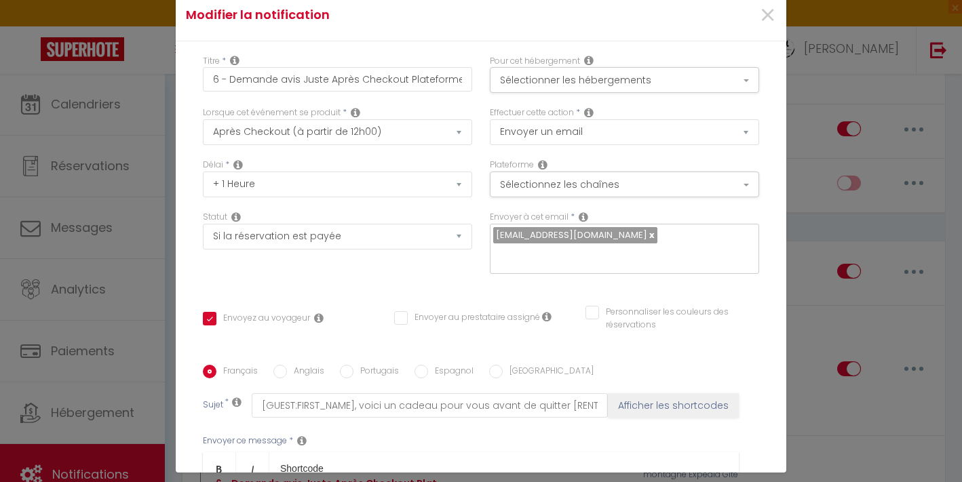
scroll to position [0, 0]
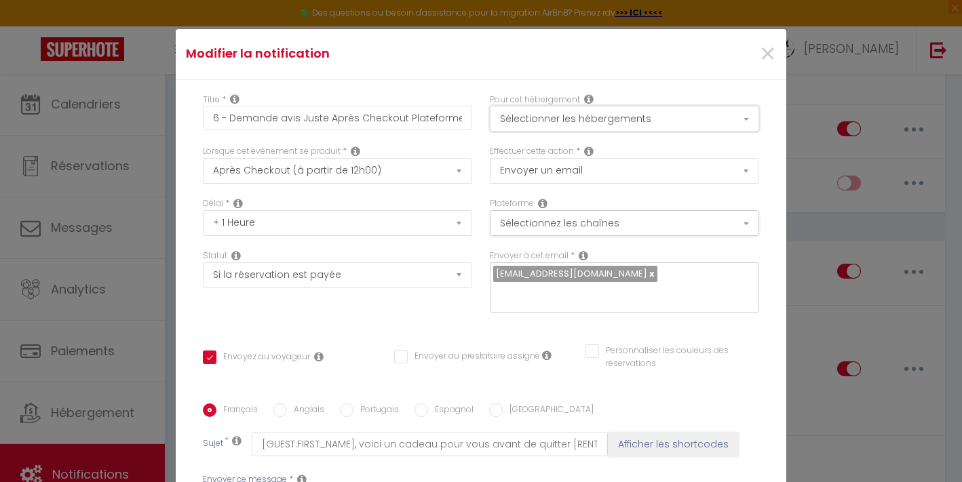
click at [648, 121] on button "Sélectionner les hébergements" at bounding box center [624, 119] width 269 height 26
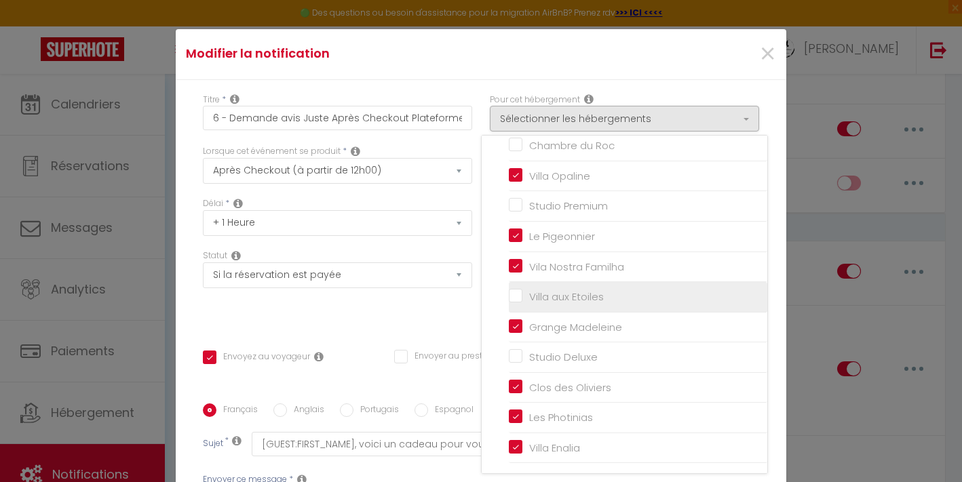
click at [509, 301] on input "Villa aux Etoiles" at bounding box center [638, 297] width 258 height 14
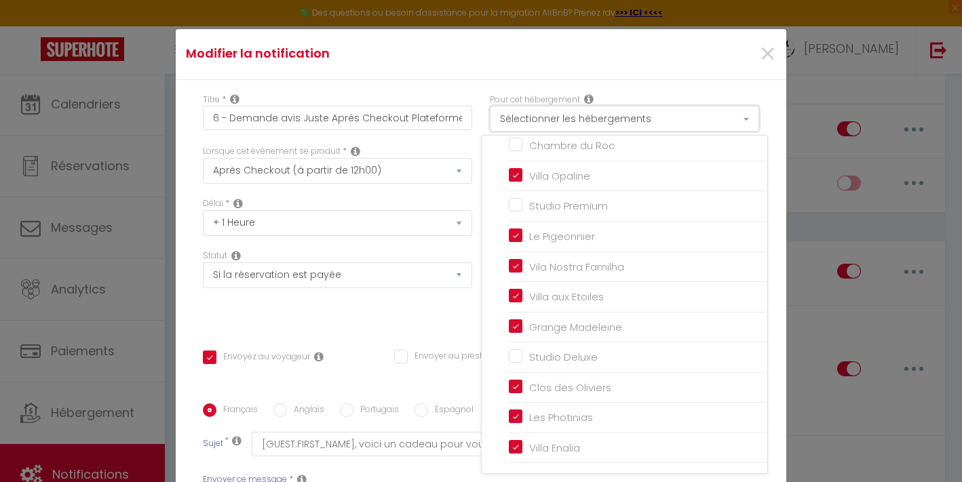
click at [648, 117] on button "Sélectionner les hébergements" at bounding box center [624, 119] width 269 height 26
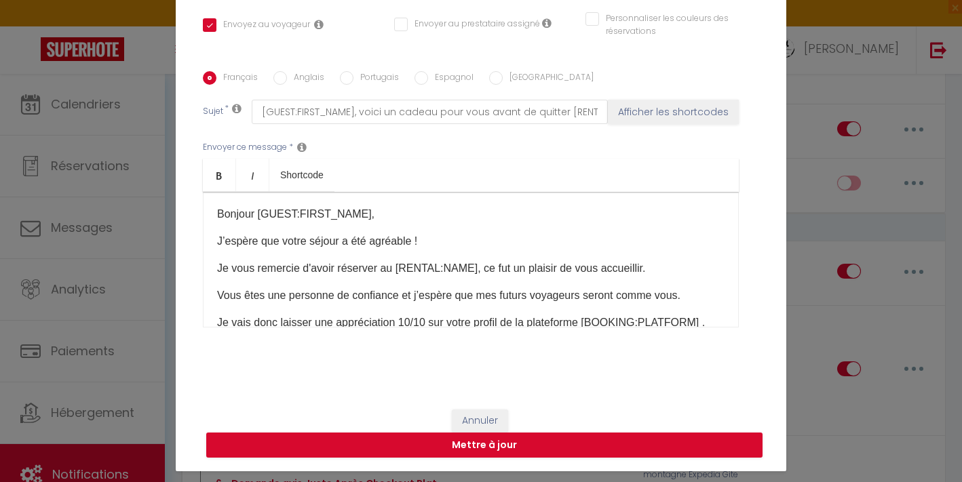
scroll to position [57, 0]
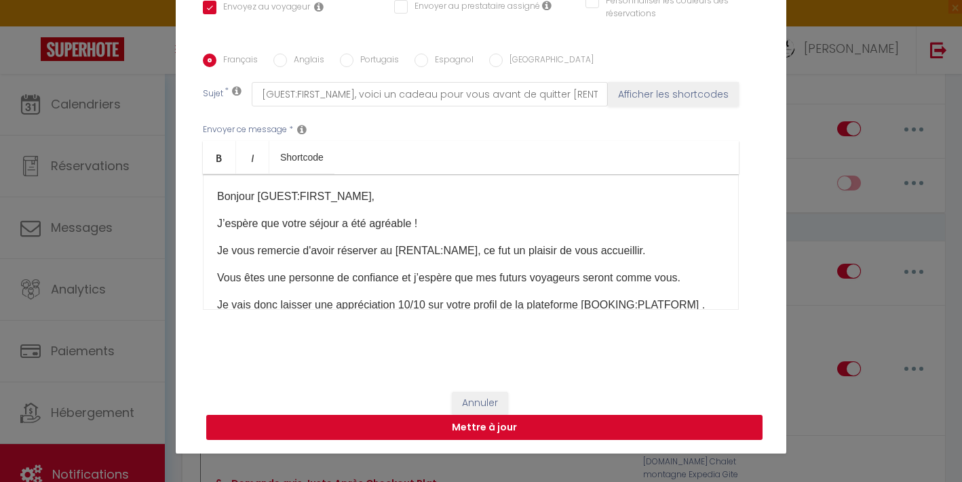
click at [576, 429] on button "Mettre à jour" at bounding box center [484, 428] width 556 height 26
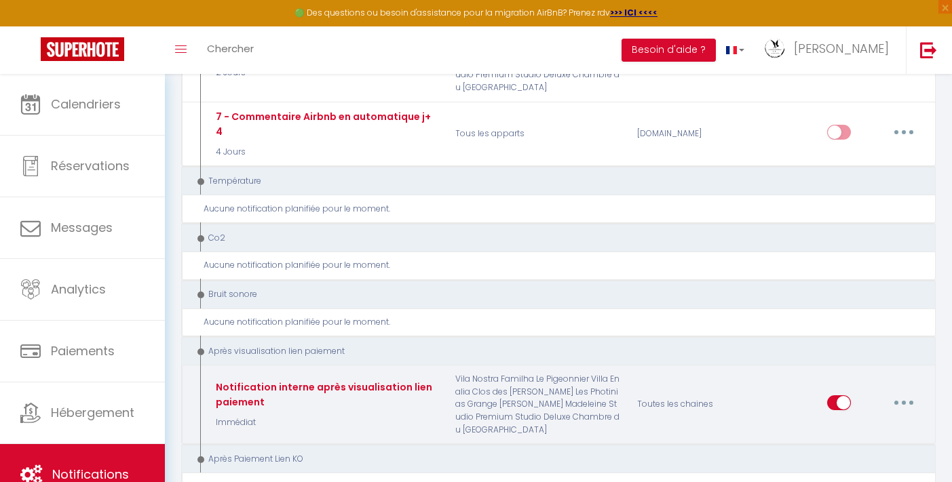
scroll to position [2155, 0]
click at [906, 391] on button "button" at bounding box center [903, 402] width 38 height 22
click at [842, 421] on link "Editer" at bounding box center [868, 432] width 100 height 23
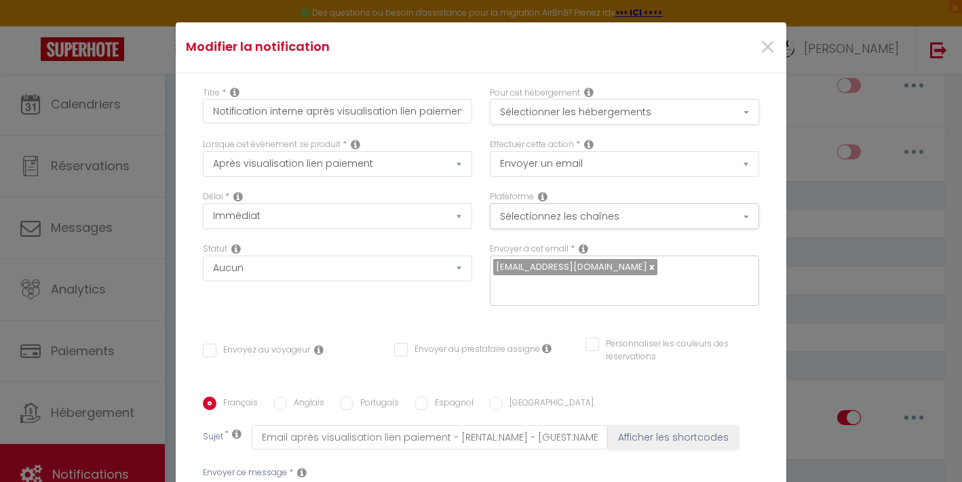
scroll to position [0, 0]
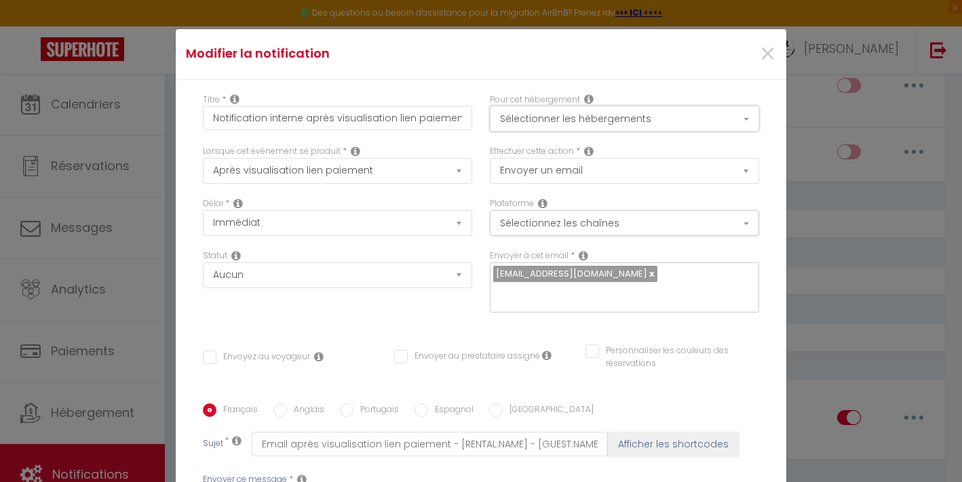
click at [690, 114] on button "Sélectionner les hébergements" at bounding box center [624, 119] width 269 height 26
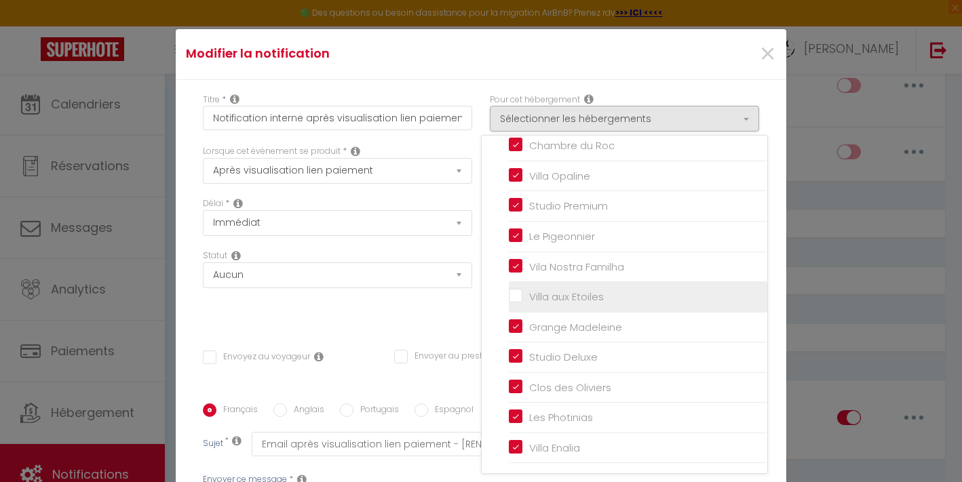
click at [535, 299] on input "Villa aux Etoiles" at bounding box center [638, 297] width 258 height 14
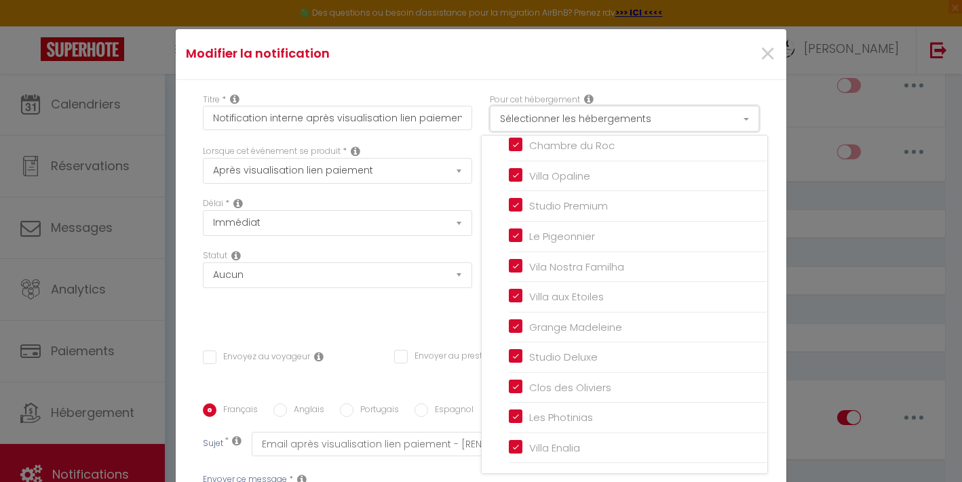
click at [644, 112] on button "Sélectionner les hébergements" at bounding box center [624, 119] width 269 height 26
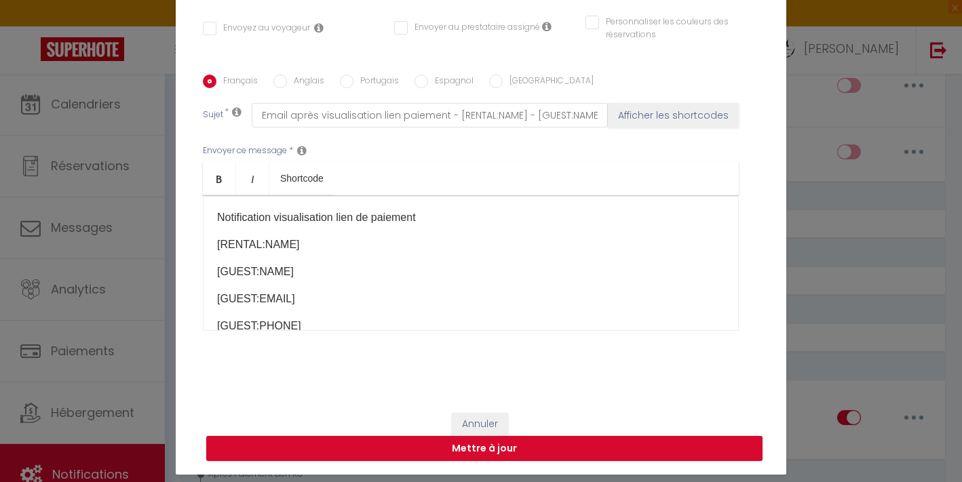
scroll to position [57, 0]
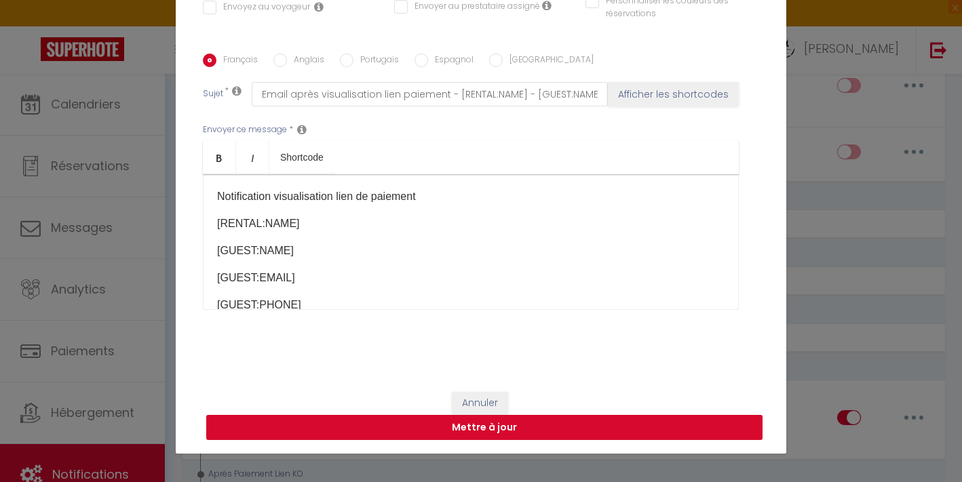
click at [602, 432] on button "Mettre à jour" at bounding box center [484, 428] width 556 height 26
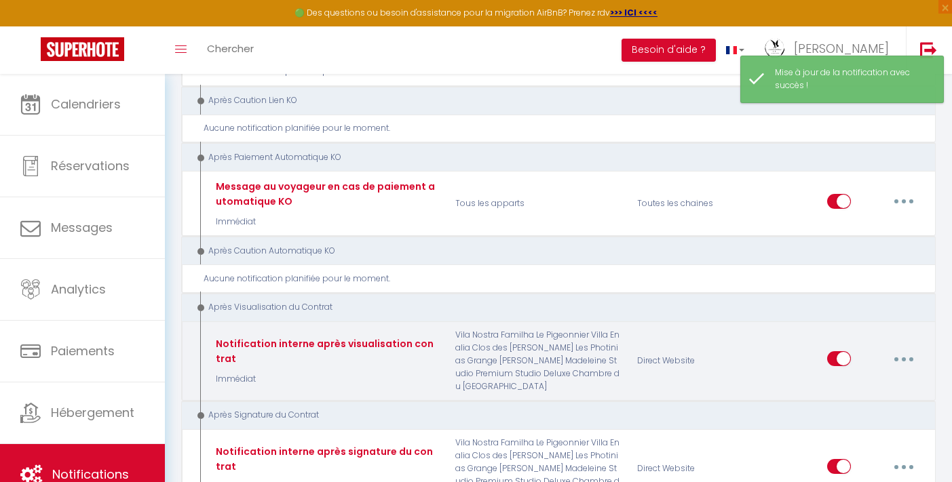
scroll to position [2558, 0]
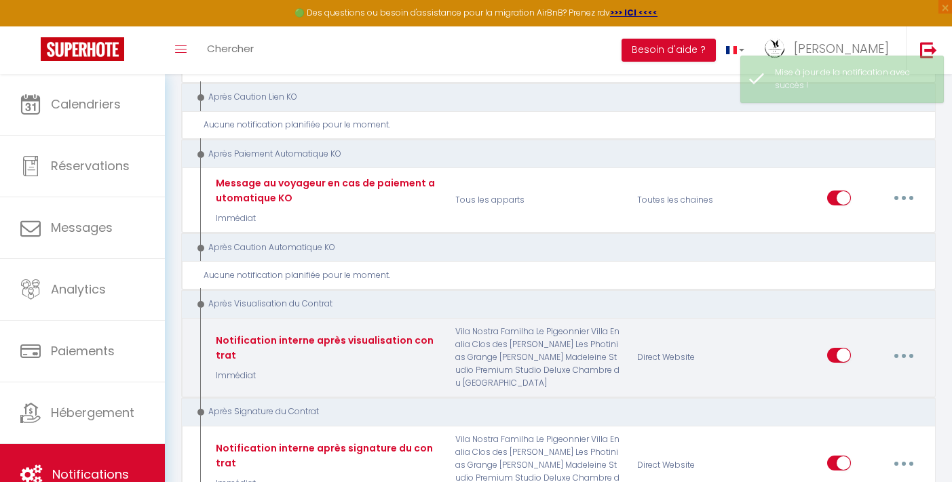
click at [892, 345] on button "button" at bounding box center [903, 356] width 38 height 22
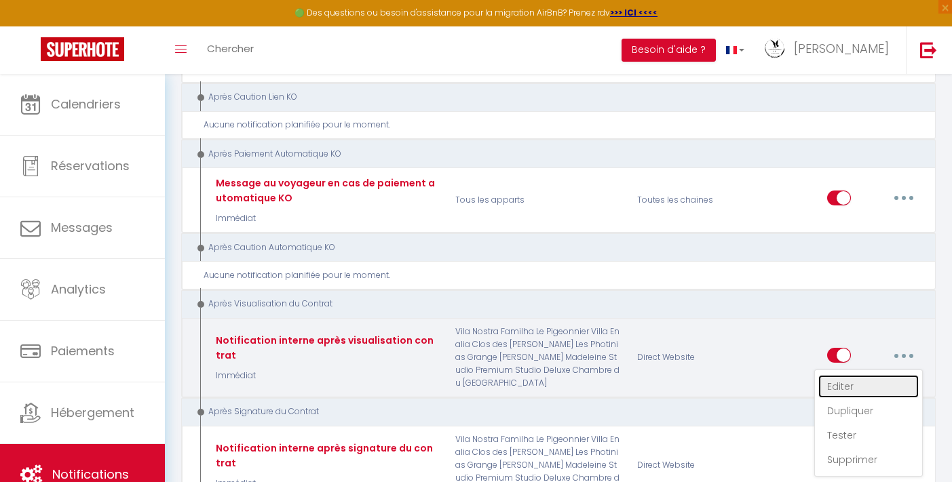
click at [854, 375] on link "Editer" at bounding box center [868, 386] width 100 height 23
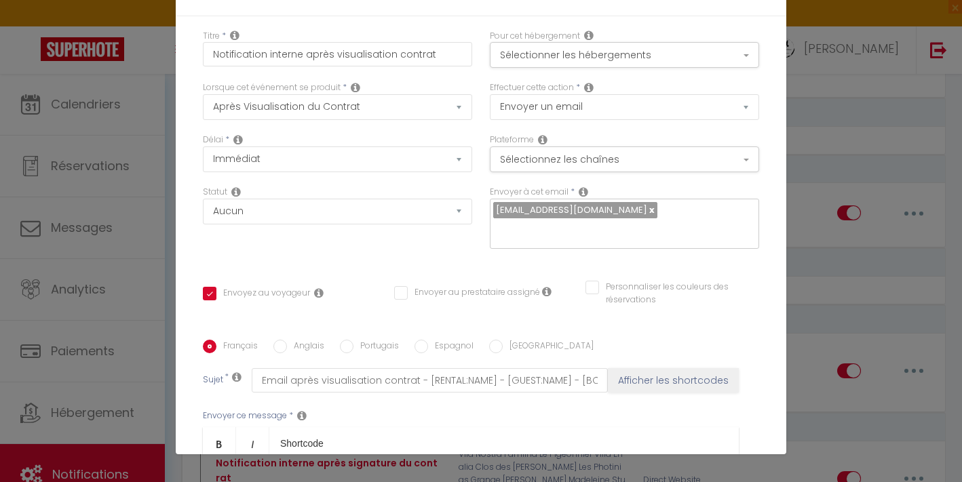
scroll to position [0, 0]
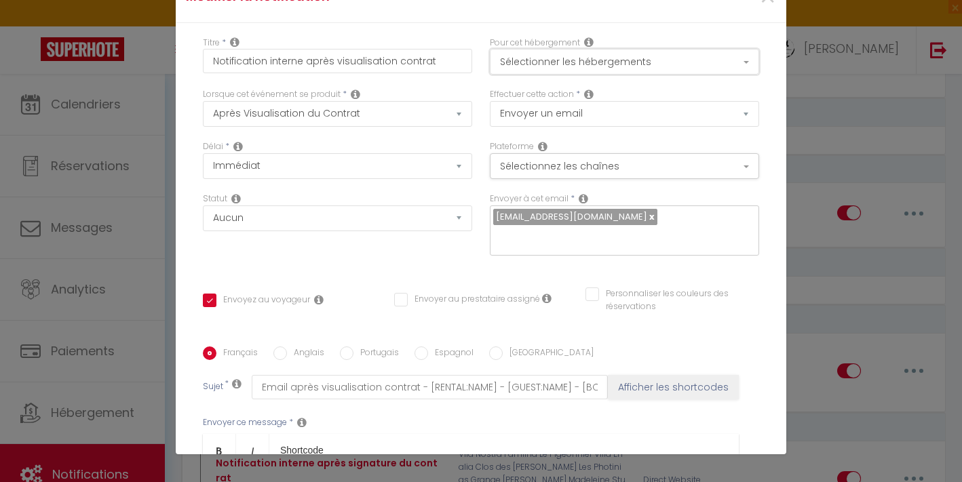
click at [660, 59] on button "Sélectionner les hébergements" at bounding box center [624, 62] width 269 height 26
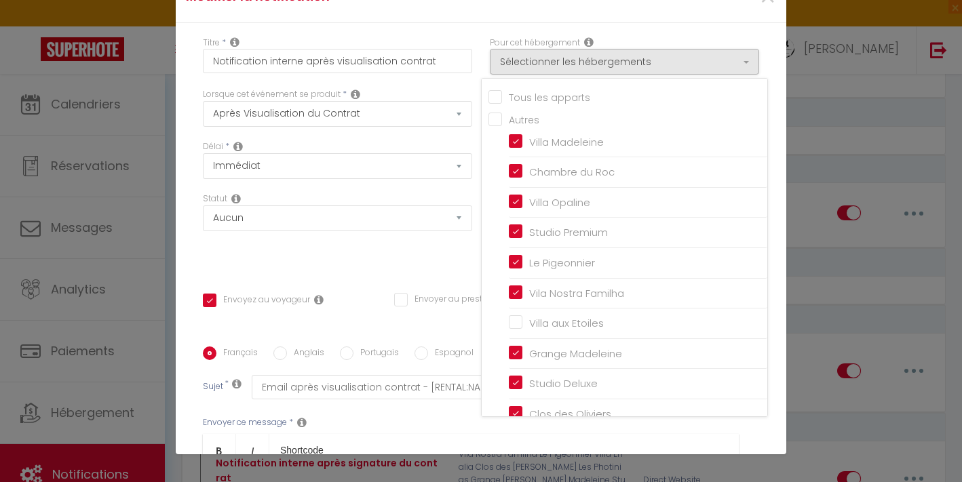
click at [566, 94] on input "Tous les apparts" at bounding box center [627, 96] width 279 height 14
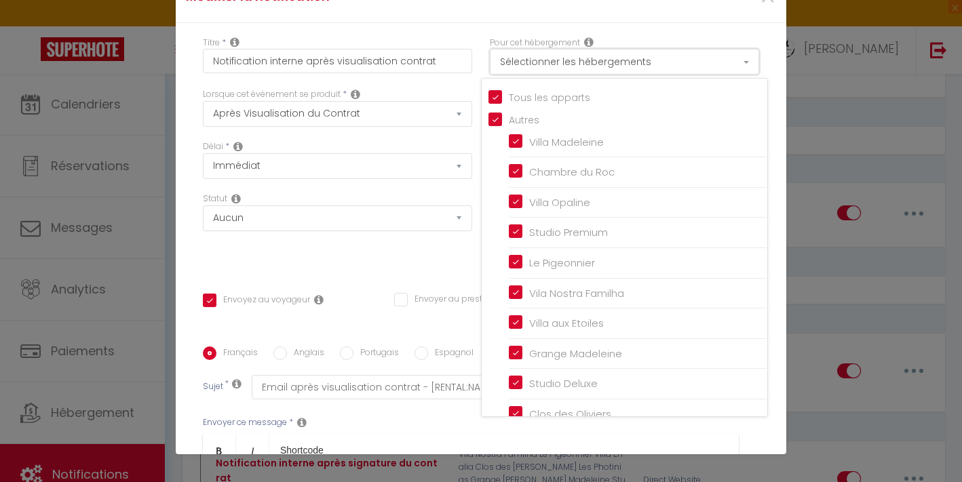
click at [604, 61] on button "Sélectionner les hébergements" at bounding box center [624, 62] width 269 height 26
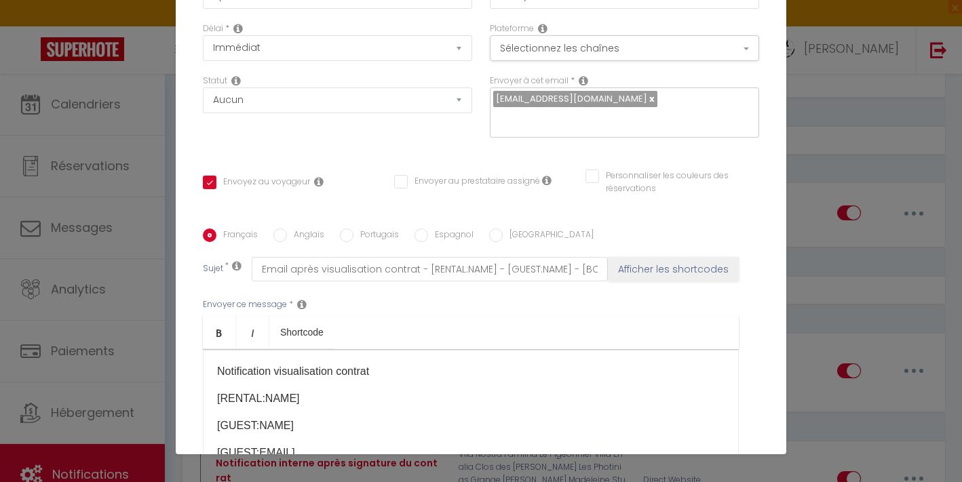
scroll to position [293, 0]
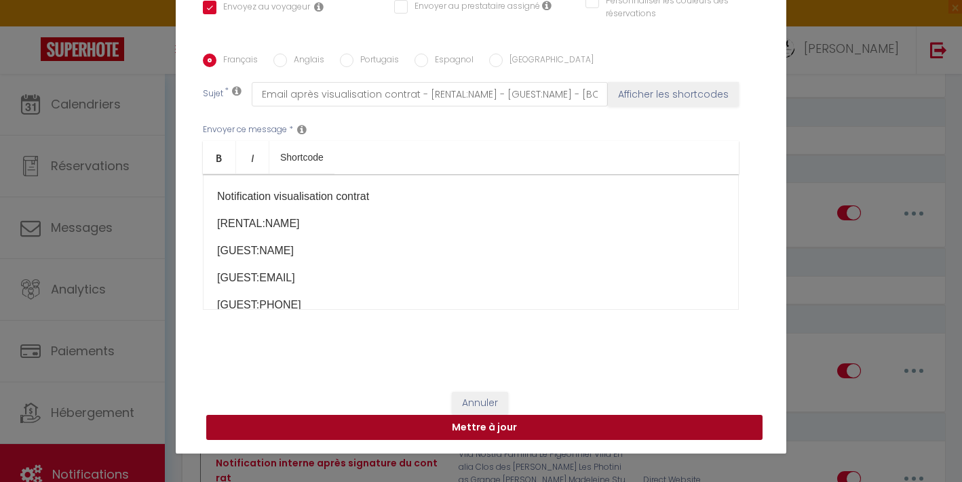
click at [524, 431] on button "Mettre à jour" at bounding box center [484, 428] width 556 height 26
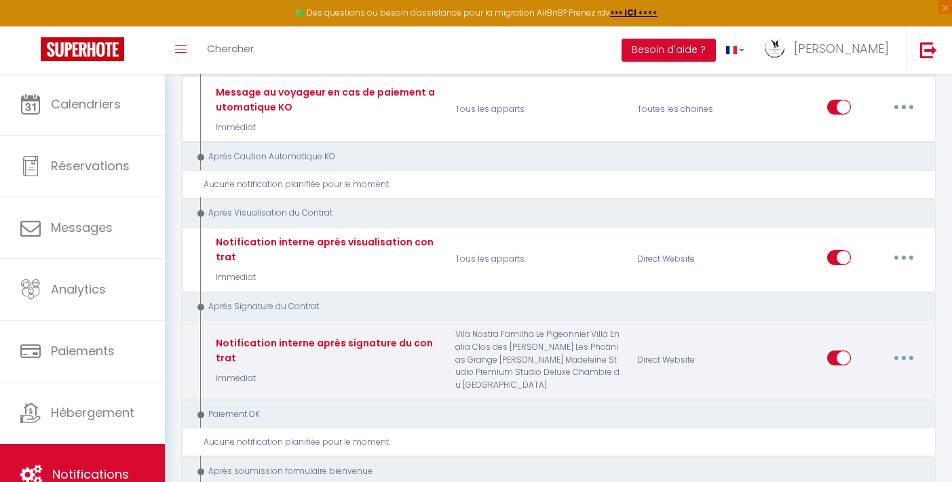
scroll to position [2656, 0]
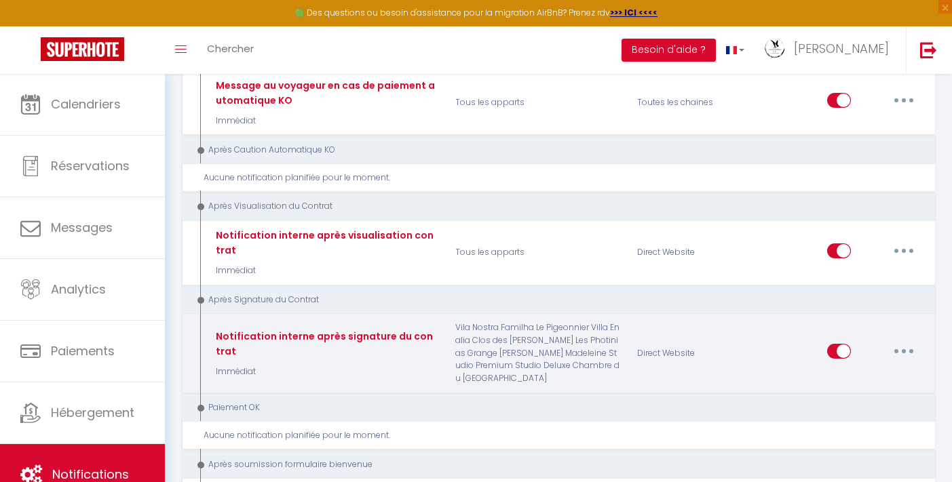
click at [895, 340] on button "button" at bounding box center [903, 351] width 38 height 22
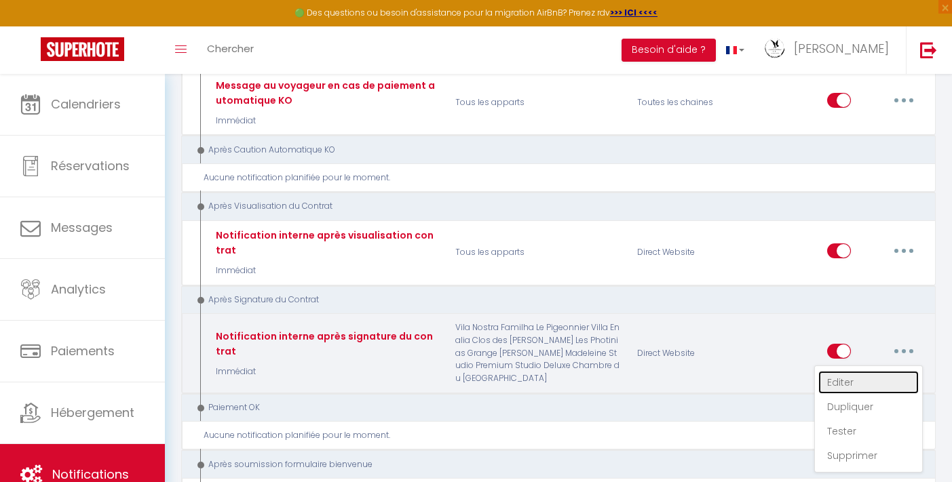
click at [846, 371] on link "Editer" at bounding box center [868, 382] width 100 height 23
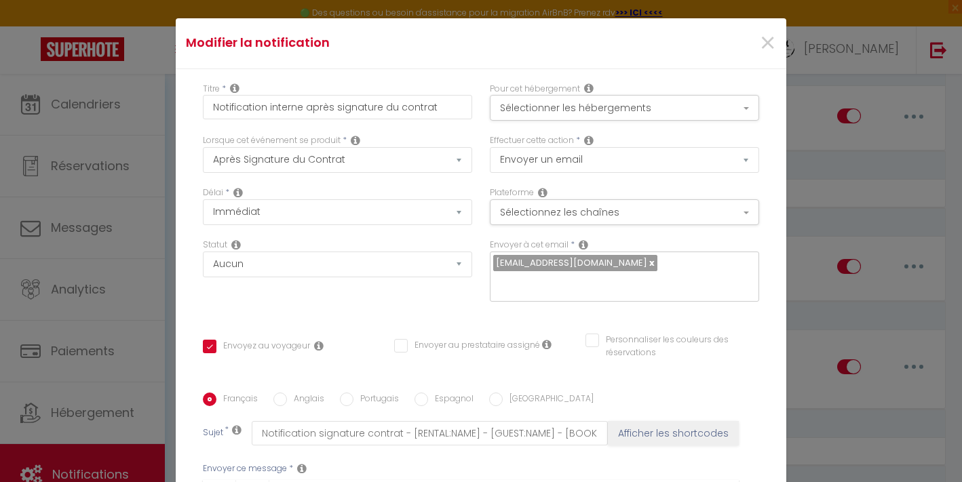
scroll to position [0, 0]
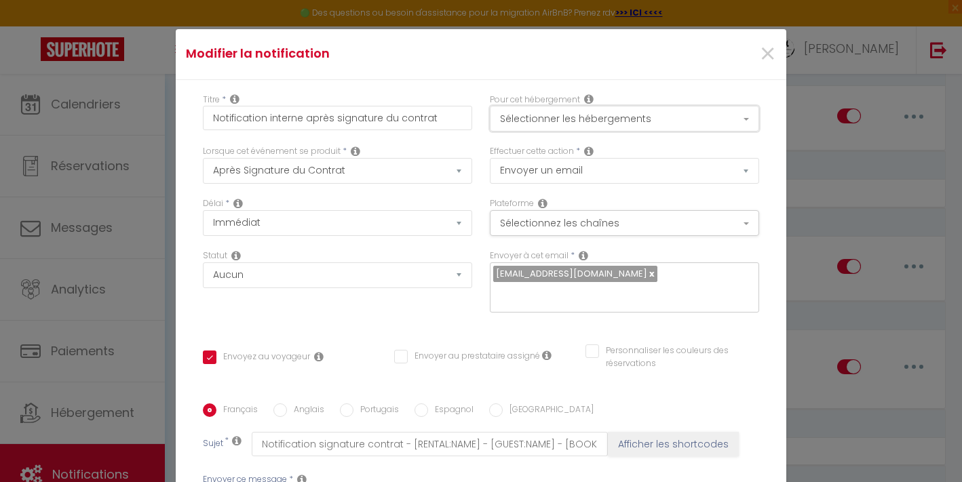
click at [634, 113] on button "Sélectionner les hébergements" at bounding box center [624, 119] width 269 height 26
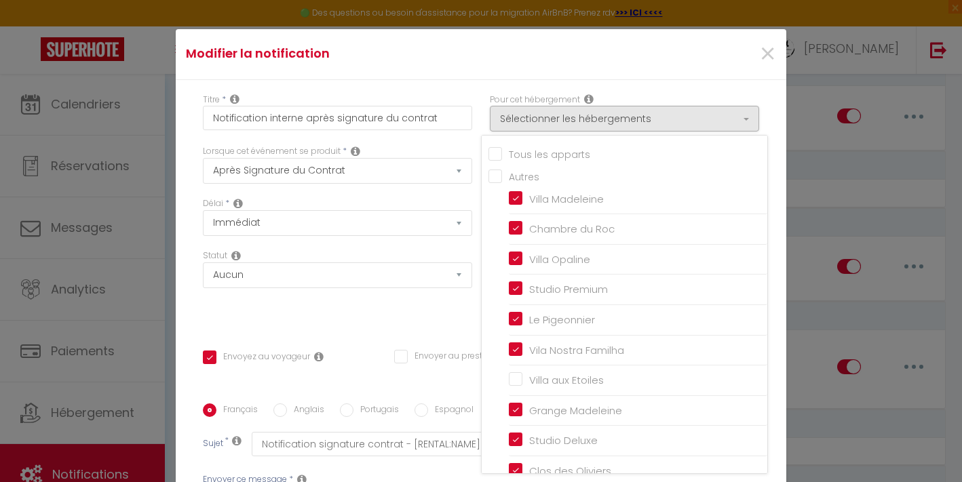
click at [578, 148] on input "Tous les apparts" at bounding box center [627, 153] width 279 height 14
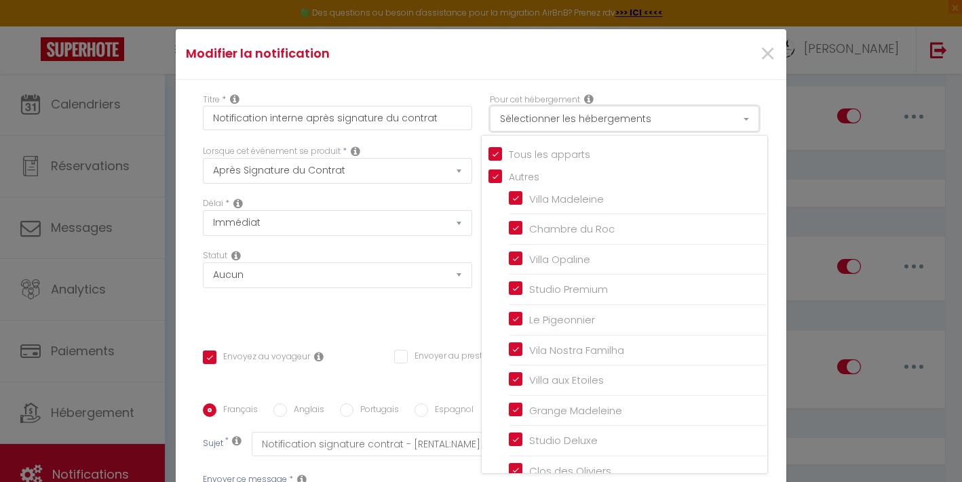
click at [608, 117] on button "Sélectionner les hébergements" at bounding box center [624, 119] width 269 height 26
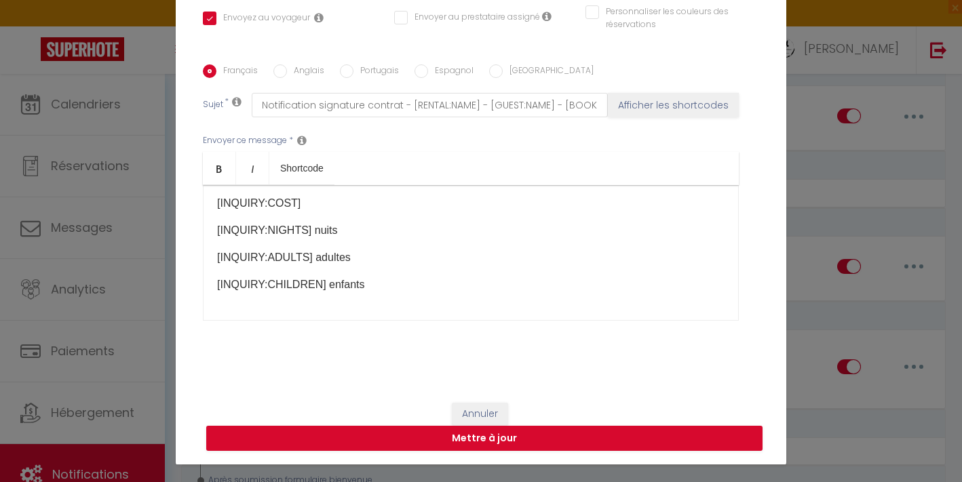
scroll to position [57, 0]
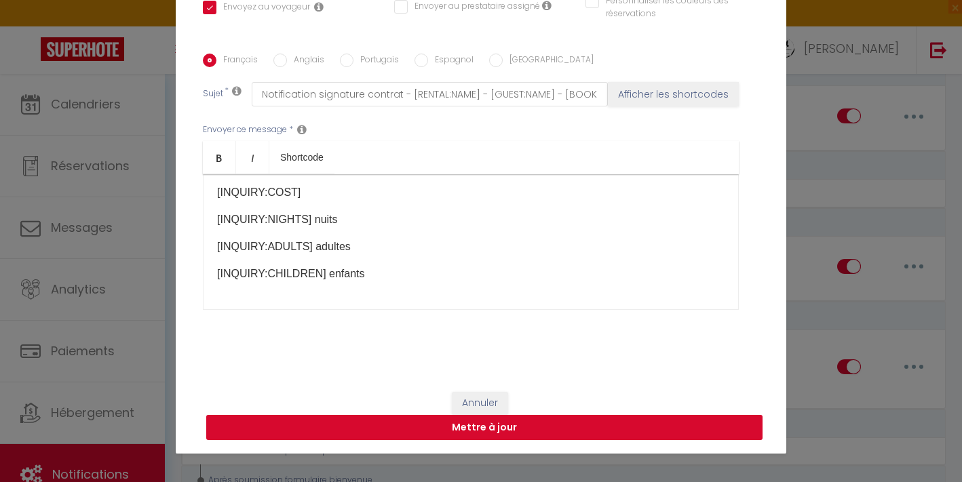
click at [506, 427] on button "Mettre à jour" at bounding box center [484, 428] width 556 height 26
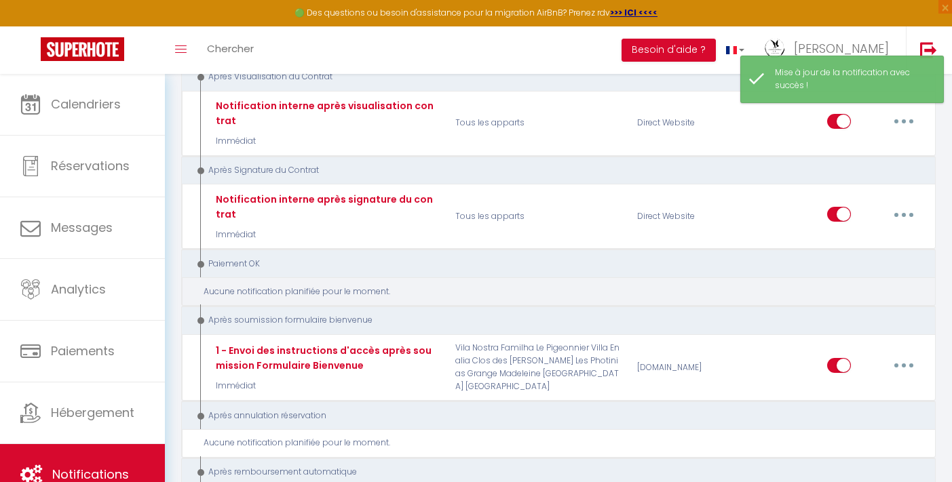
scroll to position [2794, 0]
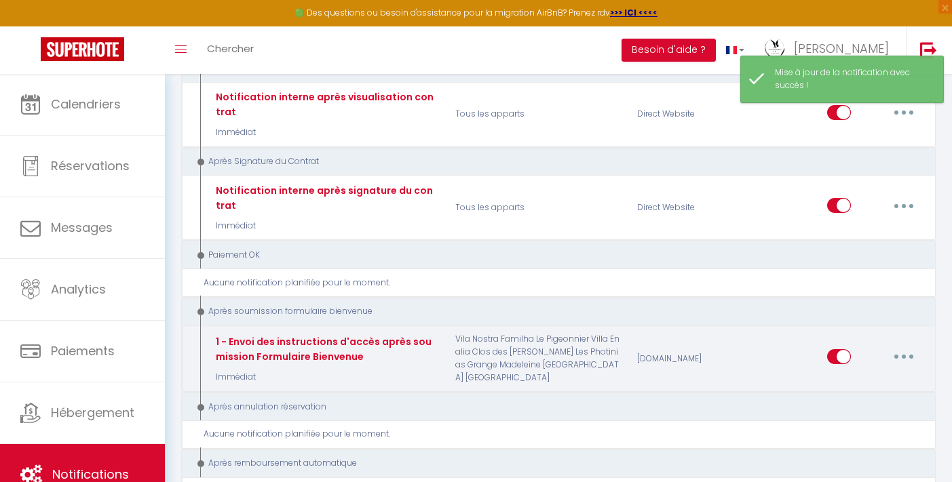
click at [900, 346] on button "button" at bounding box center [903, 357] width 38 height 22
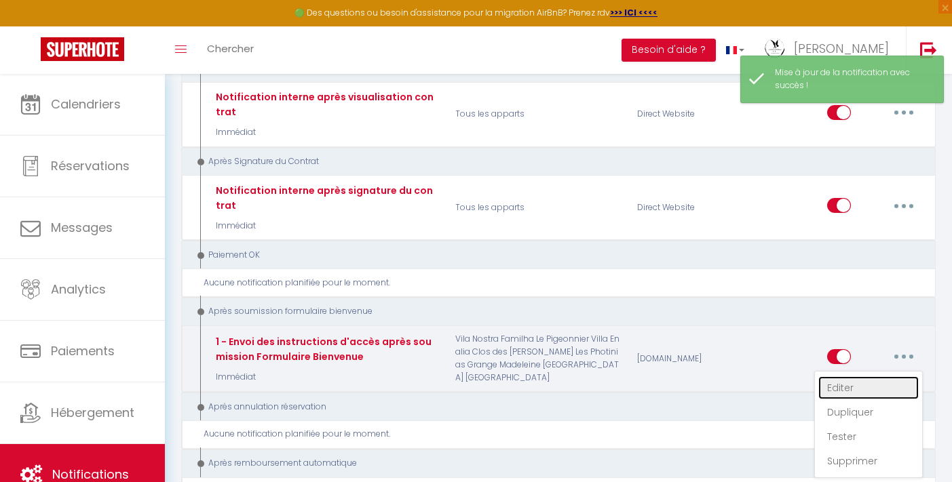
click at [855, 376] on link "Editer" at bounding box center [868, 387] width 100 height 23
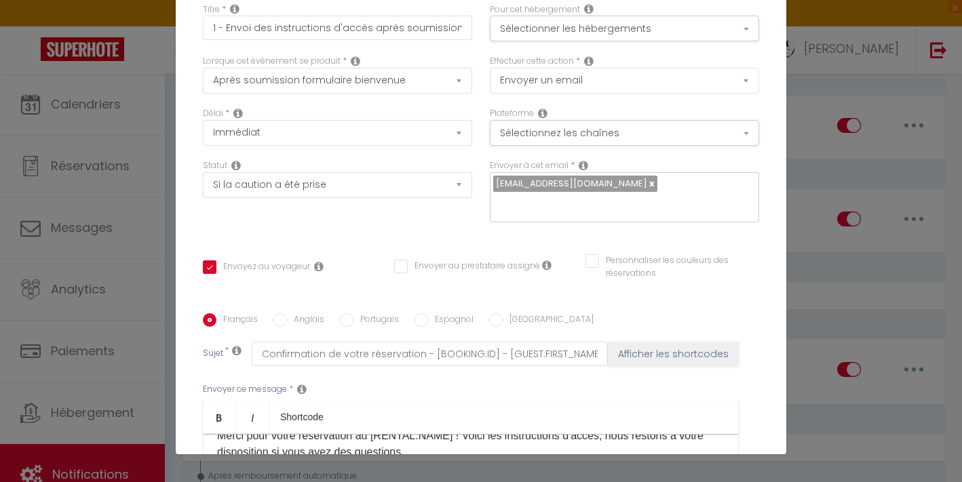
scroll to position [0, 0]
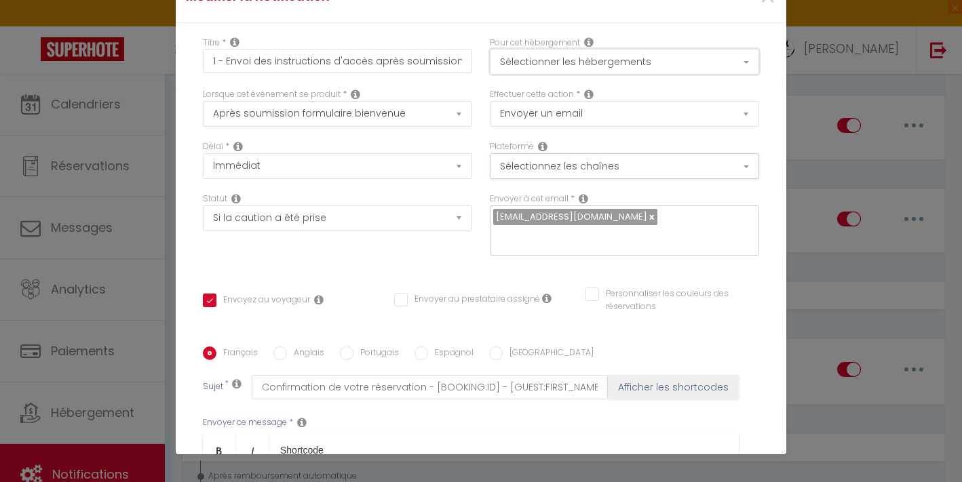
click at [657, 64] on button "Sélectionner les hébergements" at bounding box center [624, 62] width 269 height 26
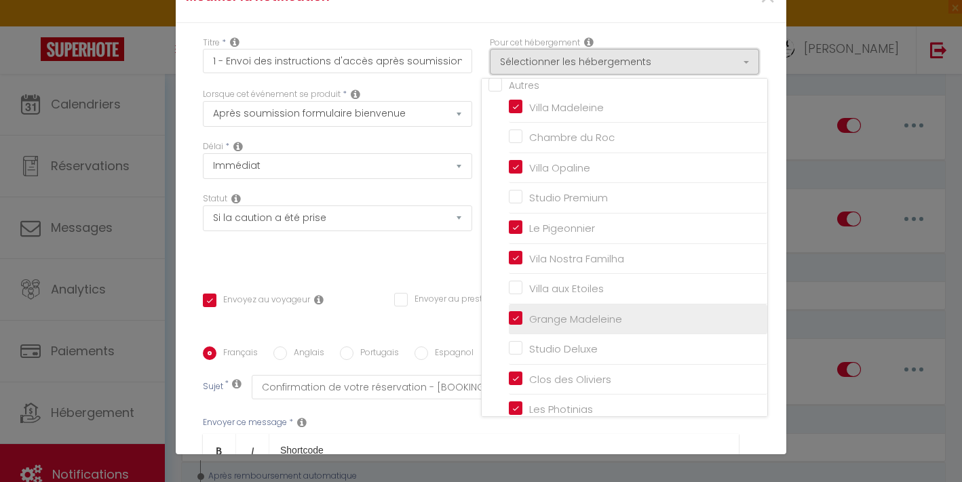
scroll to position [41, 0]
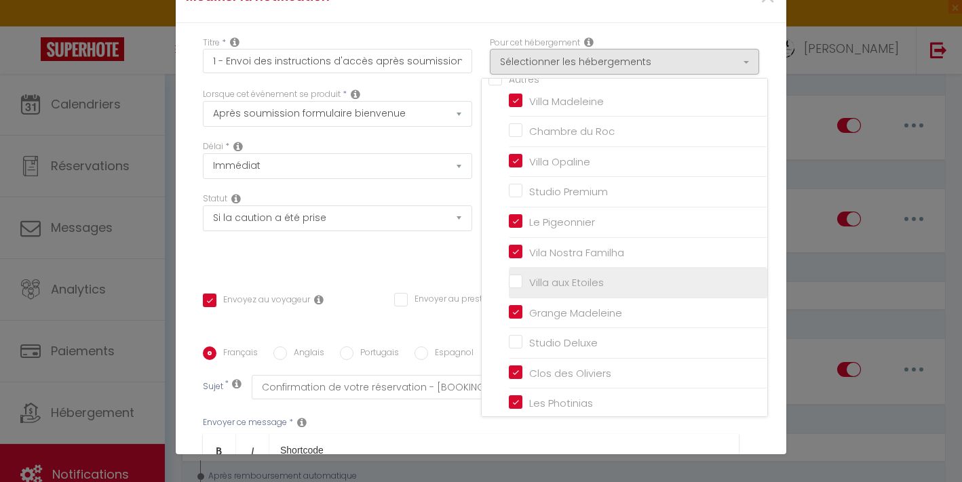
click at [555, 286] on input "Villa aux Etoiles" at bounding box center [638, 283] width 258 height 14
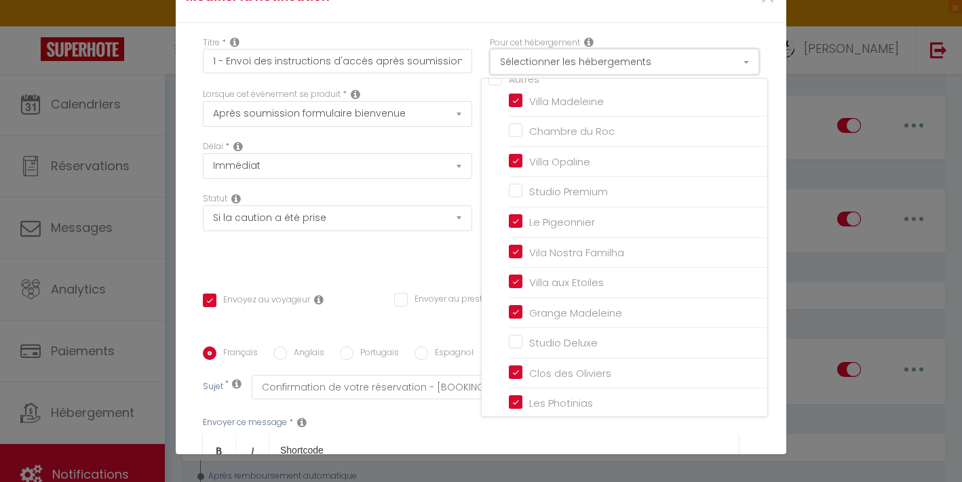
click at [718, 61] on button "Sélectionner les hébergements" at bounding box center [624, 62] width 269 height 26
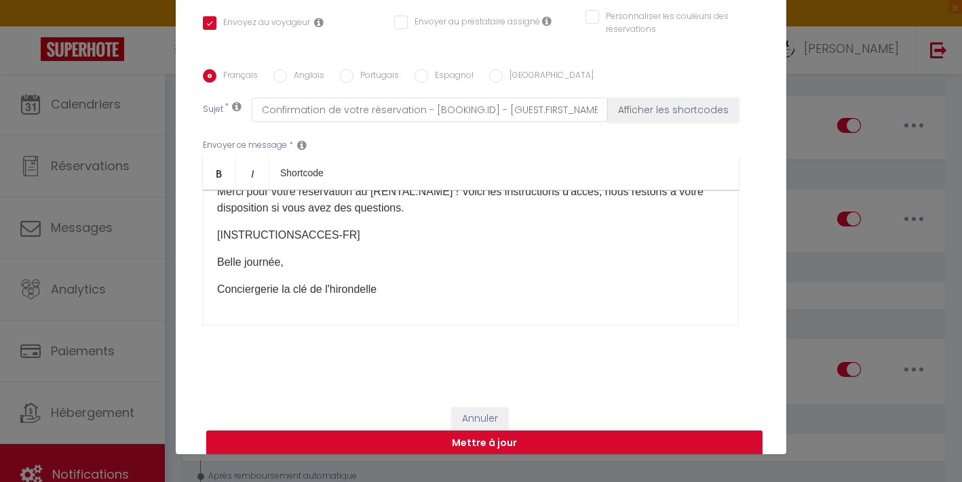
scroll to position [293, 0]
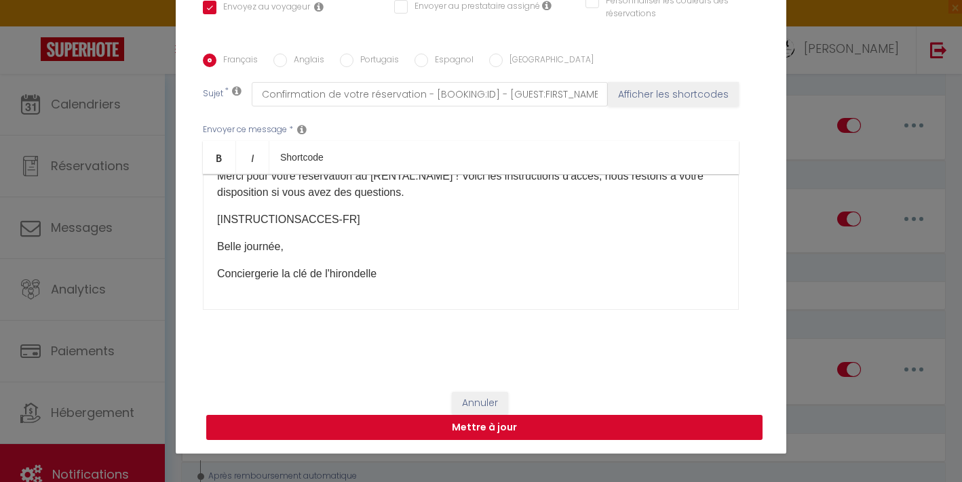
click at [526, 420] on button "Mettre à jour" at bounding box center [484, 428] width 556 height 26
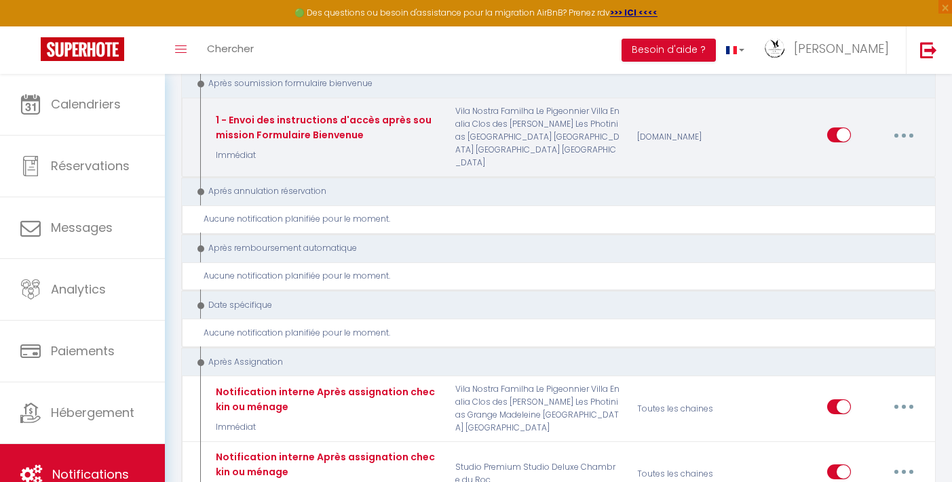
scroll to position [3025, 0]
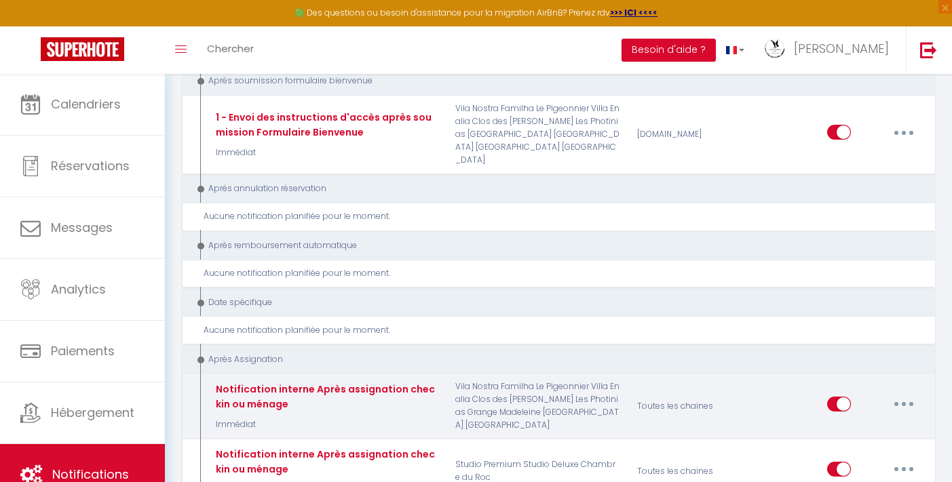
click at [905, 393] on button "button" at bounding box center [903, 404] width 38 height 22
click at [853, 424] on link "Editer" at bounding box center [868, 435] width 100 height 23
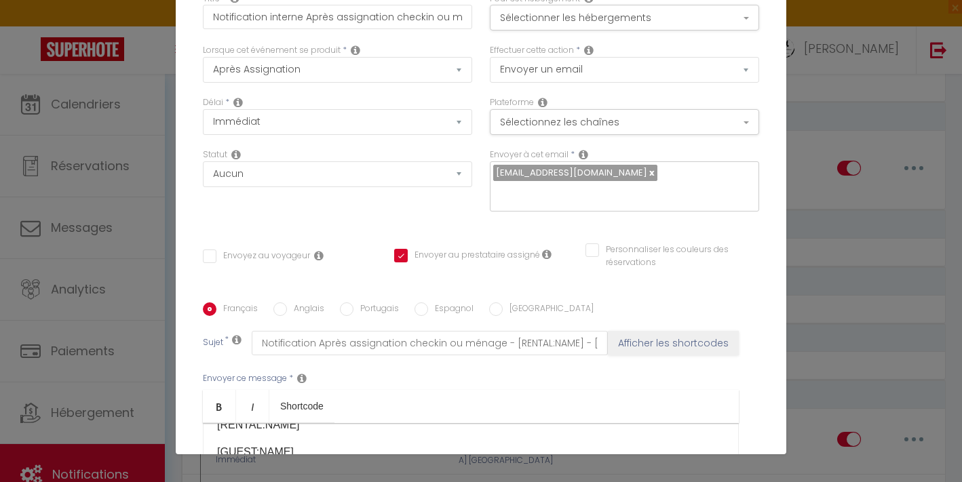
scroll to position [0, 0]
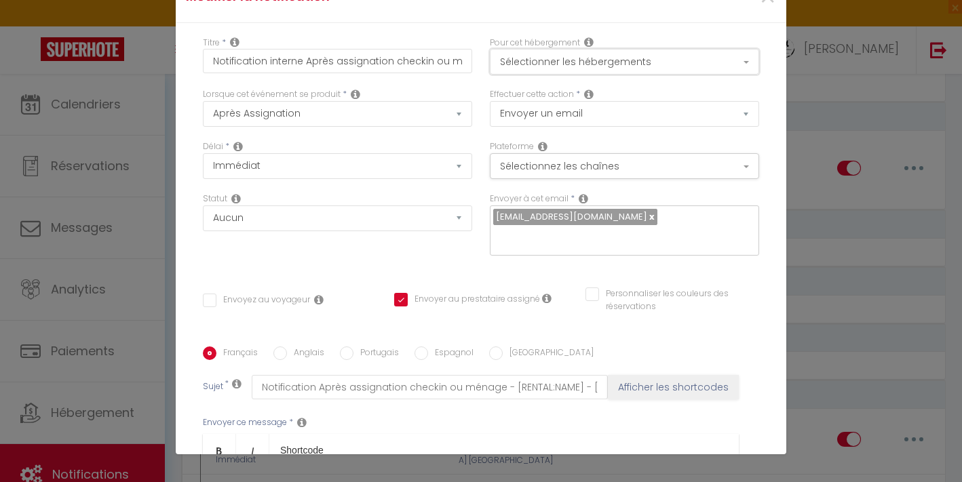
click at [666, 66] on button "Sélectionner les hébergements" at bounding box center [624, 62] width 269 height 26
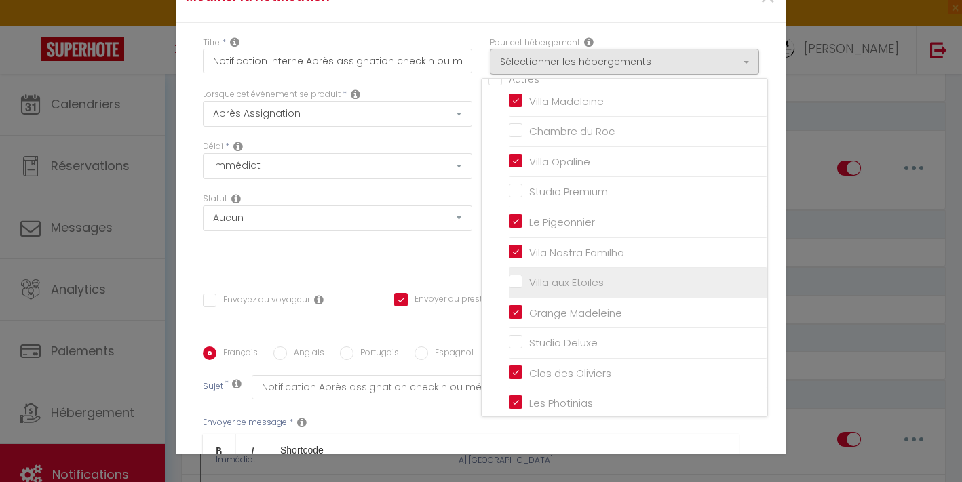
click at [572, 282] on input "Villa aux Etoiles" at bounding box center [638, 283] width 258 height 14
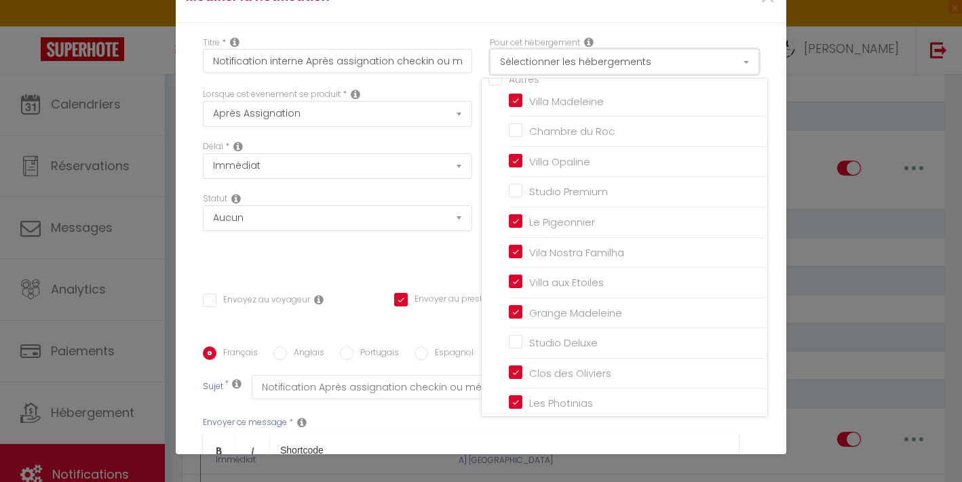
click at [678, 61] on button "Sélectionner les hébergements" at bounding box center [624, 62] width 269 height 26
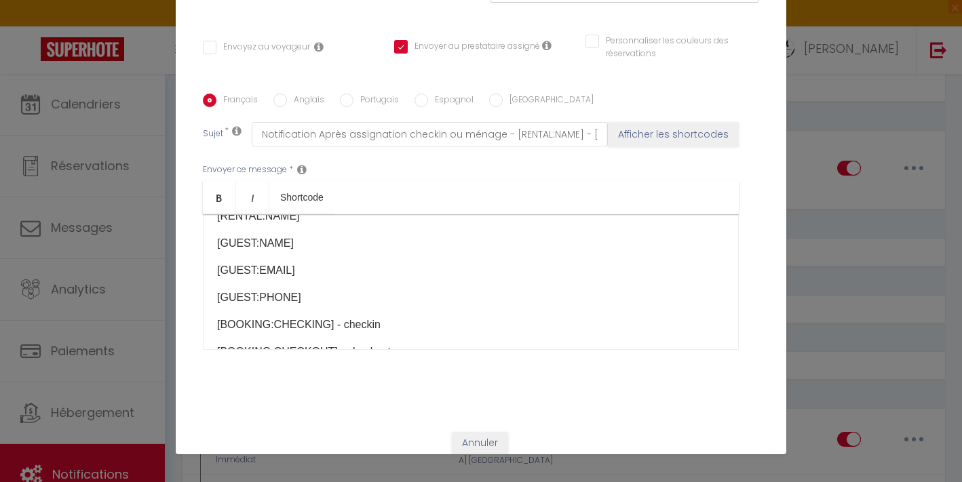
scroll to position [293, 0]
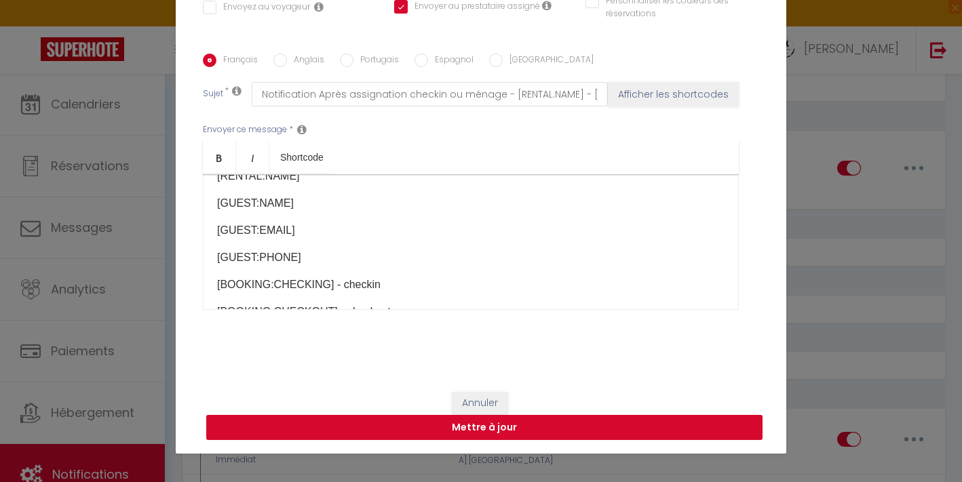
click at [492, 430] on button "Mettre à jour" at bounding box center [484, 428] width 556 height 26
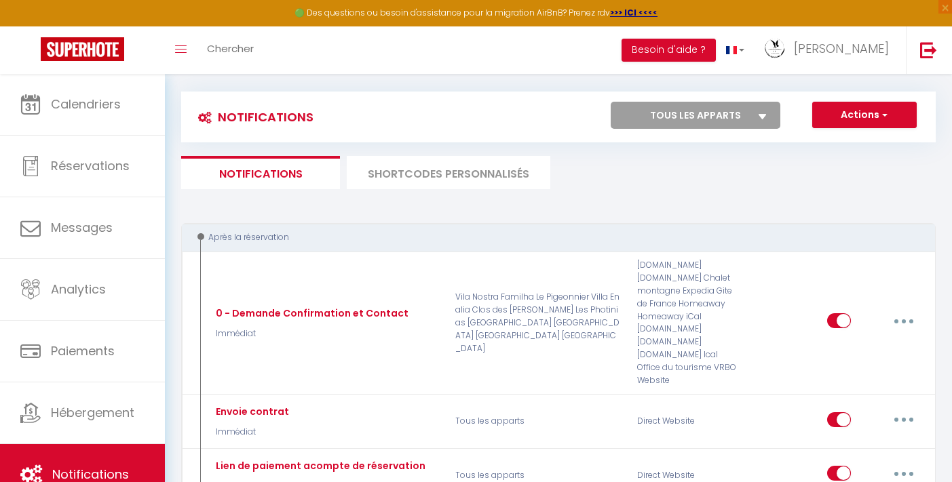
scroll to position [0, 0]
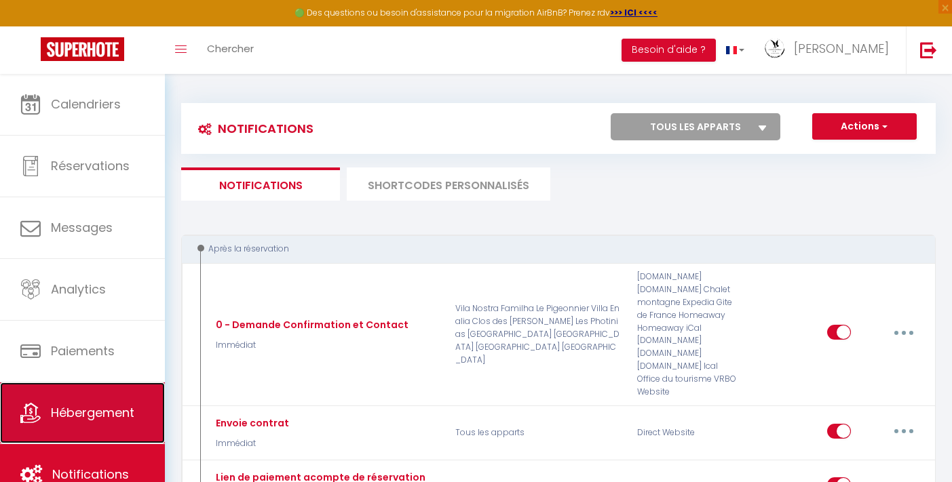
click at [106, 412] on span "Hébergement" at bounding box center [92, 412] width 83 height 17
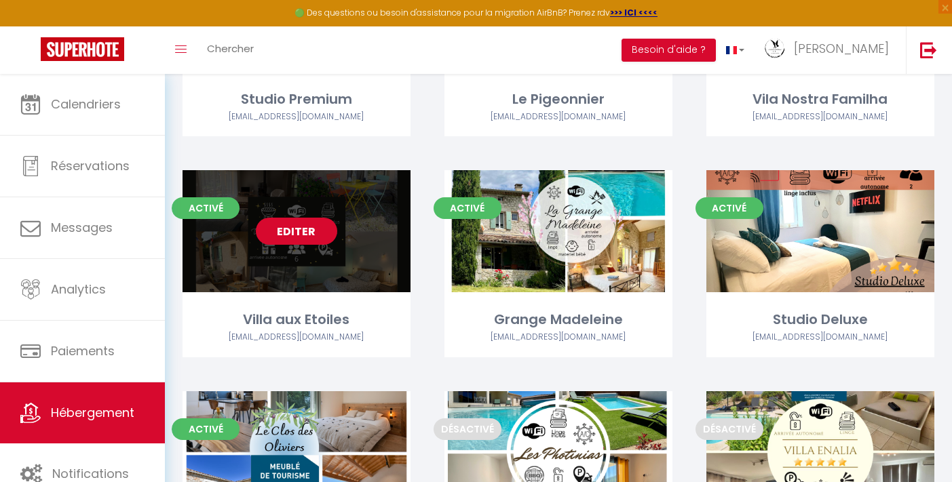
click at [295, 230] on link "Editer" at bounding box center [296, 231] width 81 height 27
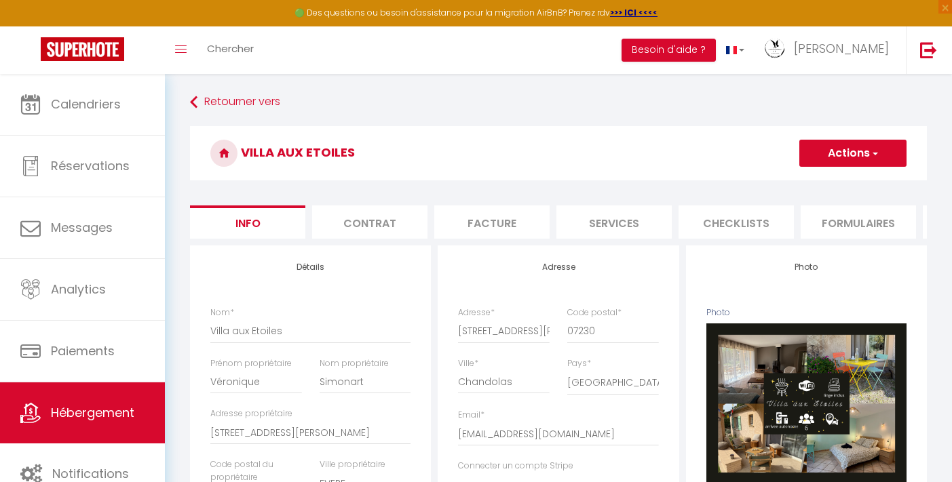
scroll to position [0, 52]
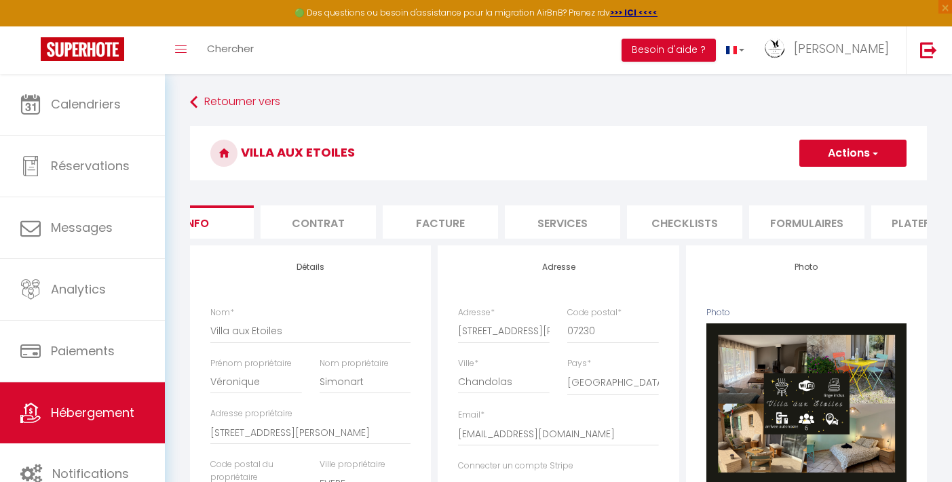
click at [534, 213] on li "Services" at bounding box center [562, 221] width 115 height 33
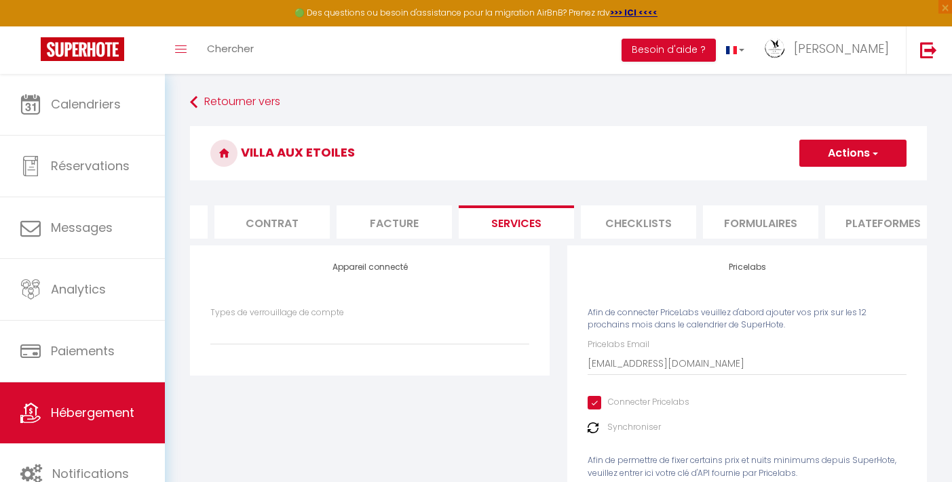
scroll to position [0, 102]
click at [613, 220] on li "Checklists" at bounding box center [633, 221] width 115 height 33
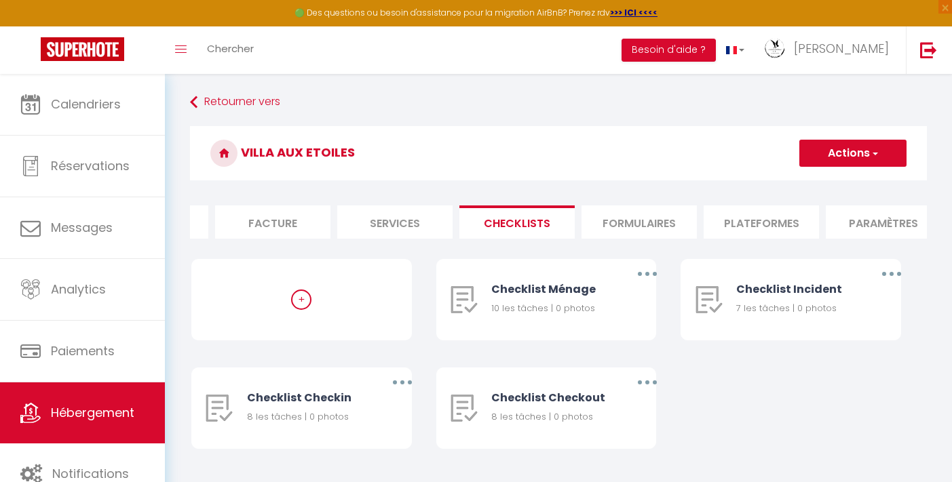
scroll to position [0, 238]
click at [639, 224] on li "Formulaires" at bounding box center [619, 221] width 115 height 33
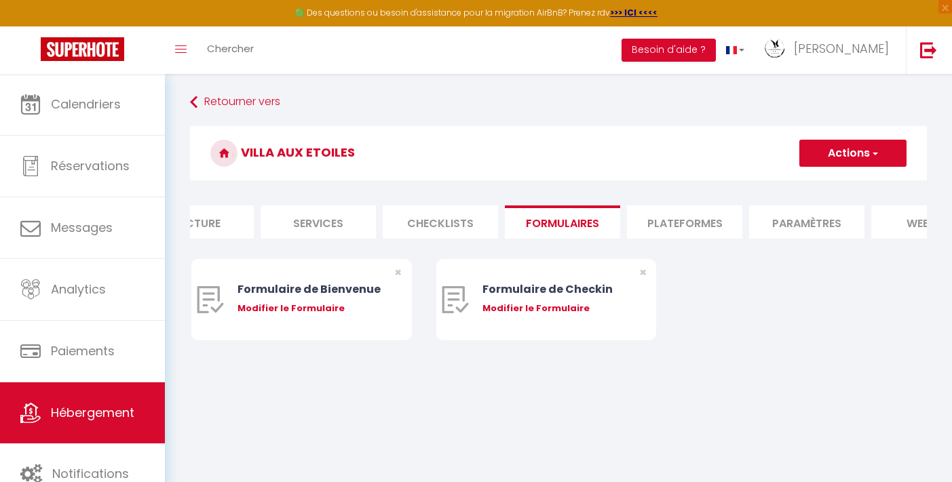
scroll to position [0, 298]
click at [668, 214] on li "Plateformes" at bounding box center [682, 221] width 115 height 33
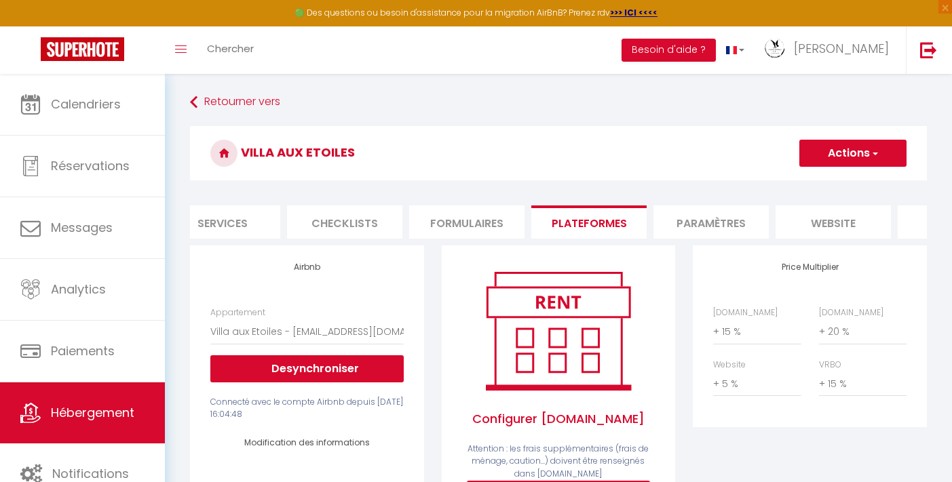
scroll to position [0, 426]
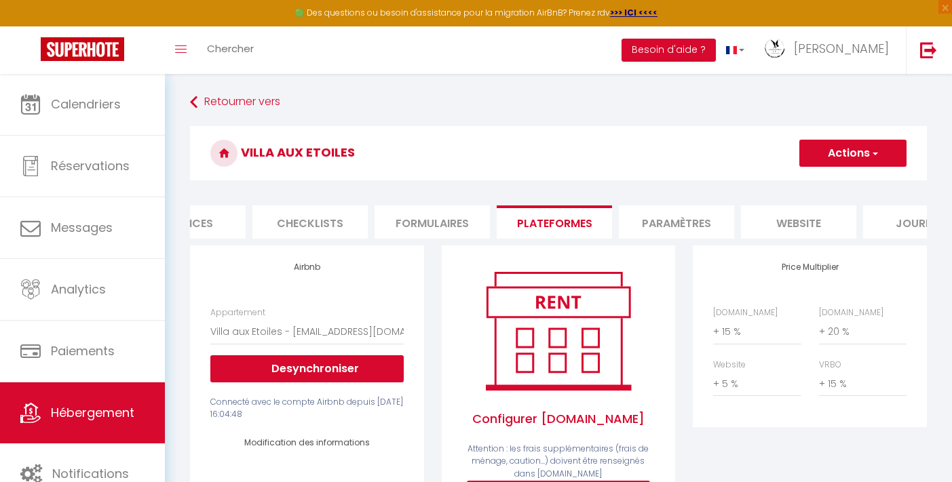
click at [685, 215] on li "Paramètres" at bounding box center [676, 221] width 115 height 33
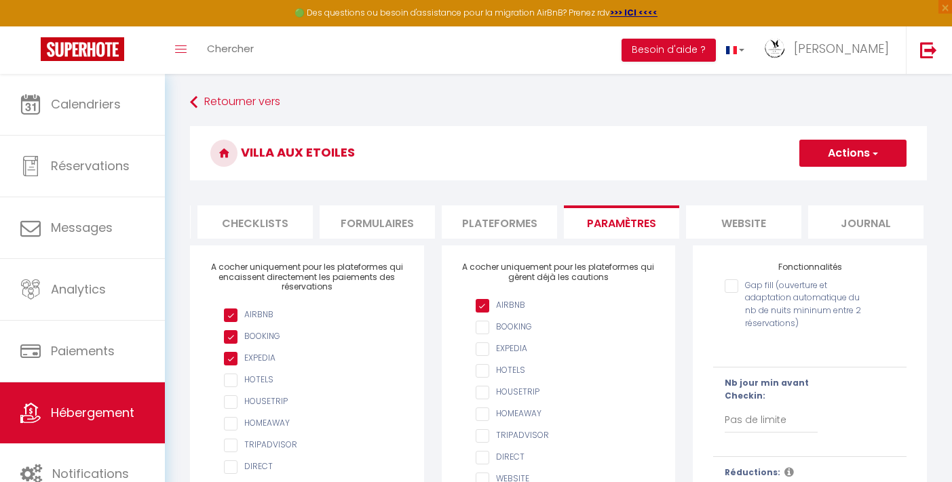
click at [741, 217] on li "website" at bounding box center [743, 221] width 115 height 33
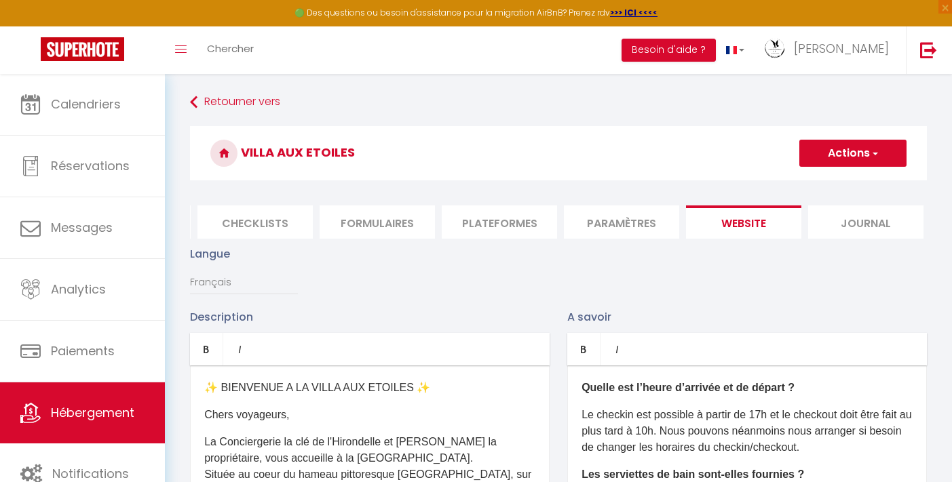
scroll to position [0, 484]
click at [836, 216] on li "Journal" at bounding box center [861, 221] width 115 height 33
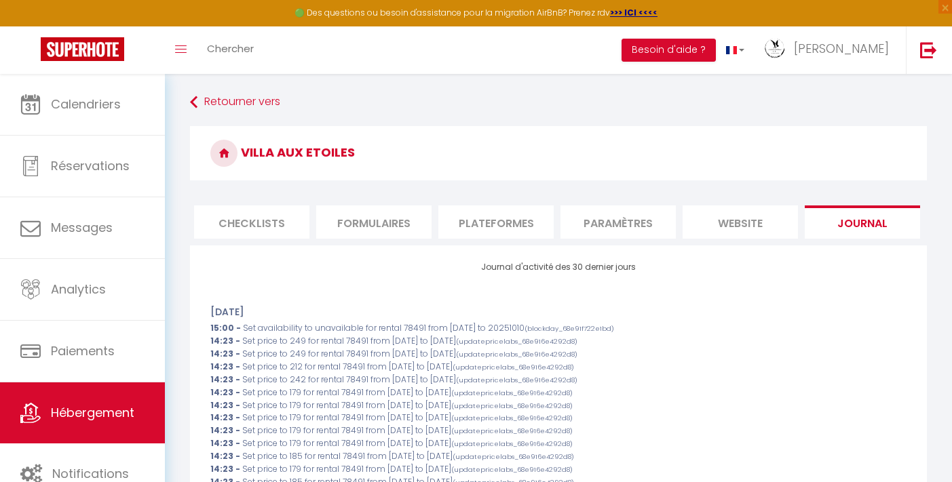
click at [275, 218] on li "Checklists" at bounding box center [251, 221] width 115 height 33
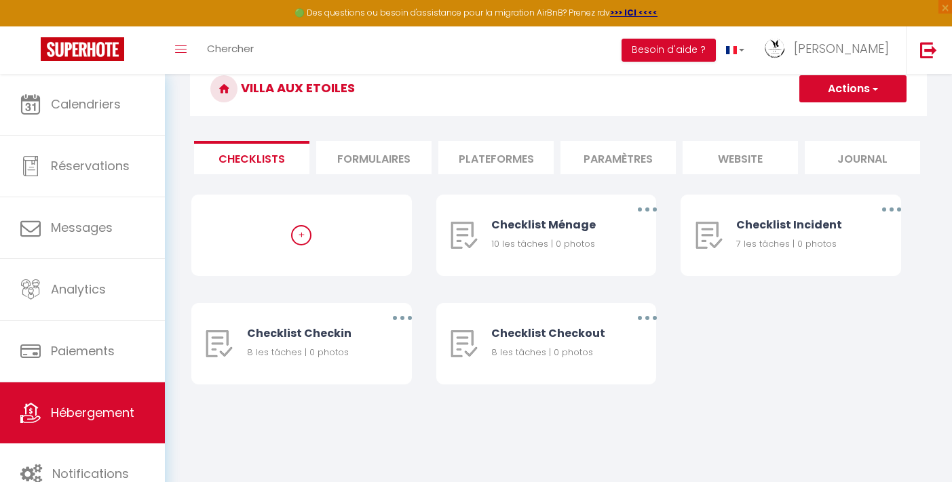
scroll to position [74, 0]
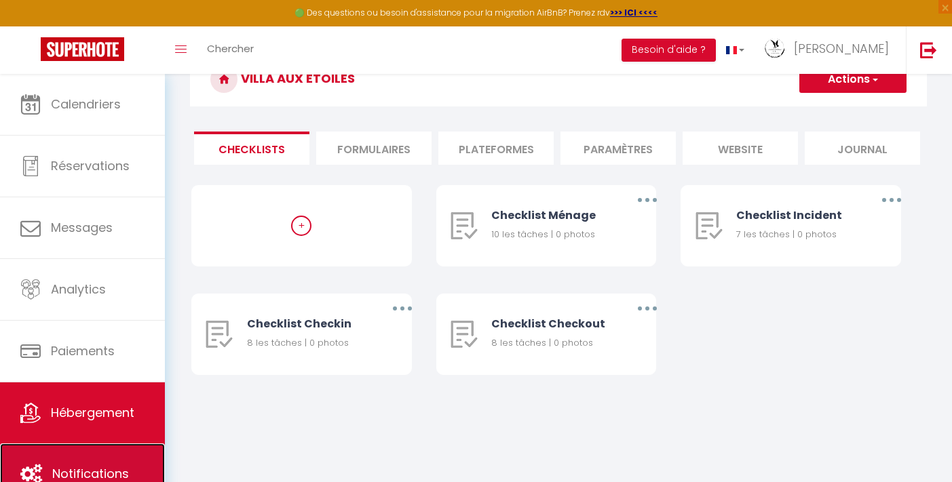
click at [91, 456] on link "Notifications" at bounding box center [82, 474] width 165 height 61
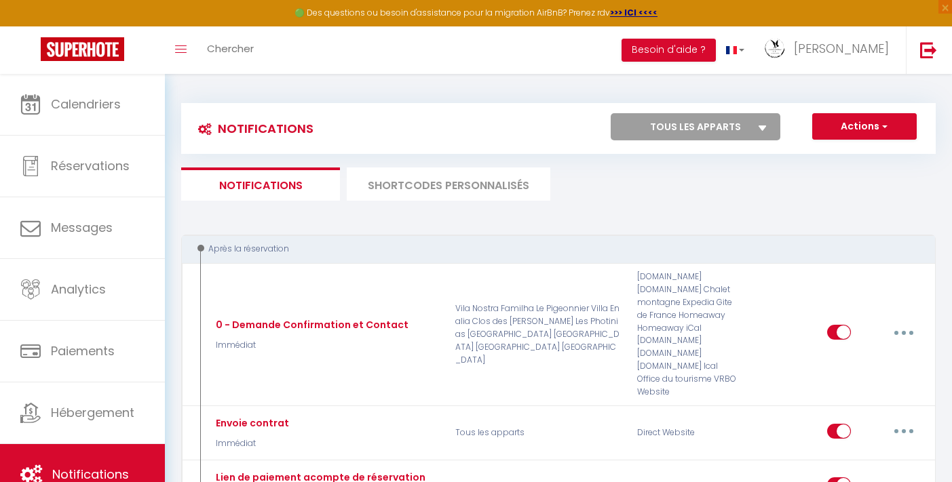
click at [498, 182] on li "SHORTCODES PERSONNALISÉS" at bounding box center [448, 184] width 203 height 33
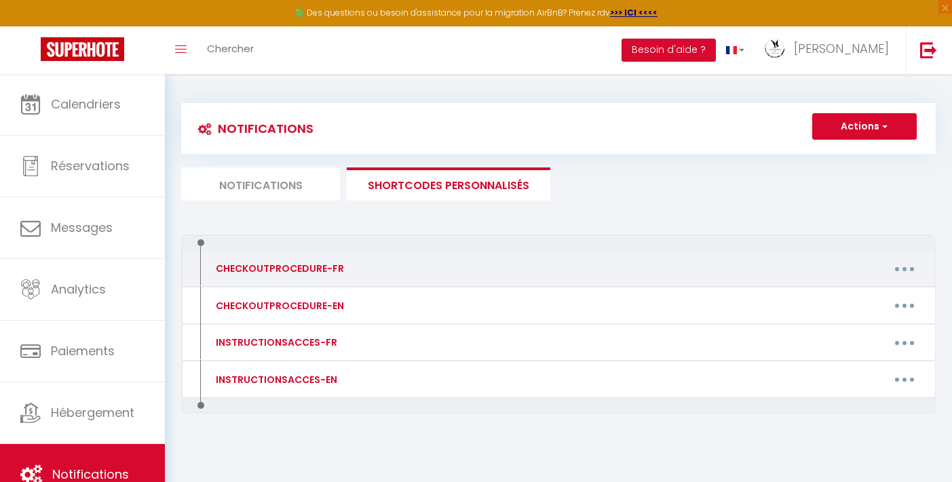
click at [505, 264] on div "Editer Supprimer" at bounding box center [658, 269] width 547 height 22
click at [902, 267] on icon "button" at bounding box center [904, 269] width 4 height 4
click at [858, 302] on link "Editer" at bounding box center [869, 299] width 100 height 23
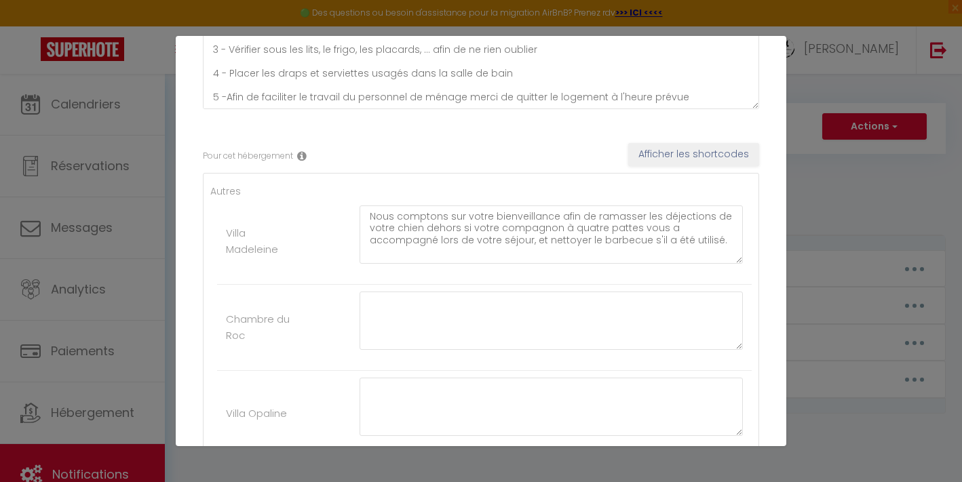
scroll to position [140, 0]
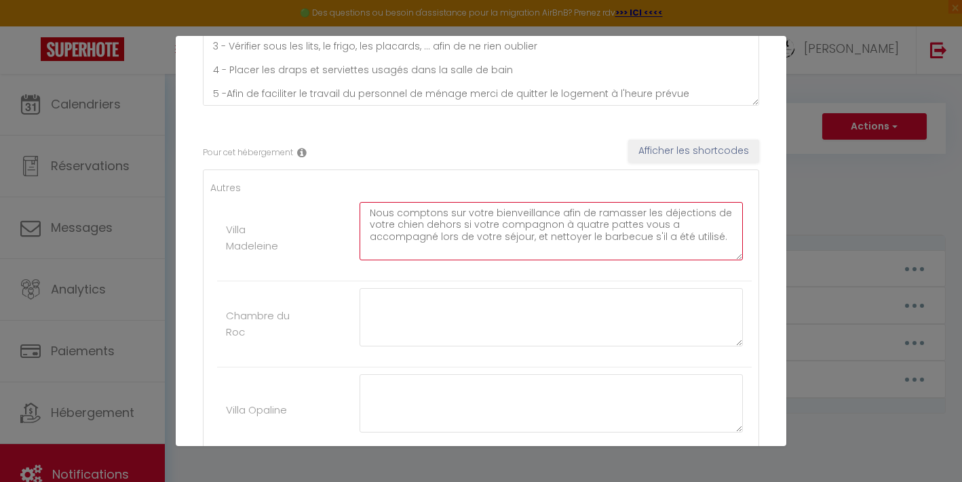
drag, startPoint x: 365, startPoint y: 210, endPoint x: 690, endPoint y: 254, distance: 328.5
click at [690, 254] on textarea "Nous comptons sur votre bienveillance afin de ramasser les déjections de votre …" at bounding box center [550, 231] width 383 height 58
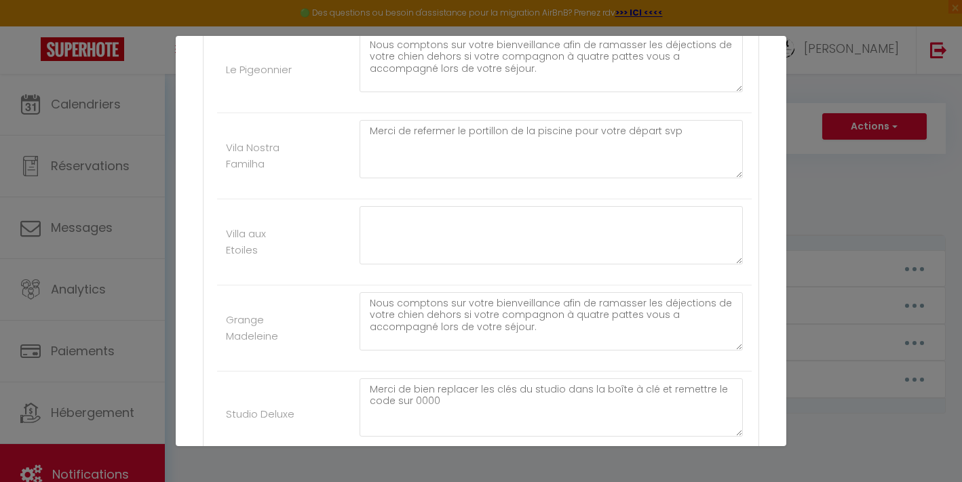
scroll to position [656, 0]
click at [384, 218] on textarea at bounding box center [550, 232] width 383 height 58
paste textarea "Nous comptons sur votre bienveillance afin de ramasser les déjections de votre …"
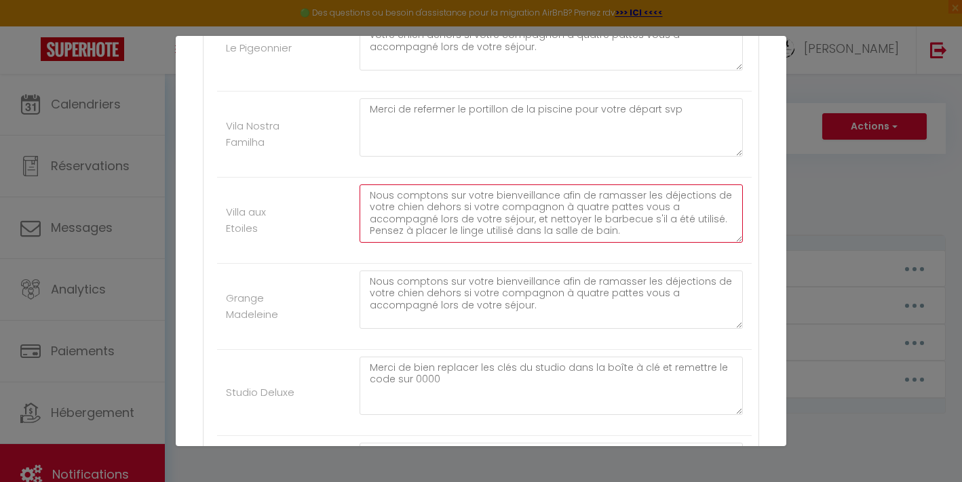
scroll to position [678, 0]
drag, startPoint x: 366, startPoint y: 229, endPoint x: 633, endPoint y: 231, distance: 267.9
click at [633, 231] on textarea "Nous comptons sur votre bienveillance afin de ramasser les déjections de votre …" at bounding box center [550, 211] width 383 height 58
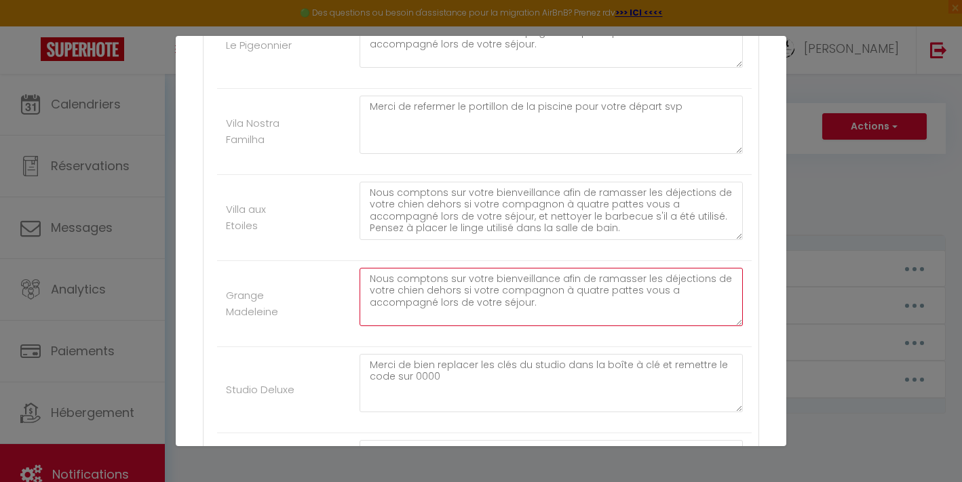
click at [375, 317] on textarea "Nous comptons sur votre bienveillance afin de ramasser les déjections de votre …" at bounding box center [550, 297] width 383 height 58
click at [376, 315] on textarea "Nous comptons sur votre bienveillance afin de ramasser les déjections de votre …" at bounding box center [550, 297] width 383 height 58
click at [374, 316] on textarea "Nous comptons sur votre bienveillance afin de ramasser les déjections de votre …" at bounding box center [550, 297] width 383 height 58
paste textarea "Pensez à placer le linge utilisé dans la salle de bain."
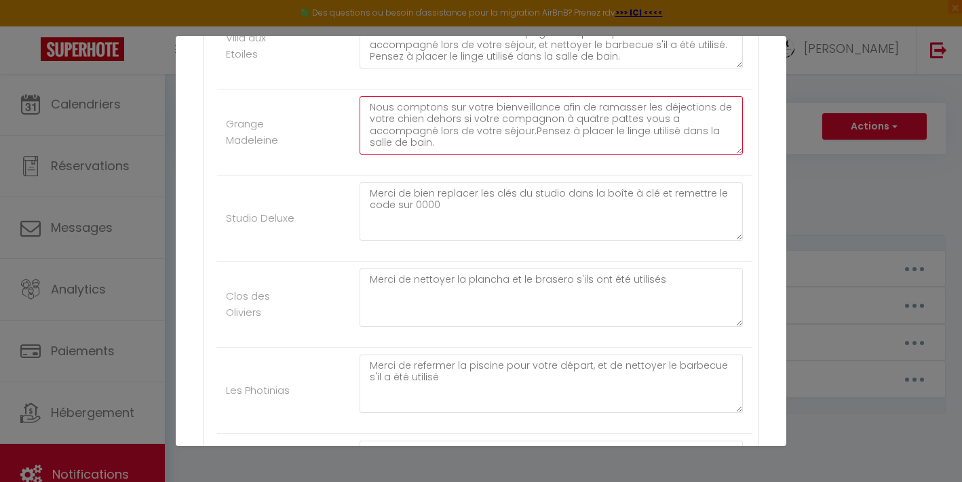
scroll to position [851, 0]
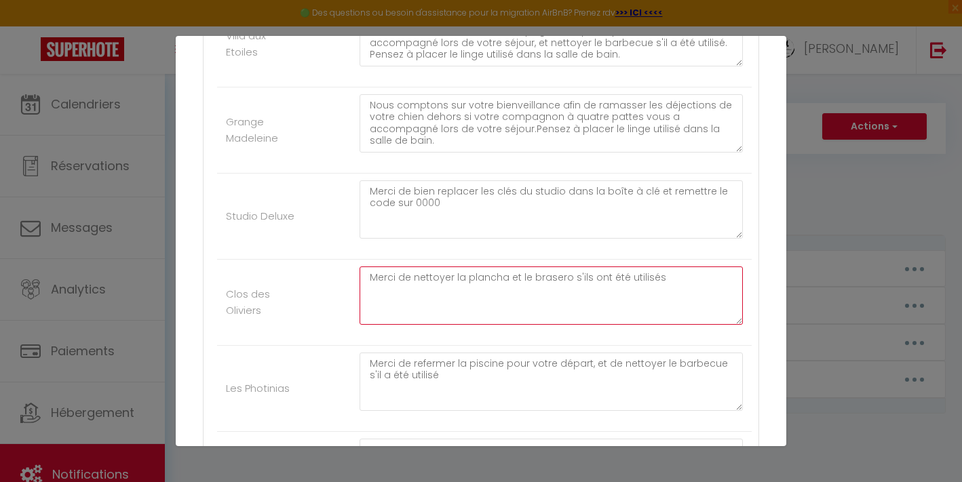
click at [668, 274] on textarea "Merci de nettoyer la plancha et le brasero s'ils ont été utilisés" at bounding box center [550, 296] width 383 height 58
paste textarea "Pensez à placer le linge utilisé dans la salle de bain."
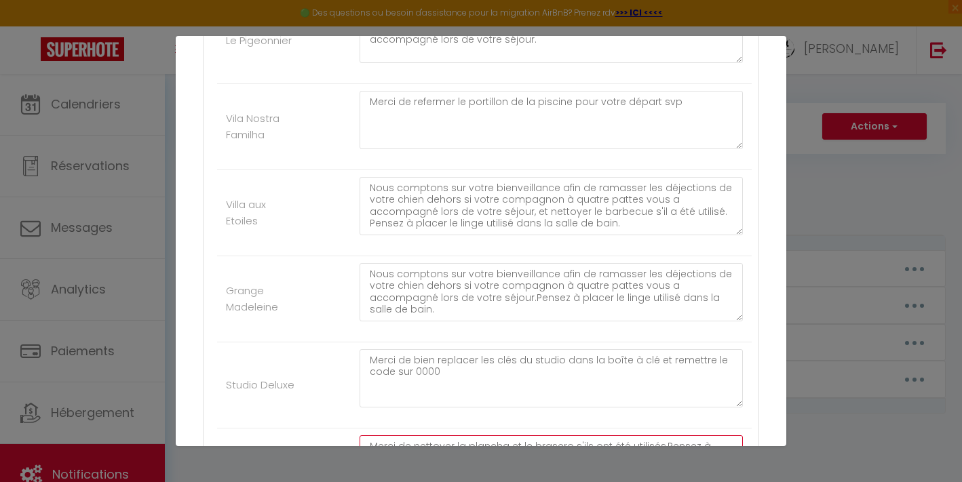
scroll to position [683, 0]
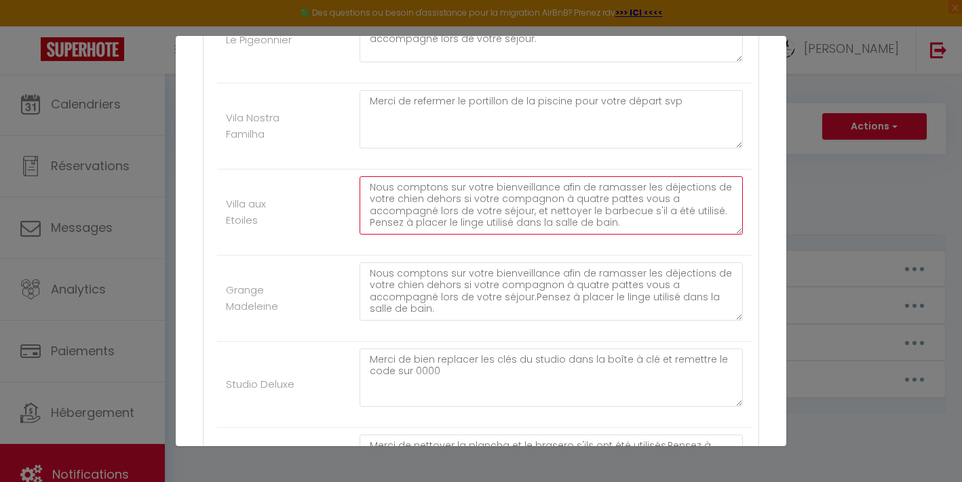
drag, startPoint x: 615, startPoint y: 227, endPoint x: 360, endPoint y: 219, distance: 255.1
click at [360, 219] on textarea "Nous comptons sur votre bienveillance afin de ramasser les déjections de votre …" at bounding box center [550, 205] width 383 height 58
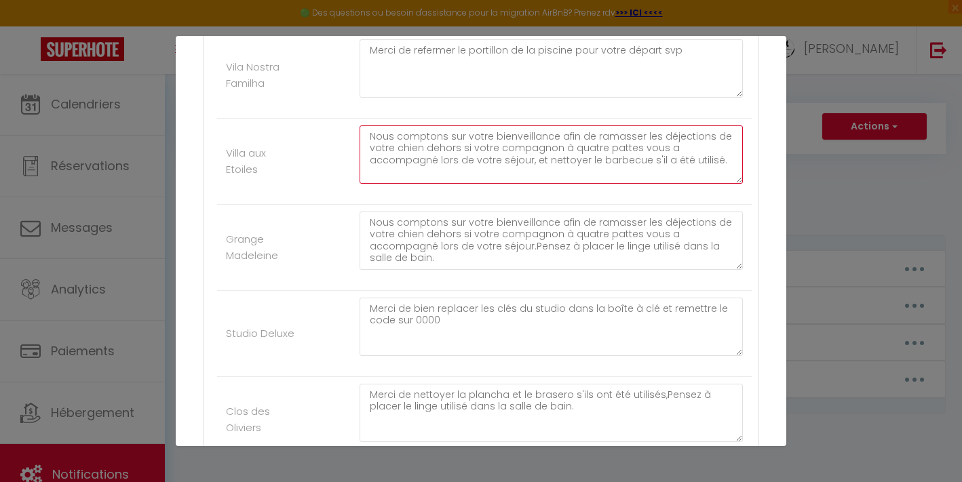
scroll to position [797, 0]
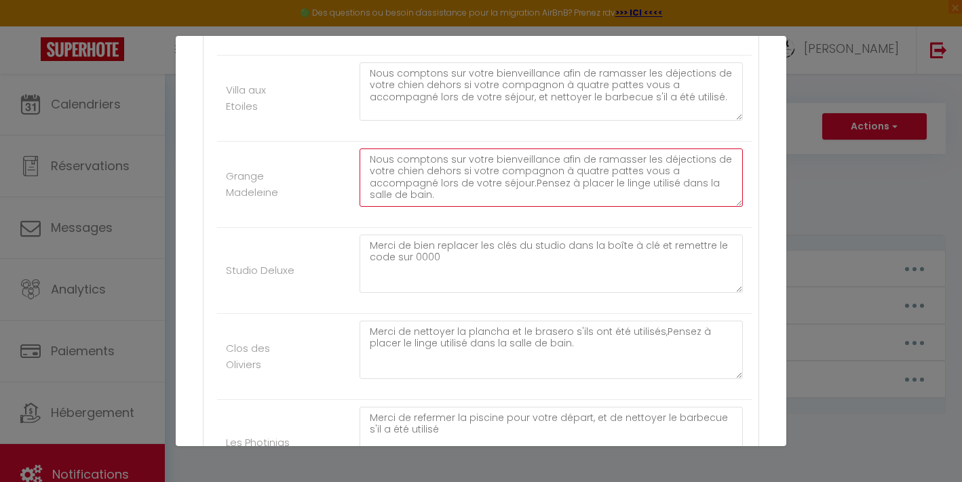
click at [435, 196] on textarea "Nous comptons sur votre bienveillance afin de ramasser les déjections de votre …" at bounding box center [550, 178] width 383 height 58
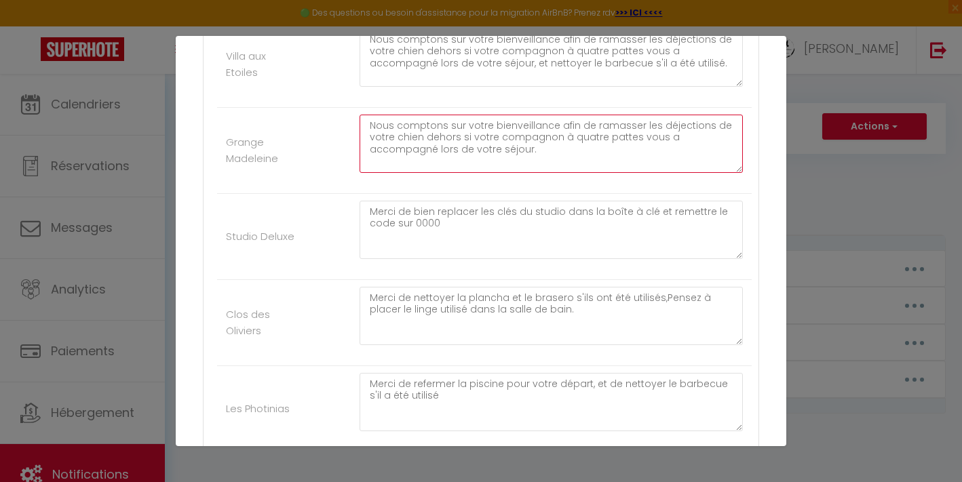
scroll to position [848, 0]
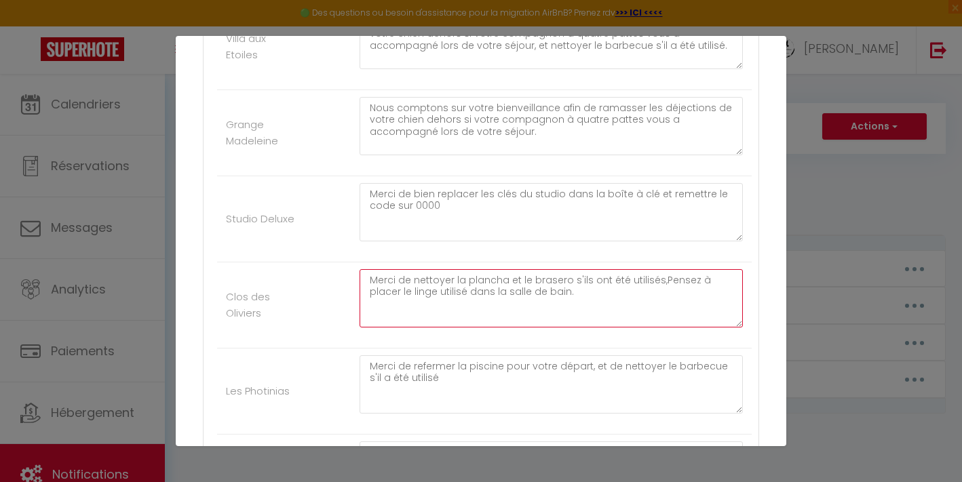
drag, startPoint x: 570, startPoint y: 296, endPoint x: 653, endPoint y: 285, distance: 83.5
click at [653, 285] on textarea "Merci de nettoyer la plancha et le brasero s'ils ont été utilisés,Pensez à plac…" at bounding box center [550, 298] width 383 height 58
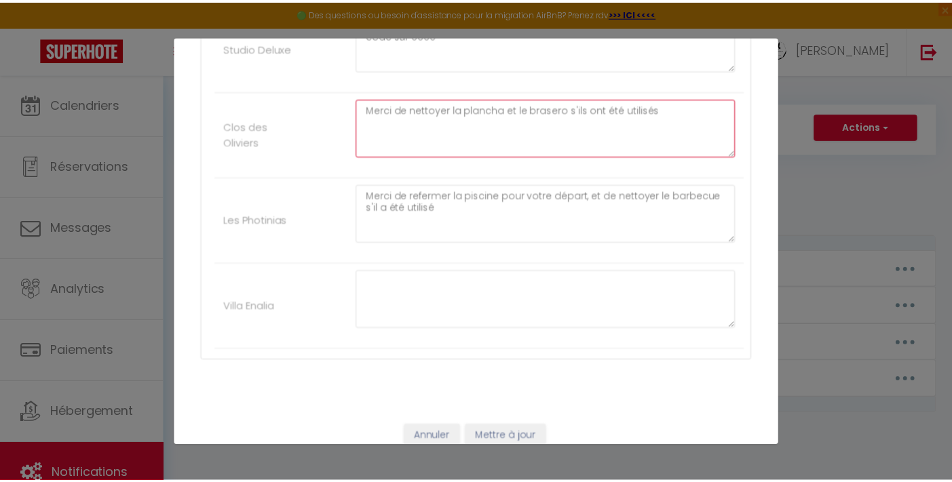
scroll to position [1035, 0]
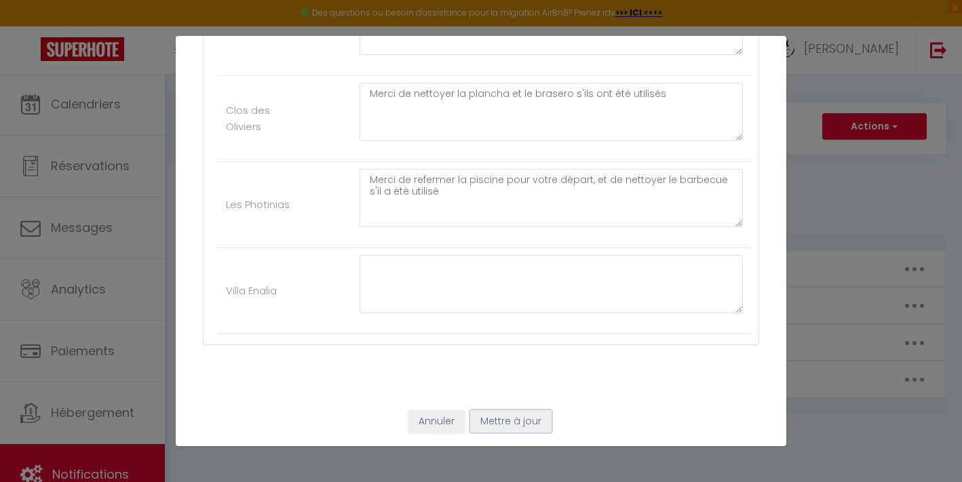
click at [524, 426] on button "Mettre à jour" at bounding box center [510, 421] width 81 height 23
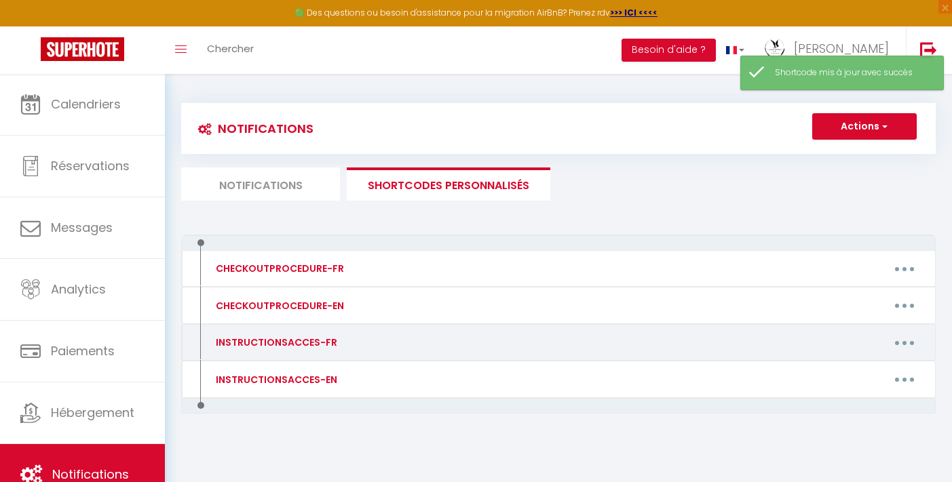
click at [903, 338] on button "button" at bounding box center [904, 343] width 38 height 22
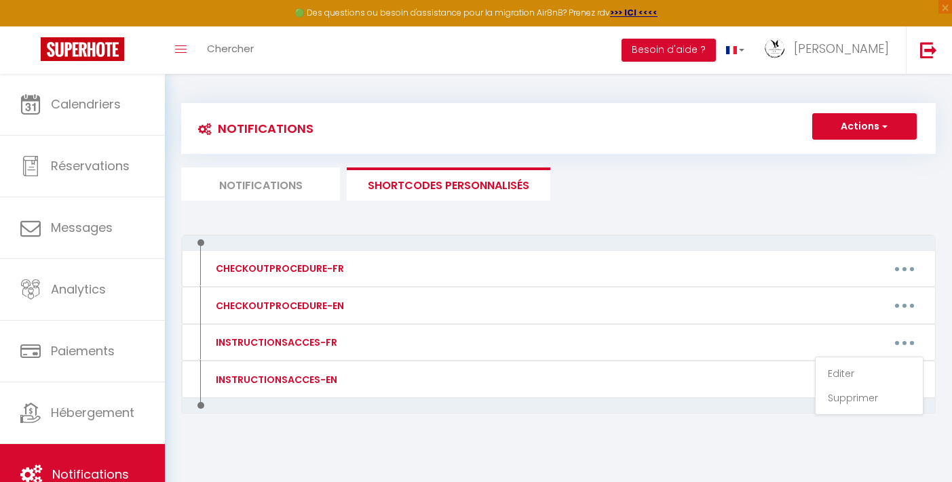
click at [624, 91] on div "Notifications Actions Nouvelle Notification Exporter Importer Tous les apparts …" at bounding box center [558, 145] width 754 height 111
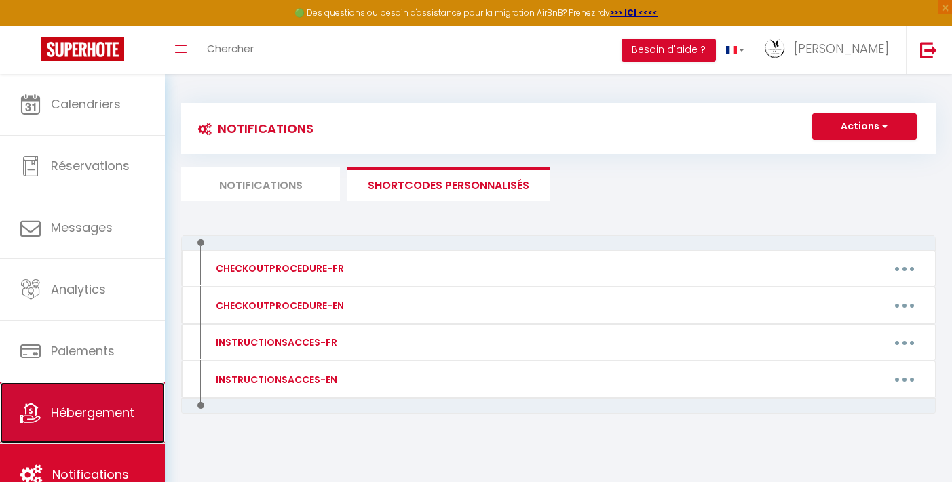
click at [90, 391] on link "Hébergement" at bounding box center [82, 413] width 165 height 61
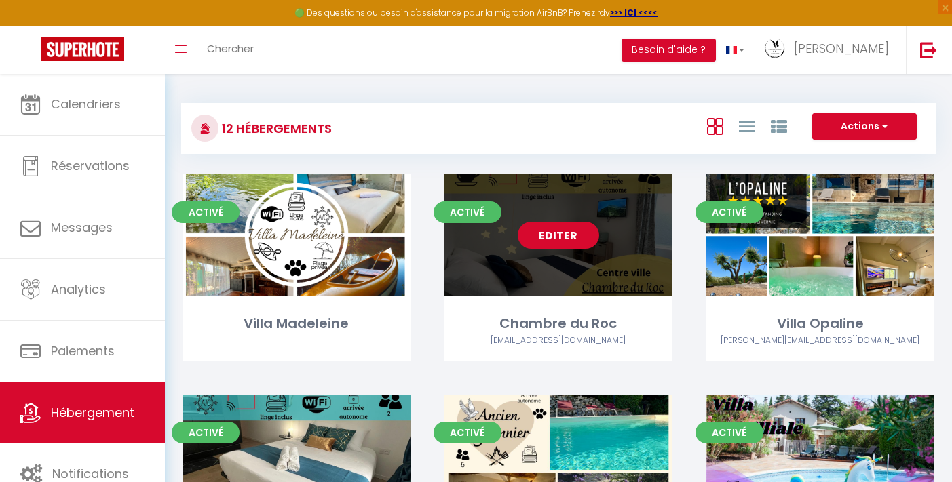
click at [585, 229] on link "Editer" at bounding box center [557, 235] width 81 height 27
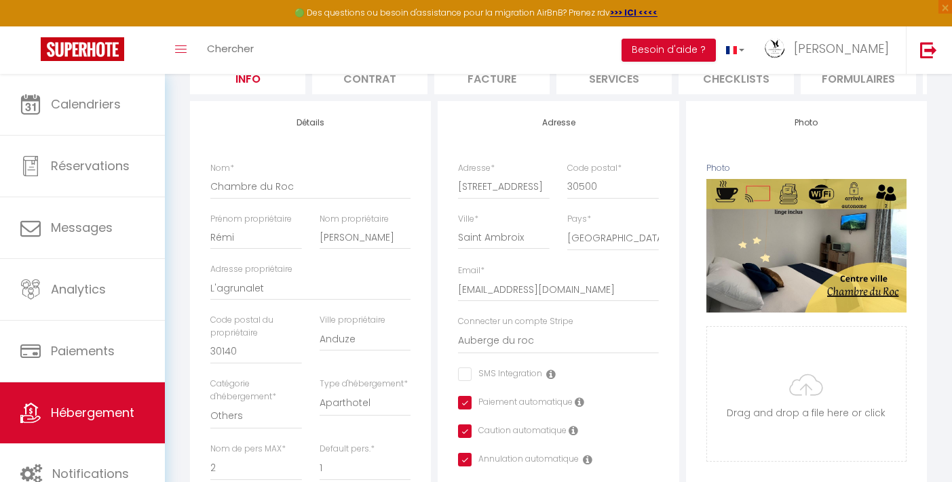
scroll to position [147, 0]
